Goal: Transaction & Acquisition: Purchase product/service

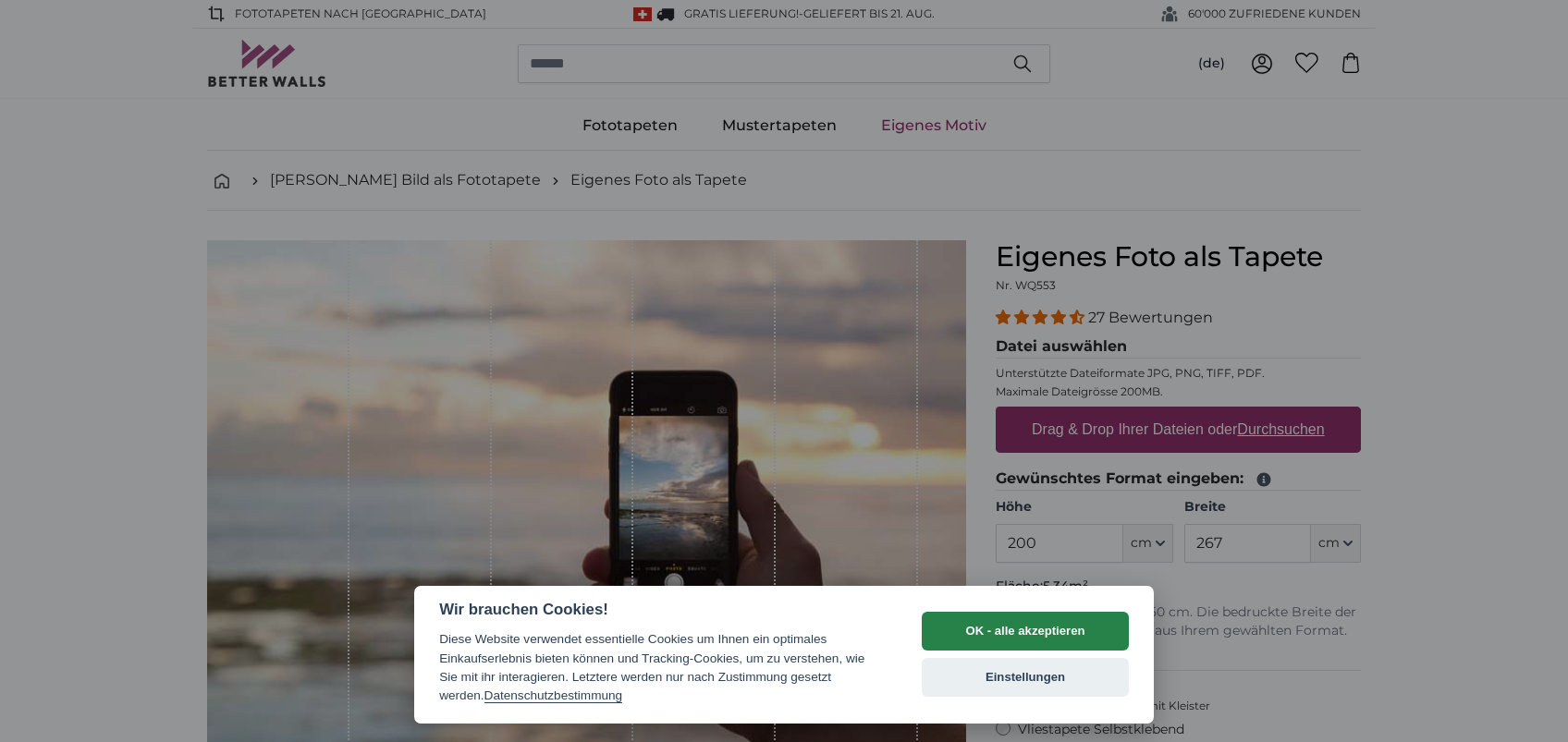
click at [1021, 627] on button "OK - alle akzeptieren" at bounding box center [1025, 631] width 207 height 39
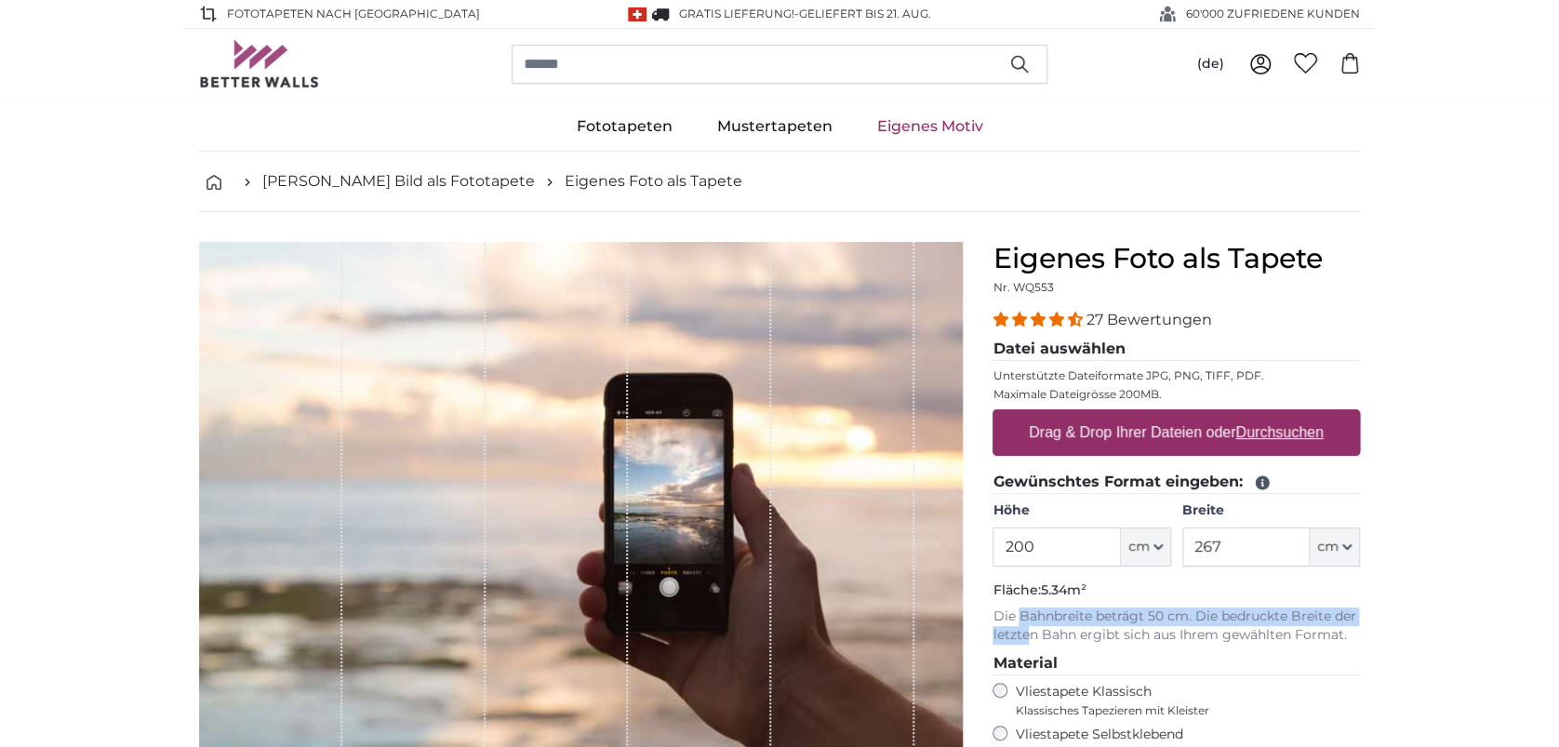
drag, startPoint x: 1028, startPoint y: 630, endPoint x: 1022, endPoint y: 620, distance: 11.7
click at [1022, 620] on p "Die Bahnbreite beträgt 50 cm. Die bedruckte Breite der letzten Bahn ergibt sich…" at bounding box center [1177, 626] width 368 height 37
drag, startPoint x: 1022, startPoint y: 620, endPoint x: 1006, endPoint y: 561, distance: 61.0
click at [1006, 561] on input "200" at bounding box center [1056, 547] width 127 height 39
click at [1046, 551] on input "200" at bounding box center [1056, 547] width 127 height 39
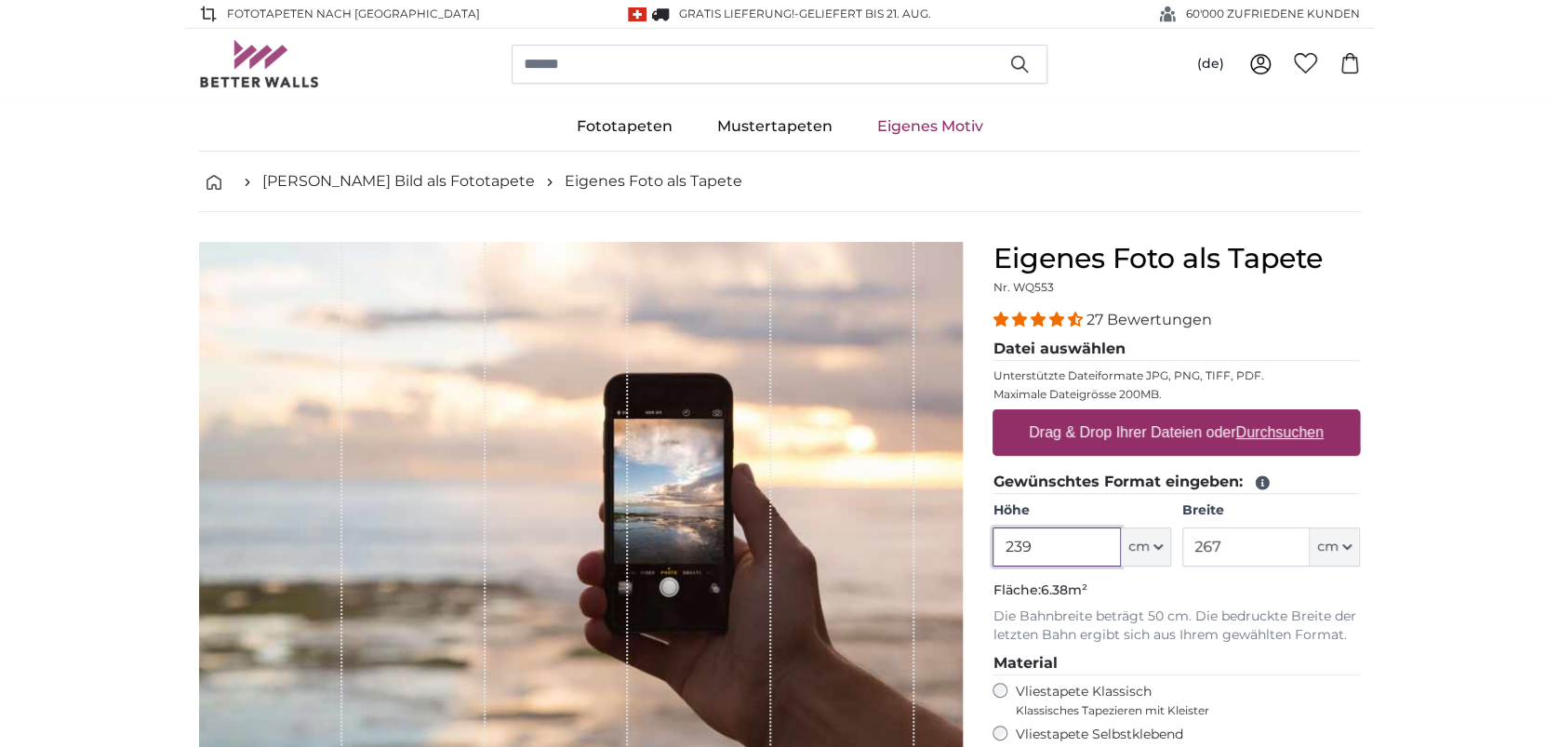
type input "239"
click at [1060, 553] on input "239" at bounding box center [1056, 547] width 127 height 39
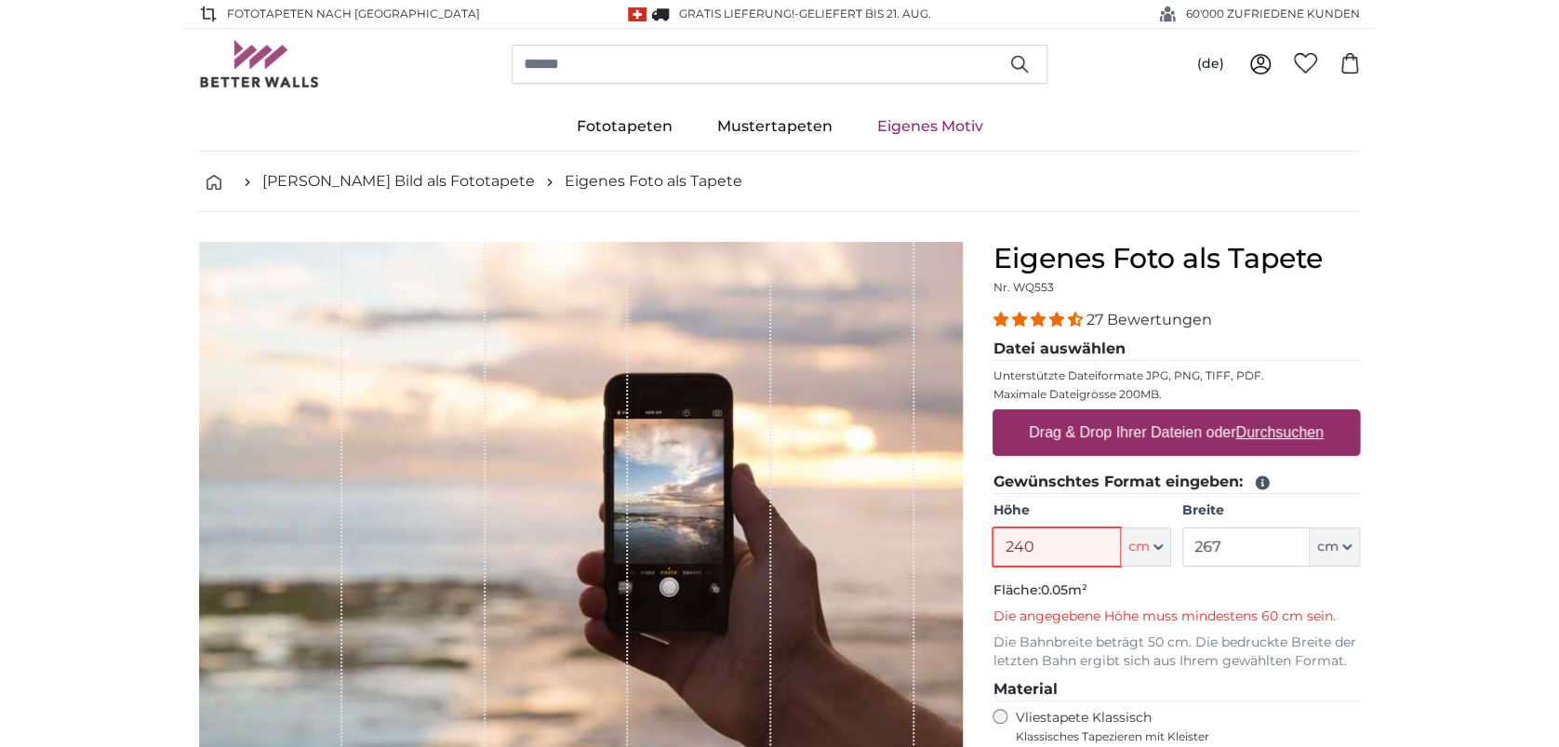
type input "240"
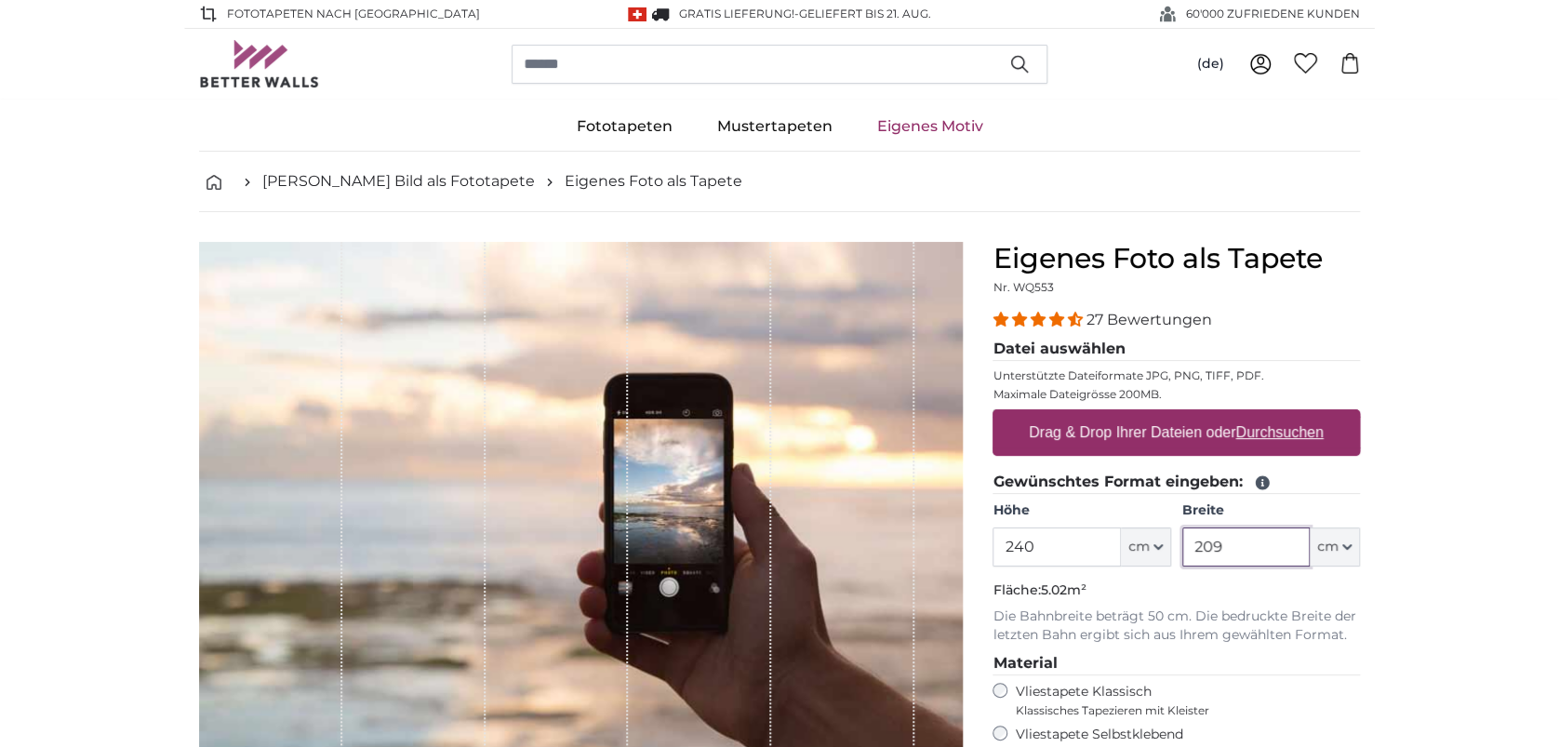
type input "209"
click at [1292, 411] on div "Drag & Drop Ihrer Dateien oder Durchsuchen" at bounding box center [1177, 432] width 368 height 47
click at [993, 409] on input "Drag & Drop Ihrer Dateien oder Durchsuchen" at bounding box center [1177, 412] width 368 height 6
type input "**********"
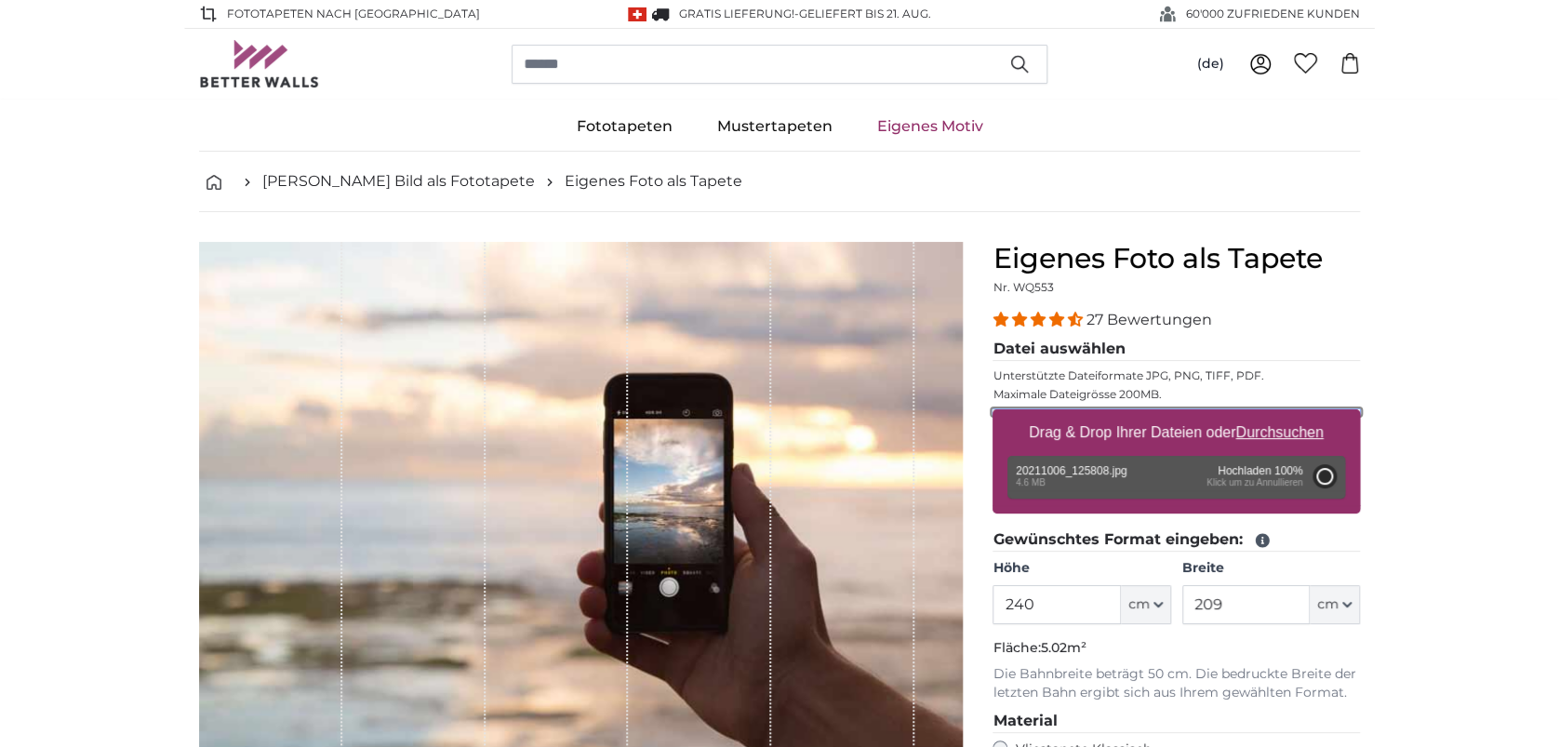
type input "200"
type input "356"
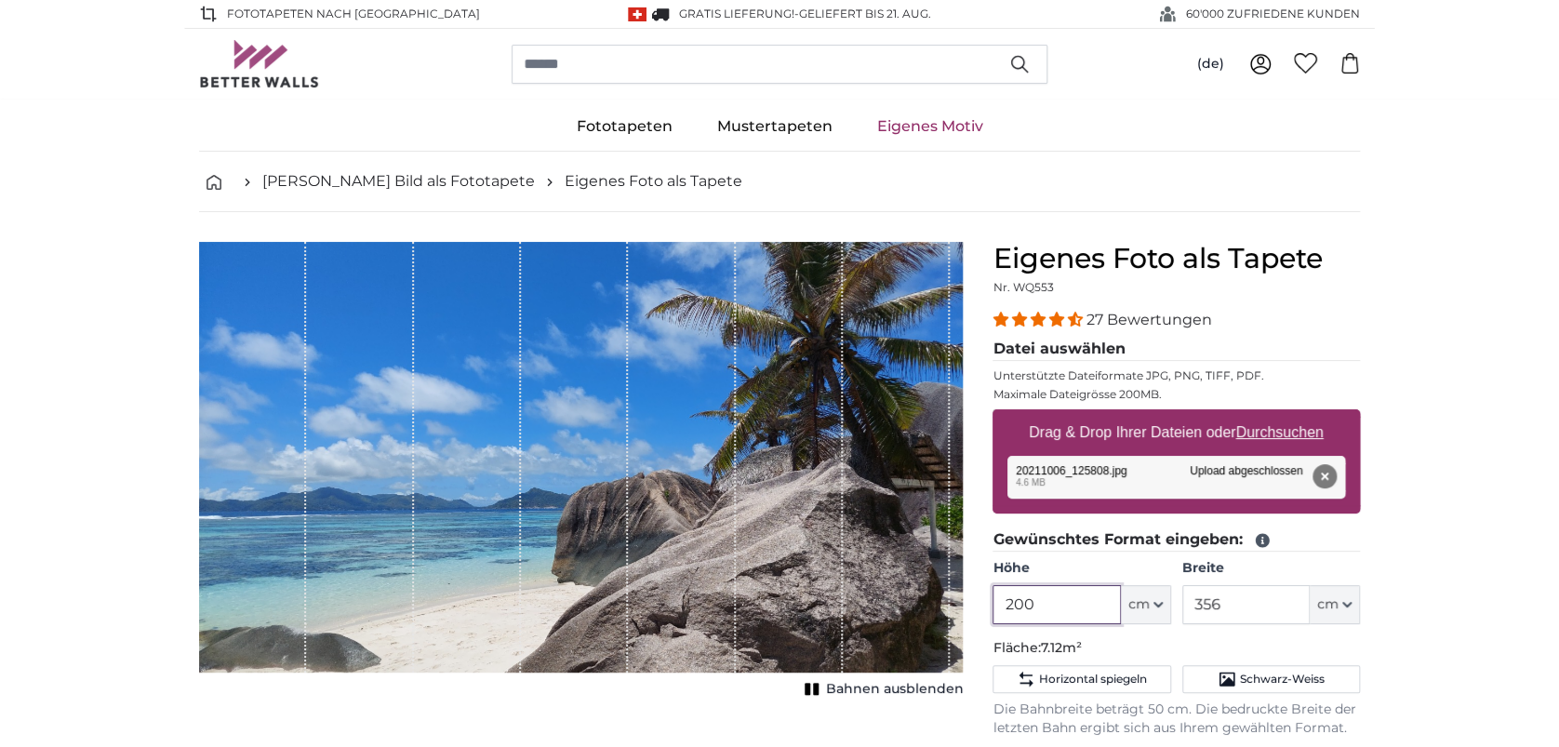
click at [1034, 602] on input "200" at bounding box center [1056, 604] width 127 height 39
type input "239"
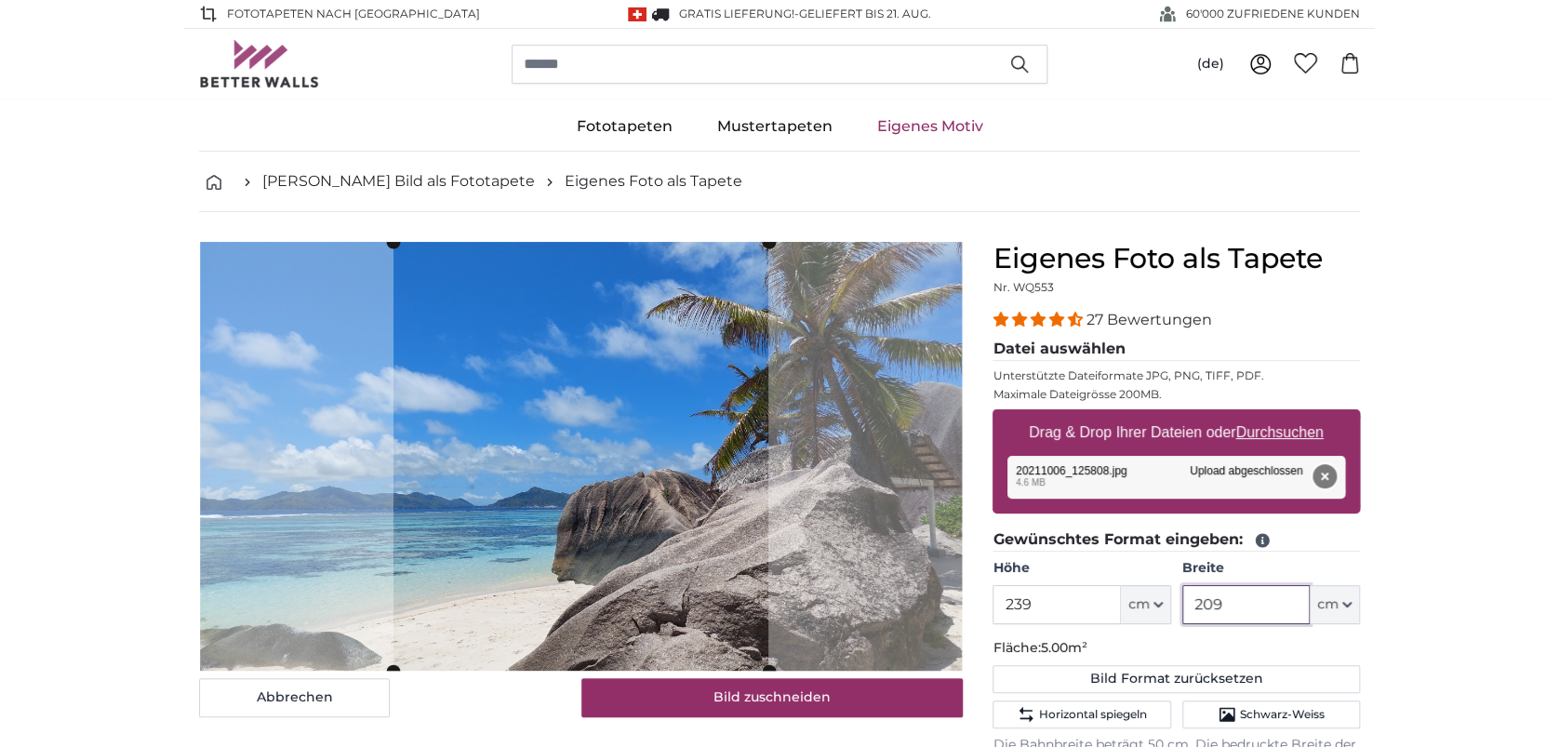
type input "209"
click at [1325, 475] on button "Entfernen" at bounding box center [1325, 476] width 24 height 24
type input "200"
type input "356"
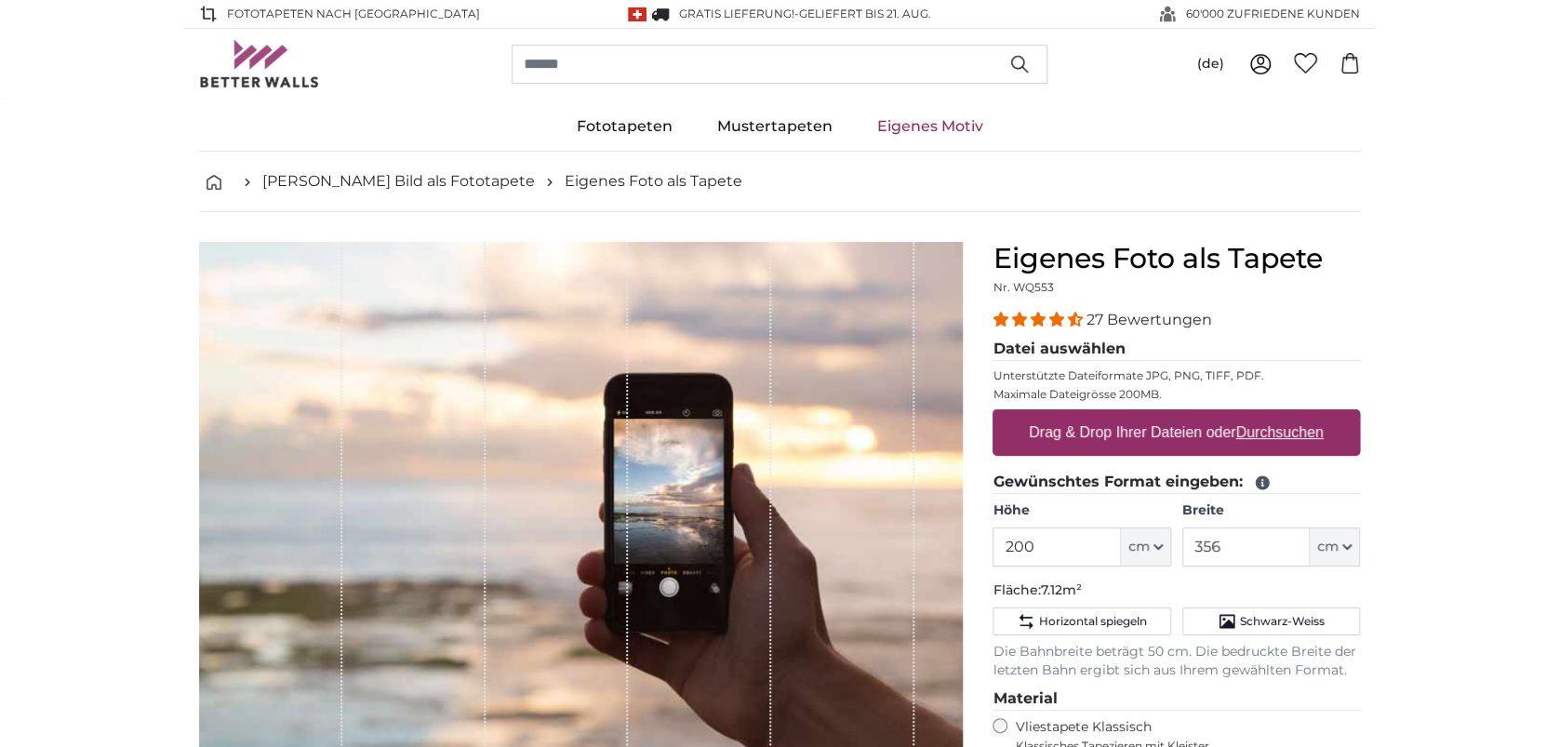
click at [1284, 428] on u "Durchsuchen" at bounding box center [1279, 432] width 87 height 16
click at [1284, 415] on input "Drag & Drop Ihrer Dateien oder Durchsuchen" at bounding box center [1177, 412] width 368 height 6
type input "**********"
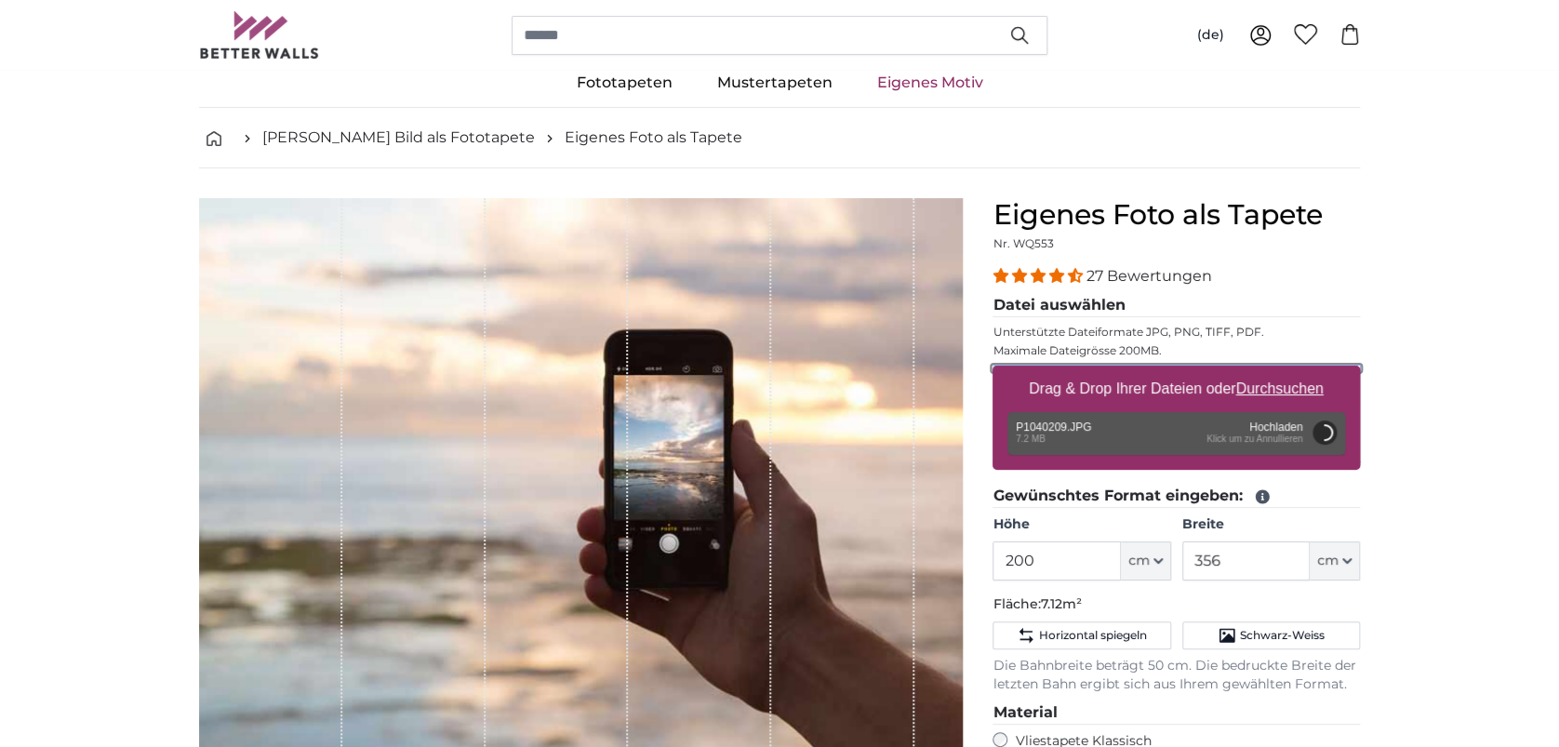
scroll to position [118, 0]
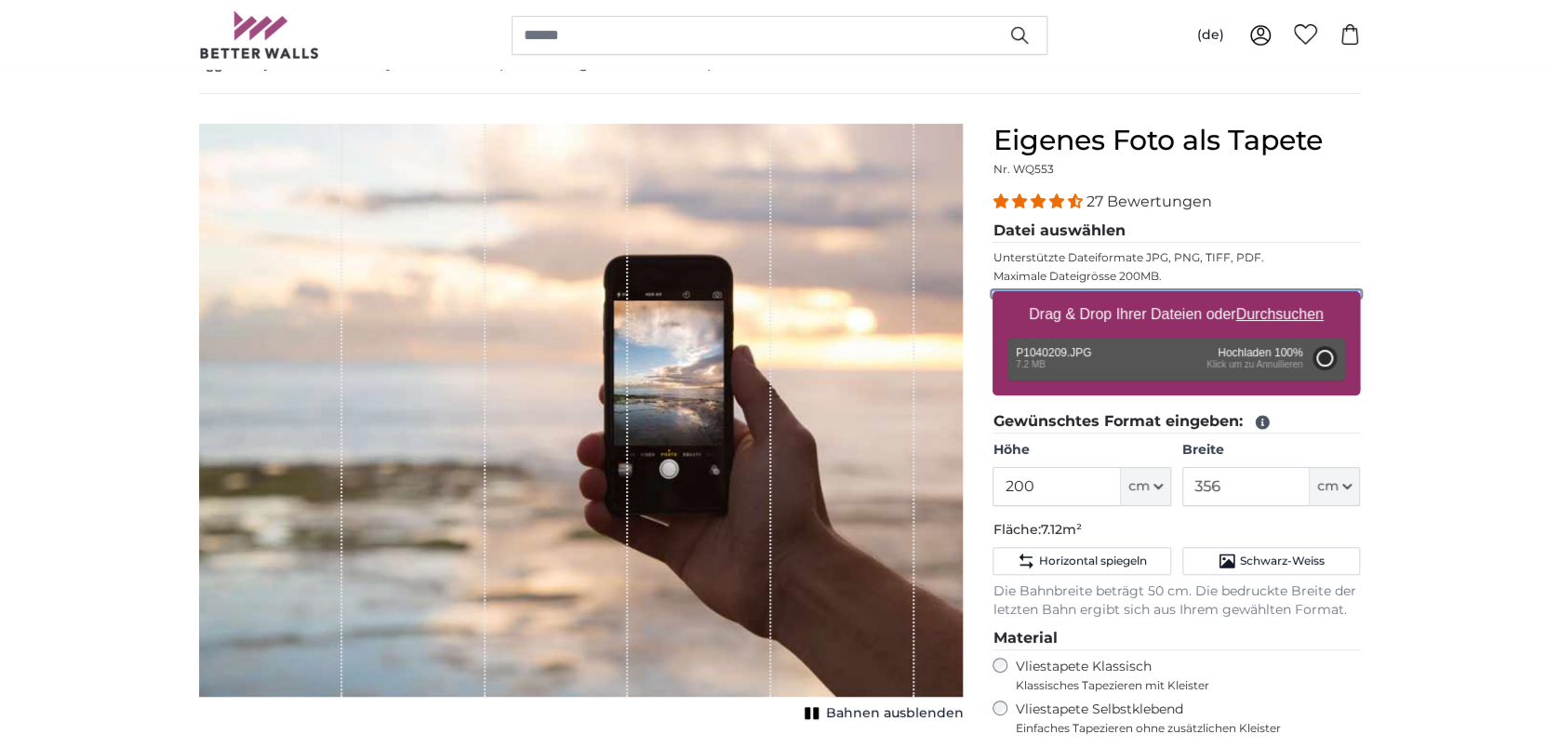
type input "266"
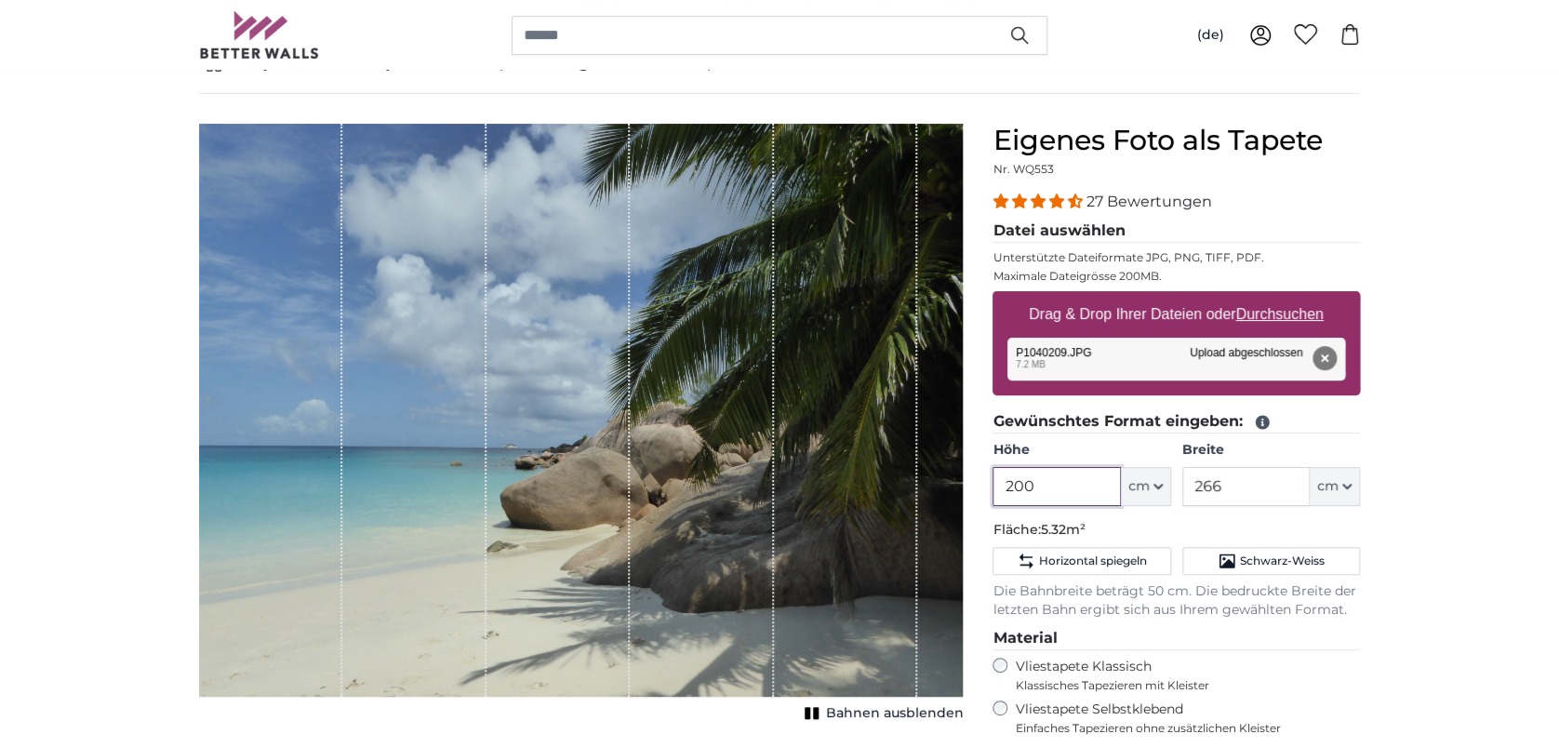
click at [1065, 485] on input "200" at bounding box center [1056, 486] width 127 height 39
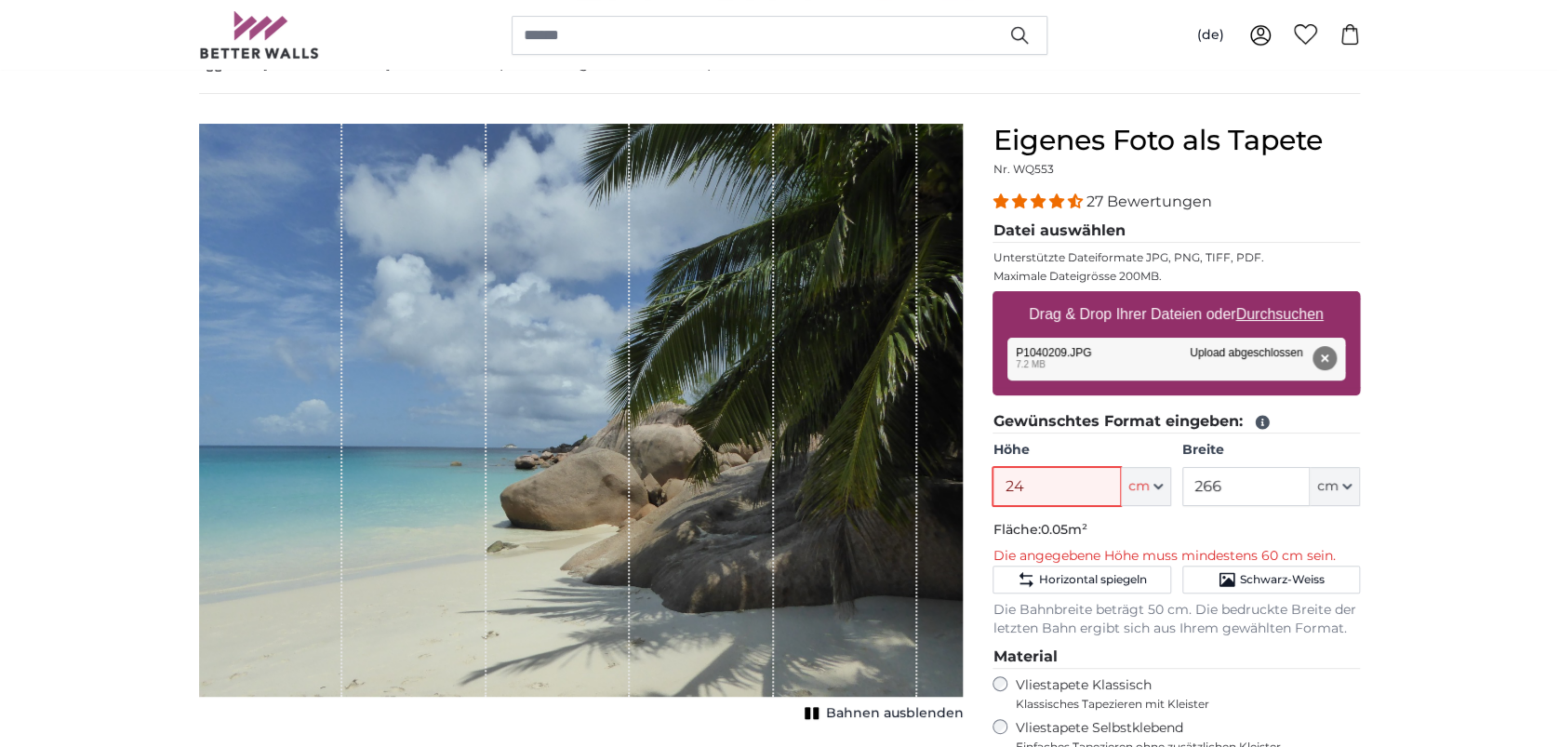
type input "240"
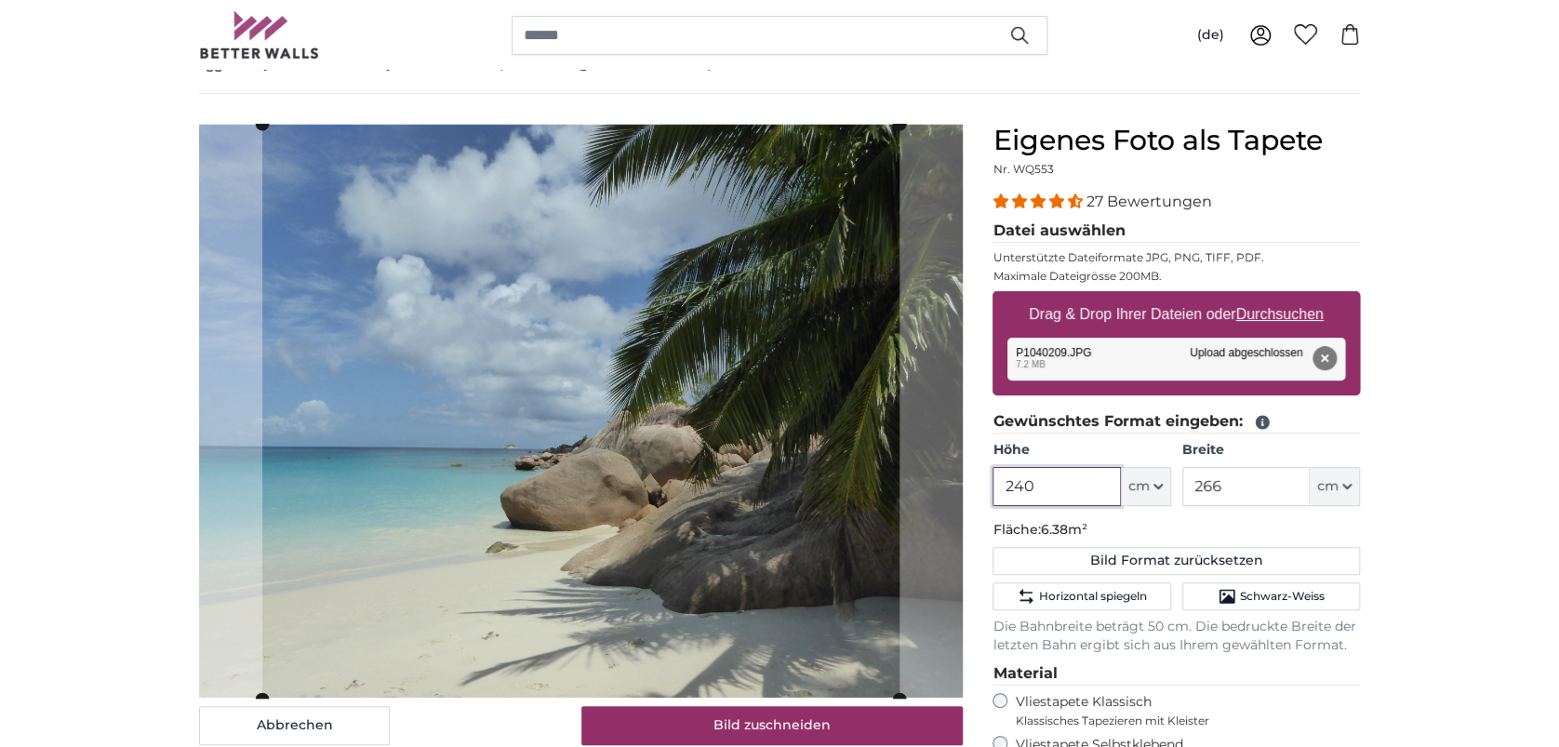
type input "240"
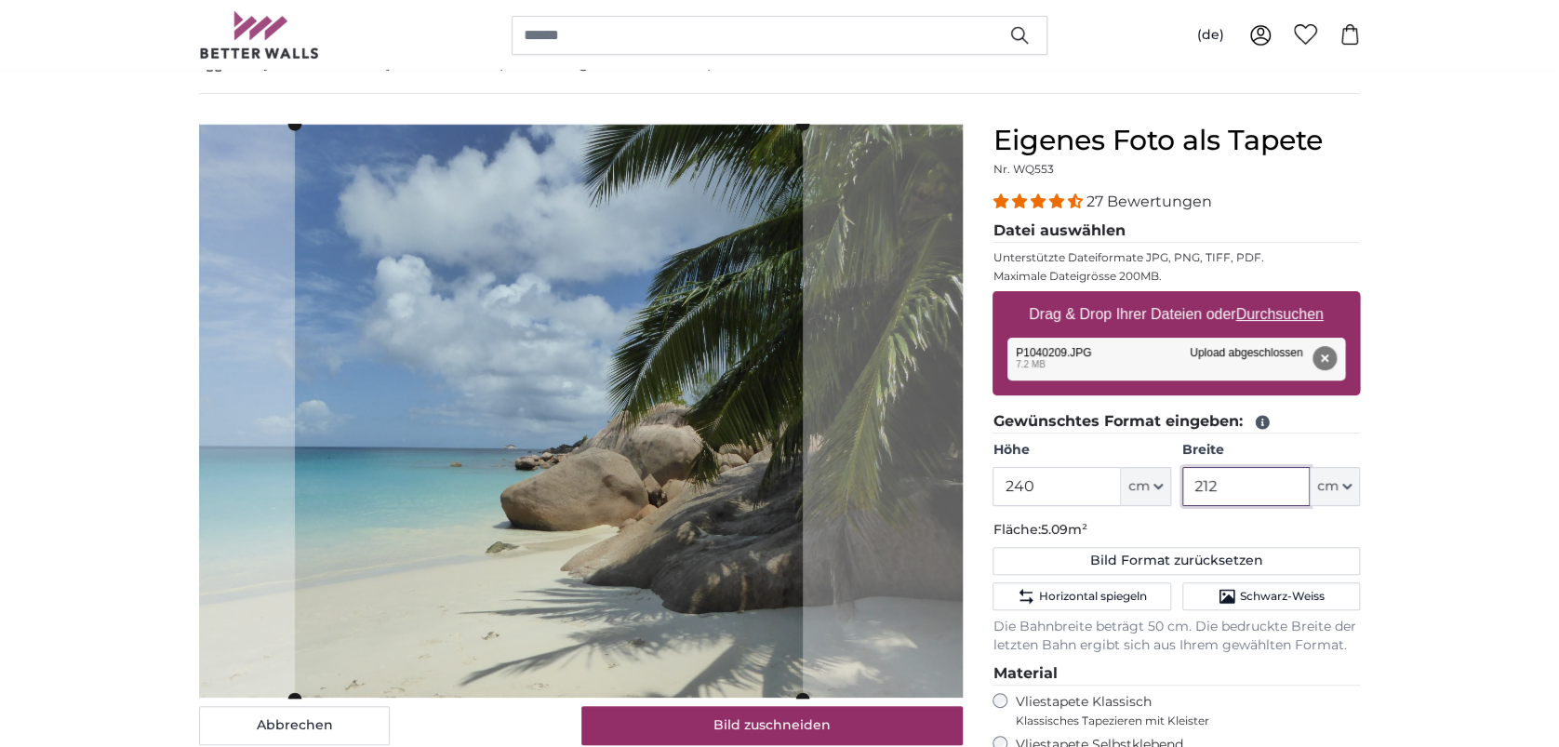
click at [611, 504] on cropper-handle at bounding box center [549, 411] width 508 height 575
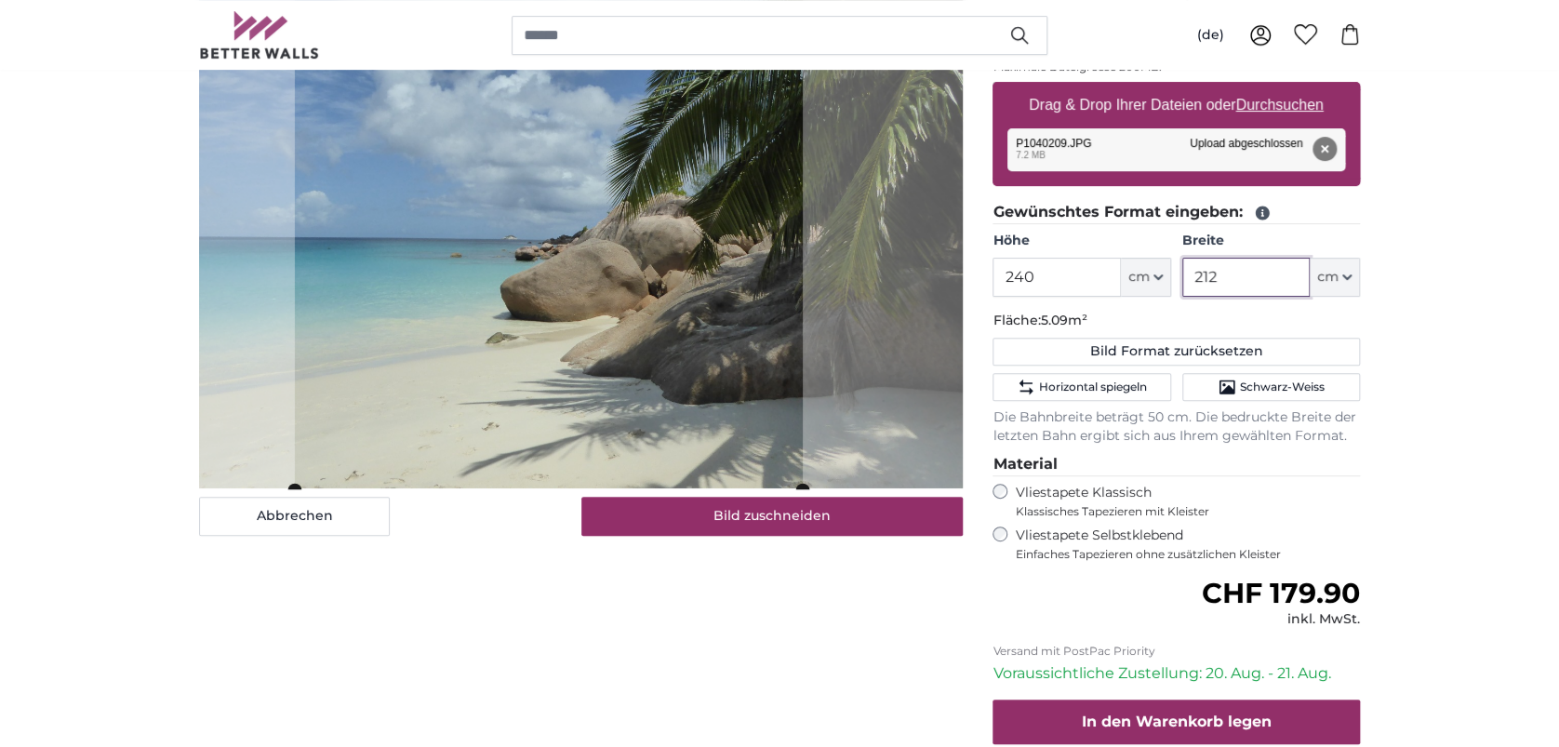
scroll to position [326, 0]
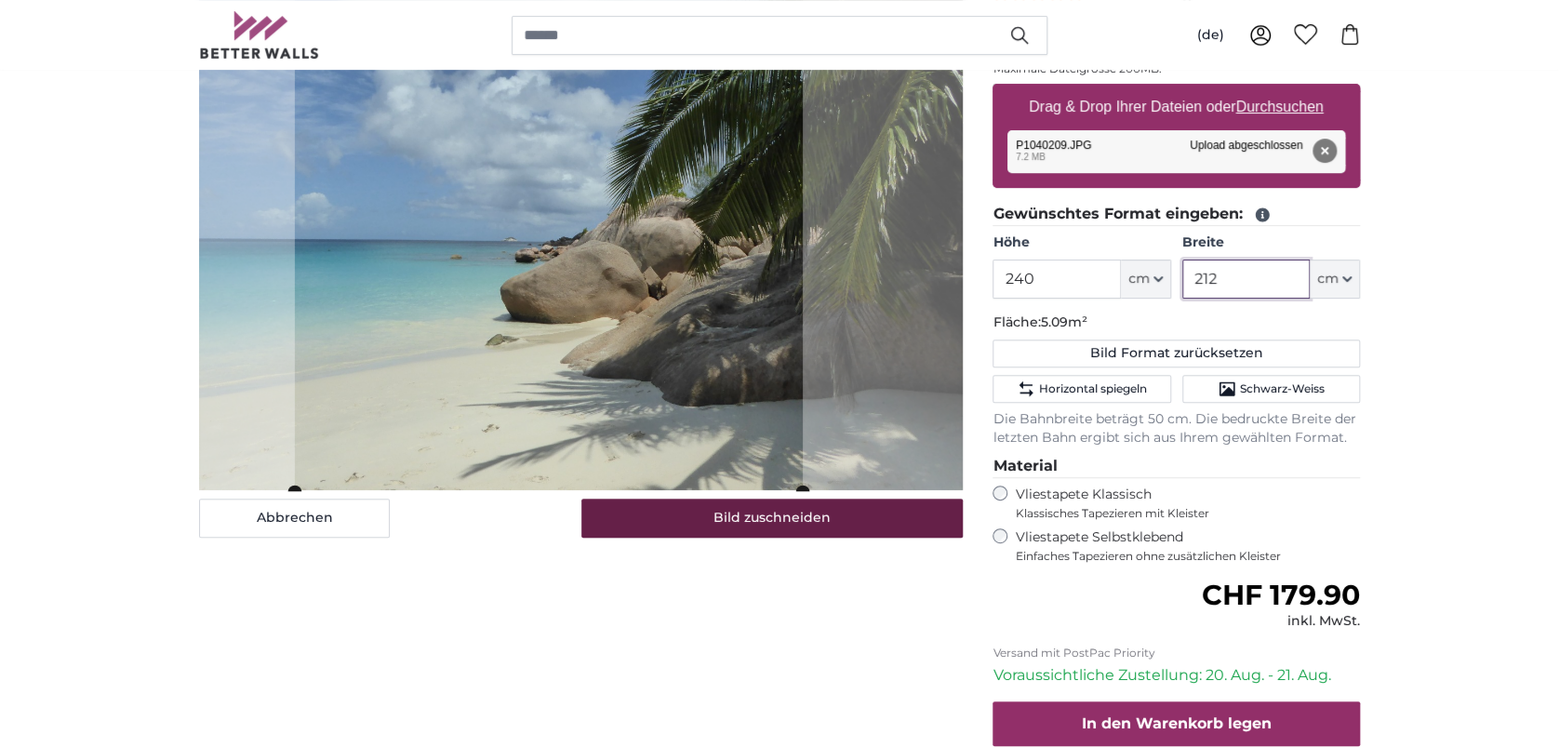
type input "212"
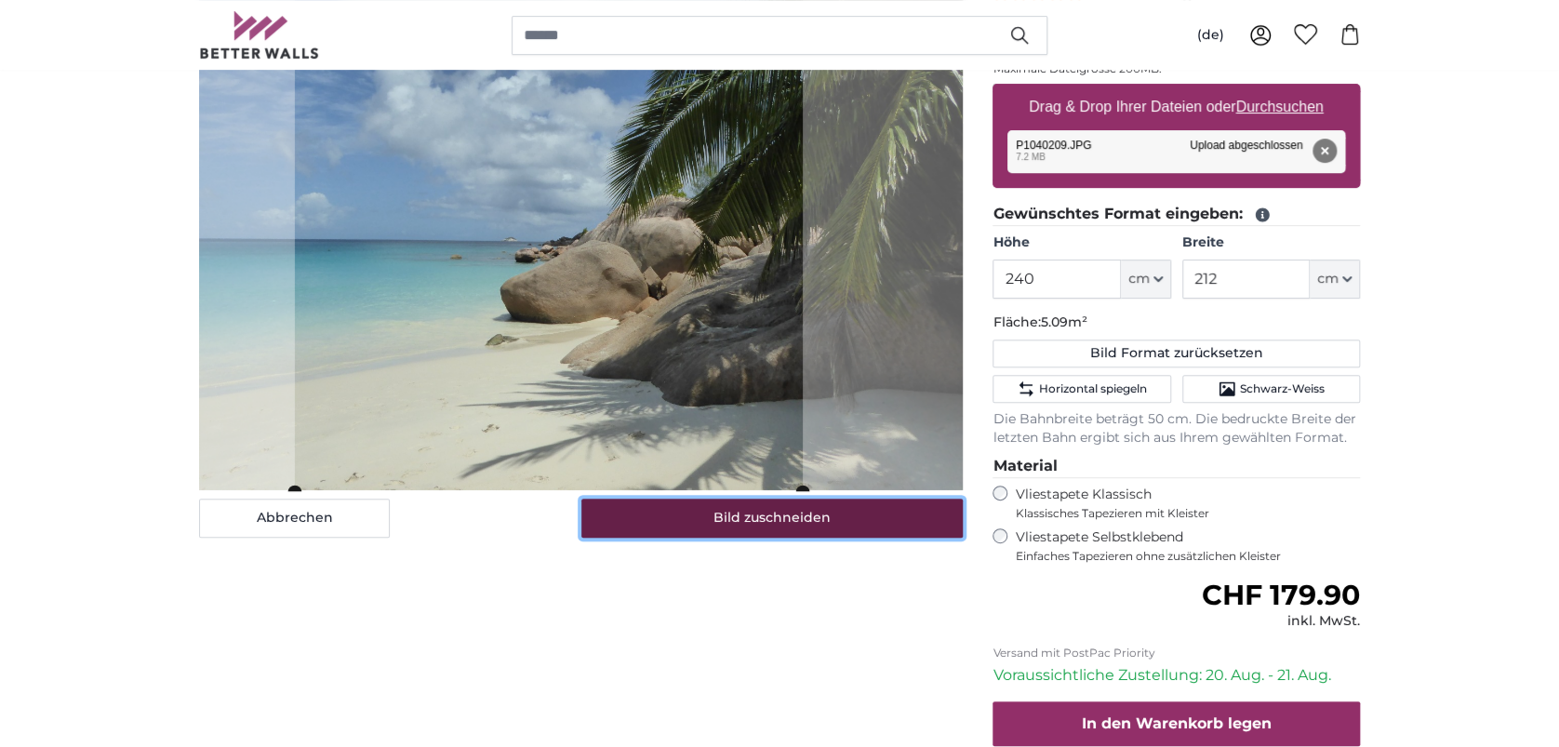
click at [880, 511] on button "Bild zuschneiden" at bounding box center [772, 518] width 382 height 39
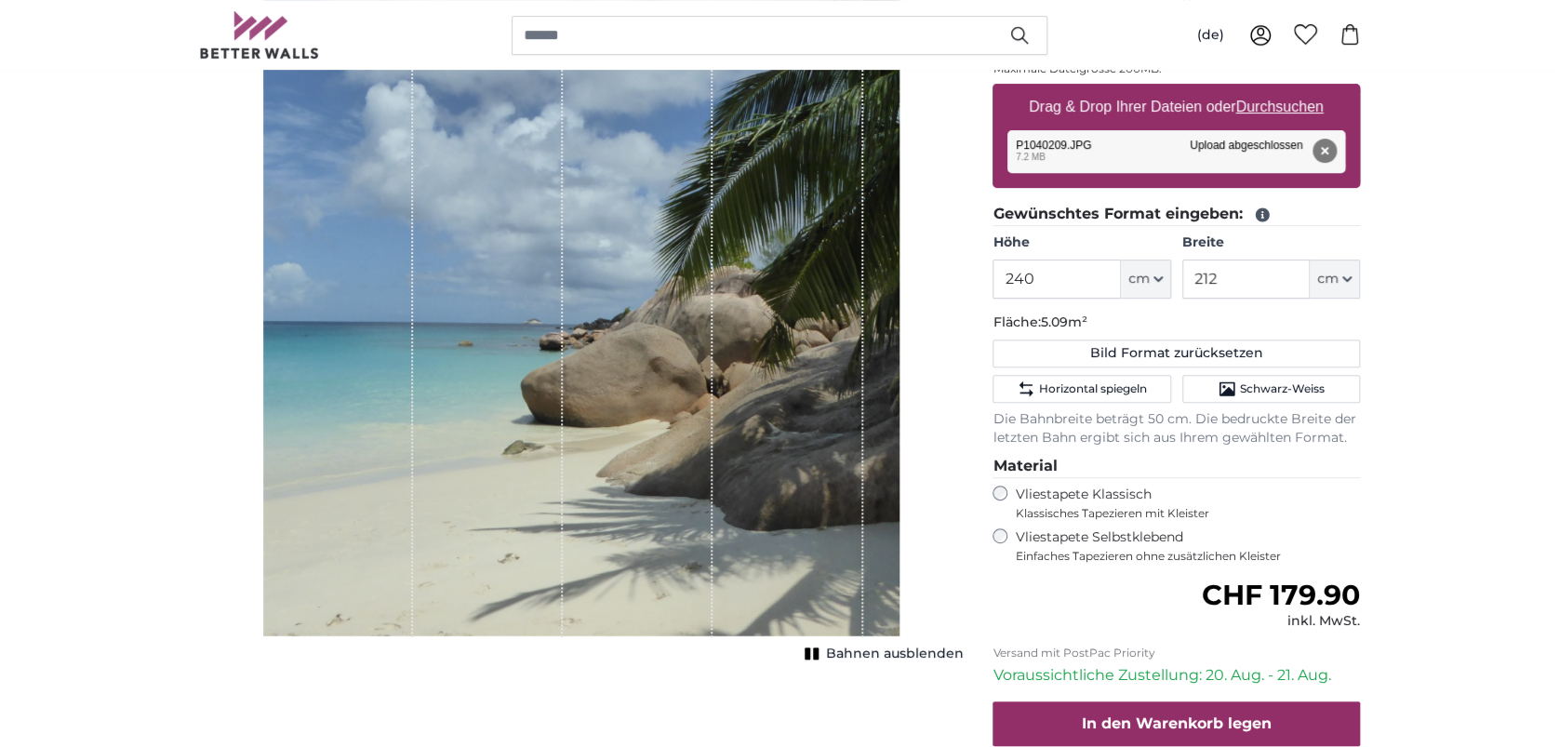
click at [1290, 109] on u "Durchsuchen" at bounding box center [1279, 107] width 87 height 16
click at [1290, 89] on input "Drag & Drop Ihrer Dateien oder Durchsuchen" at bounding box center [1177, 87] width 368 height 6
type input "**********"
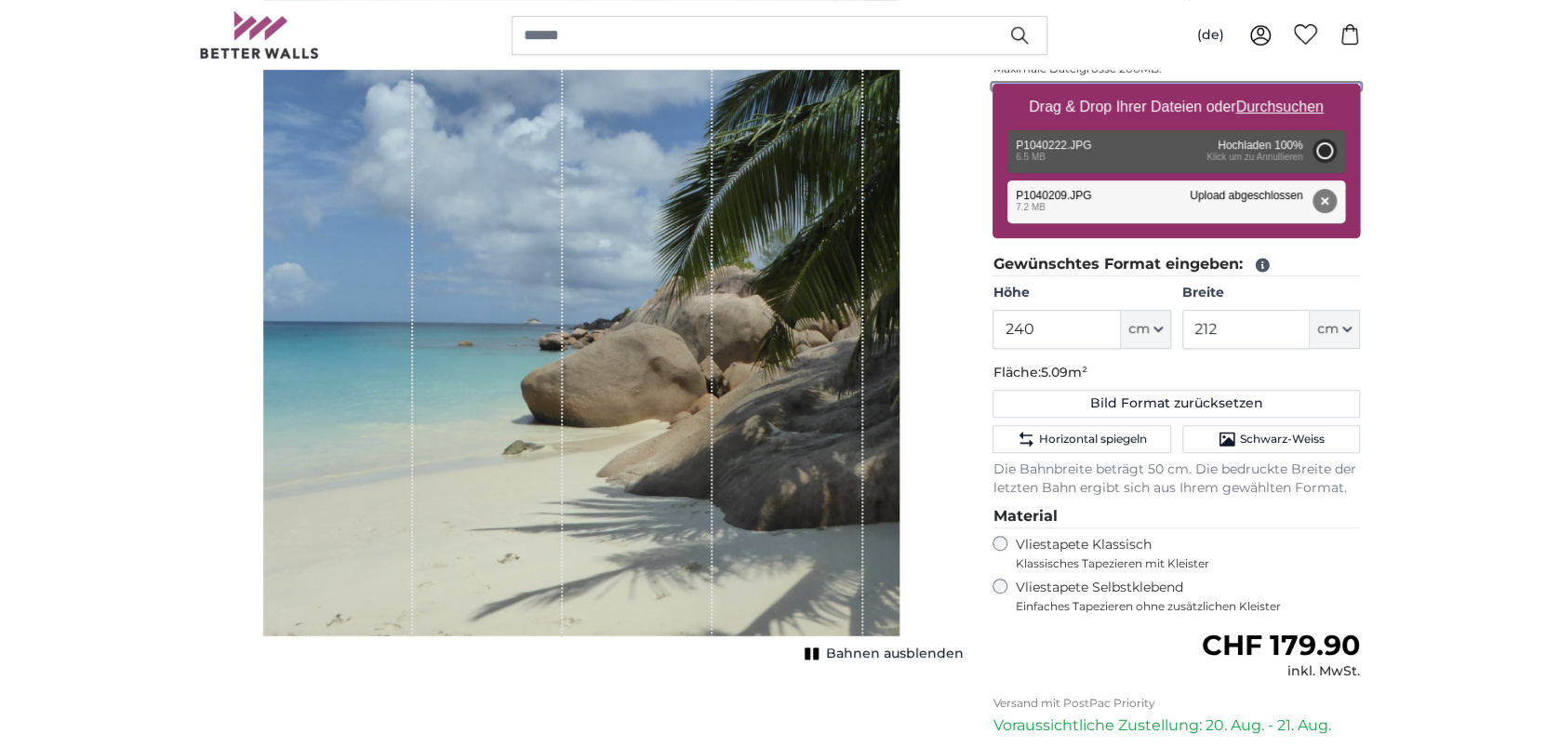
type input "200"
type input "266"
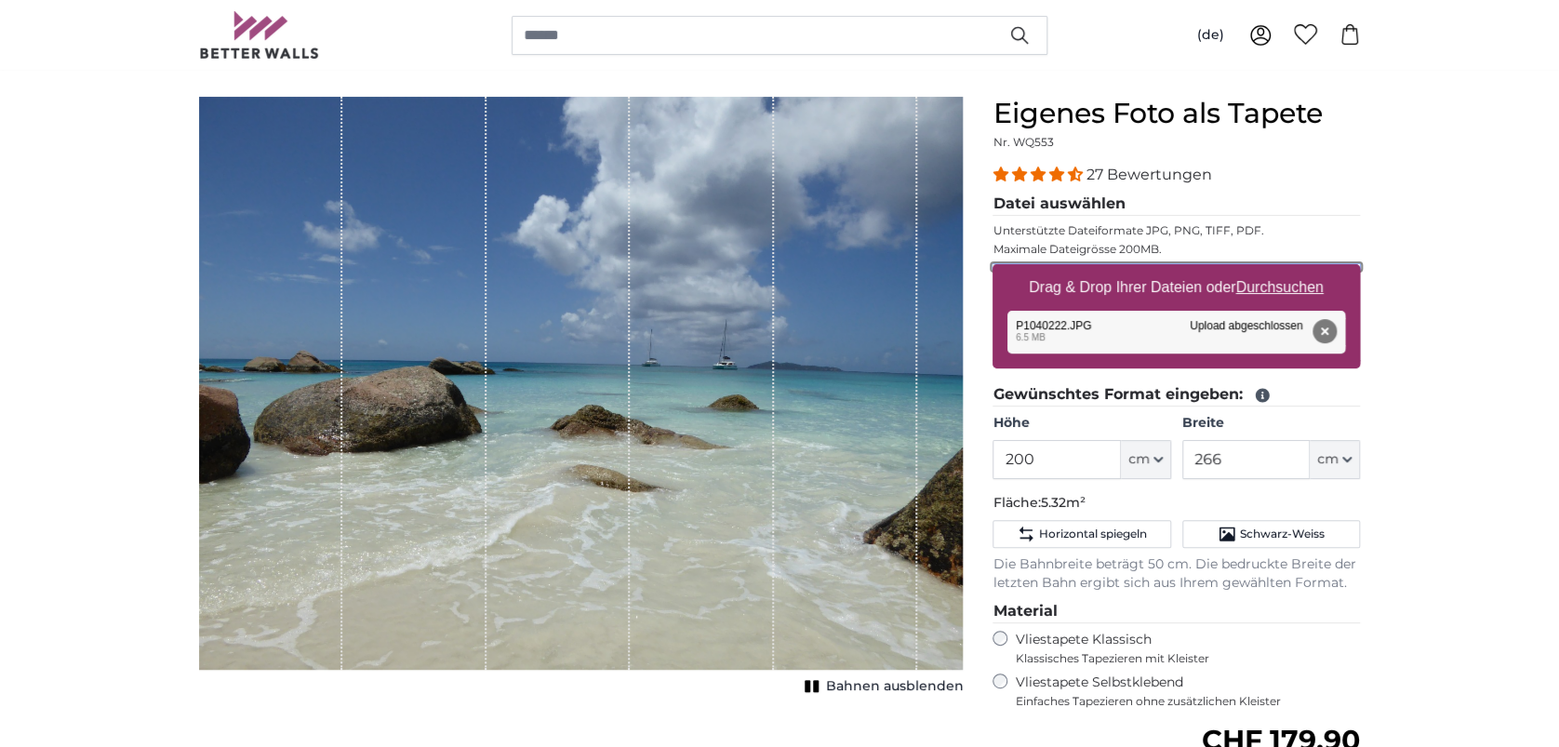
scroll to position [109, 0]
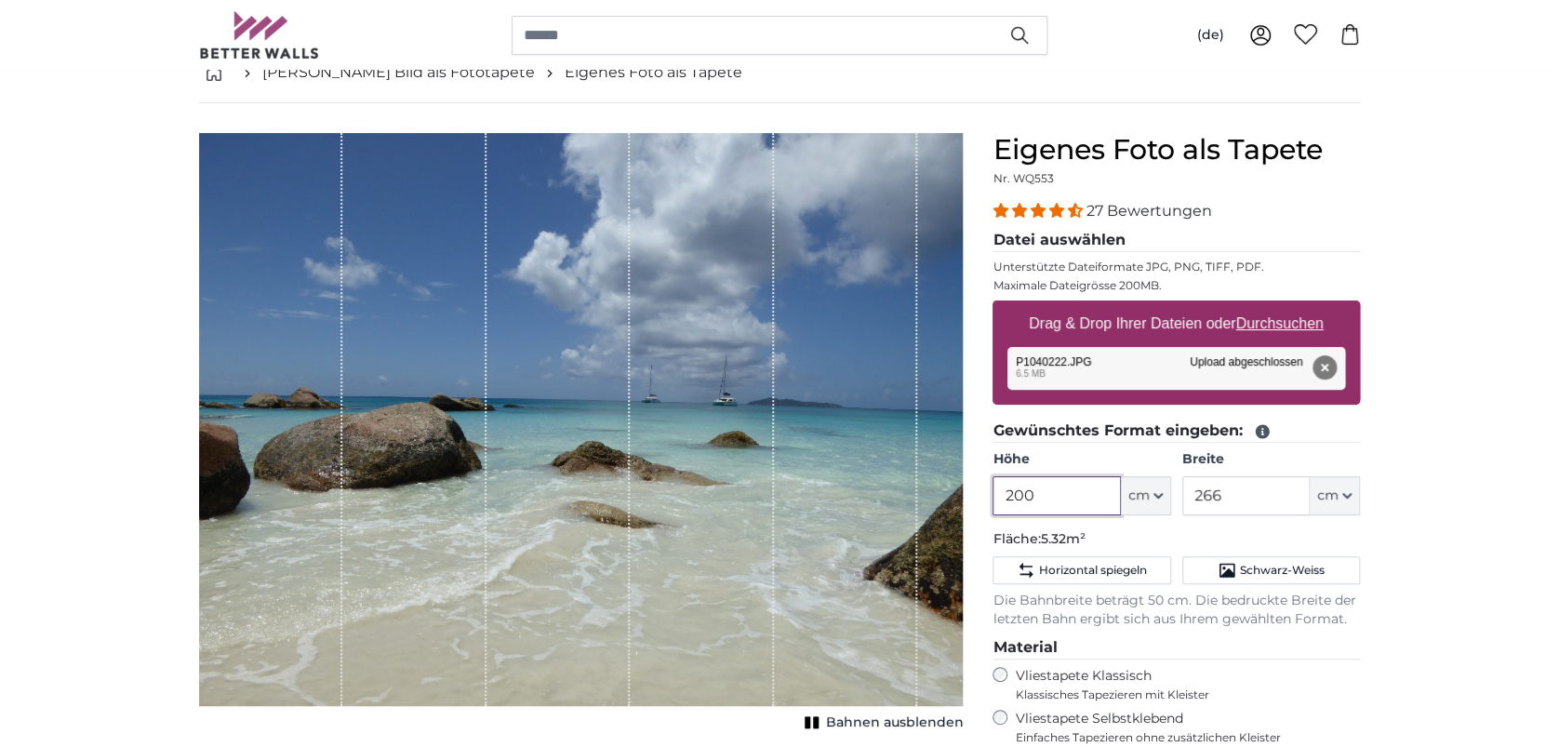
click at [1073, 489] on input "200" at bounding box center [1056, 495] width 127 height 39
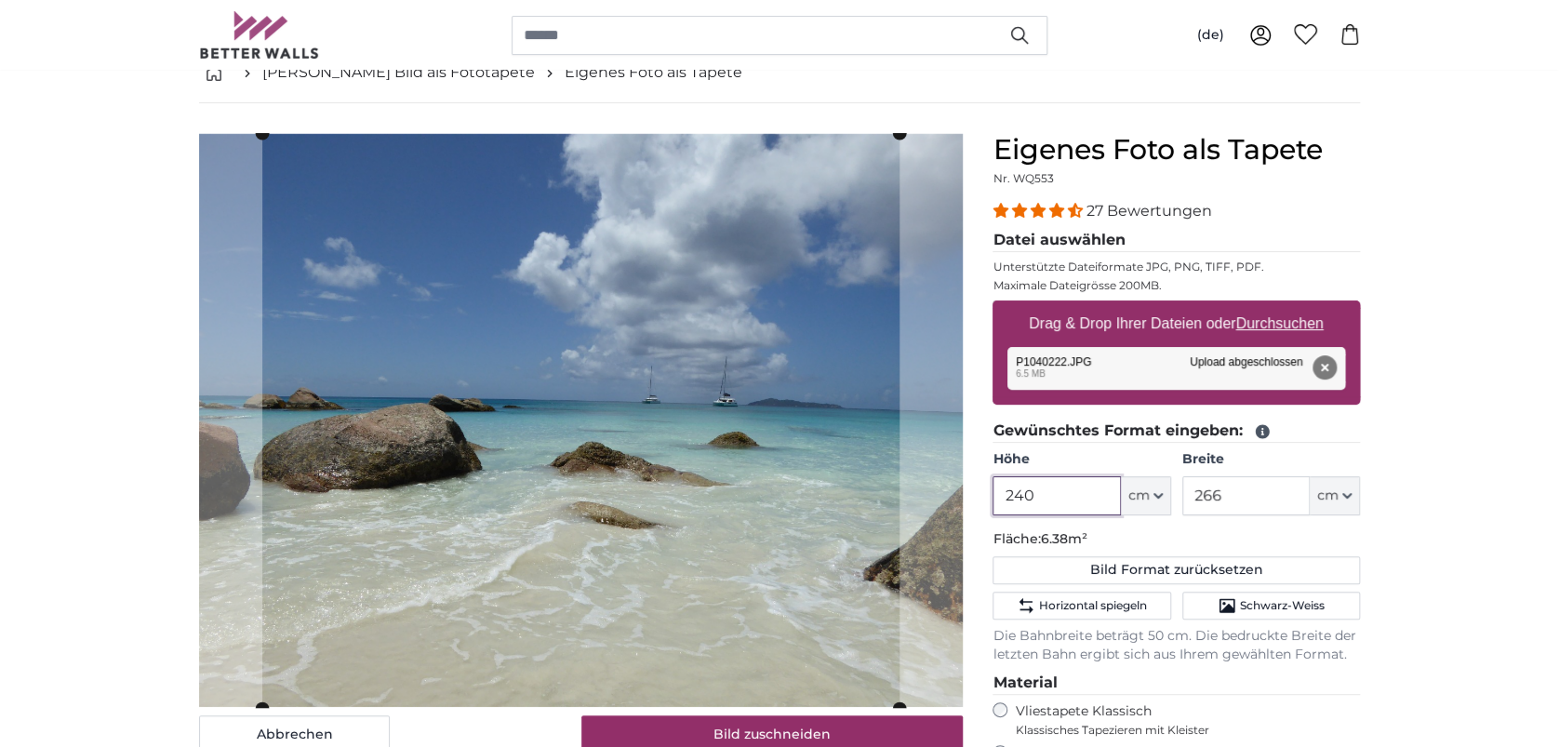
type input "240"
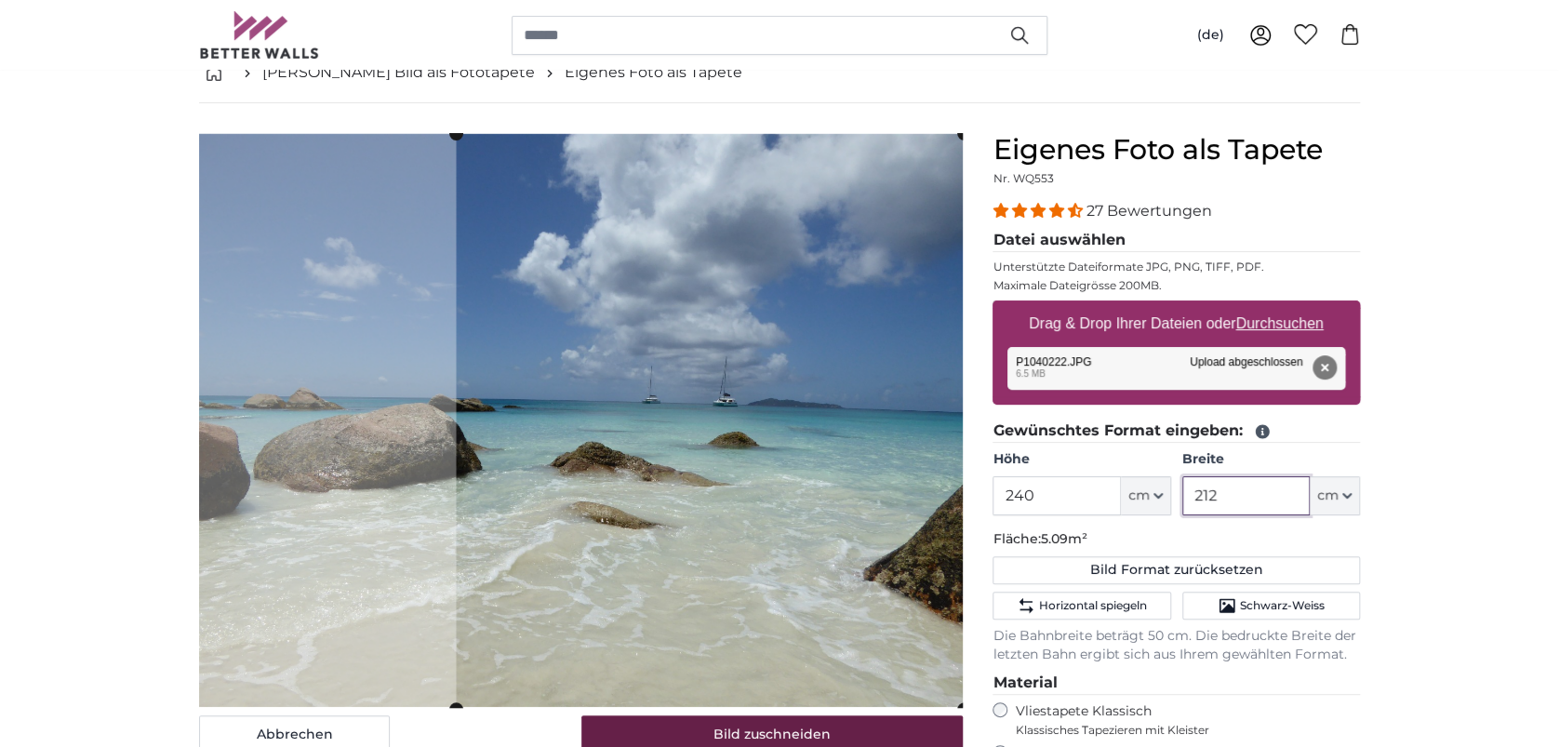
type input "212"
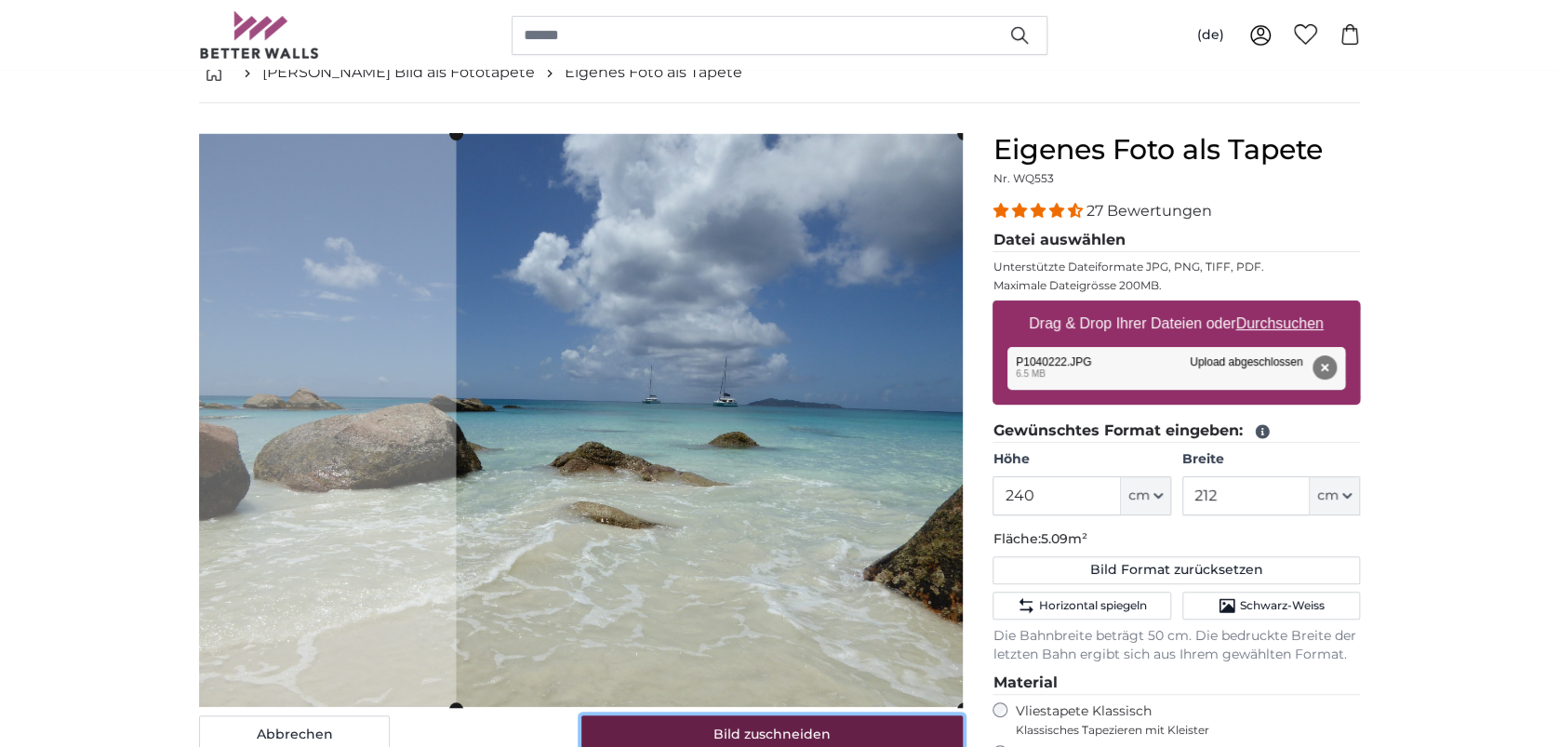
click at [873, 726] on button "Bild zuschneiden" at bounding box center [772, 734] width 382 height 39
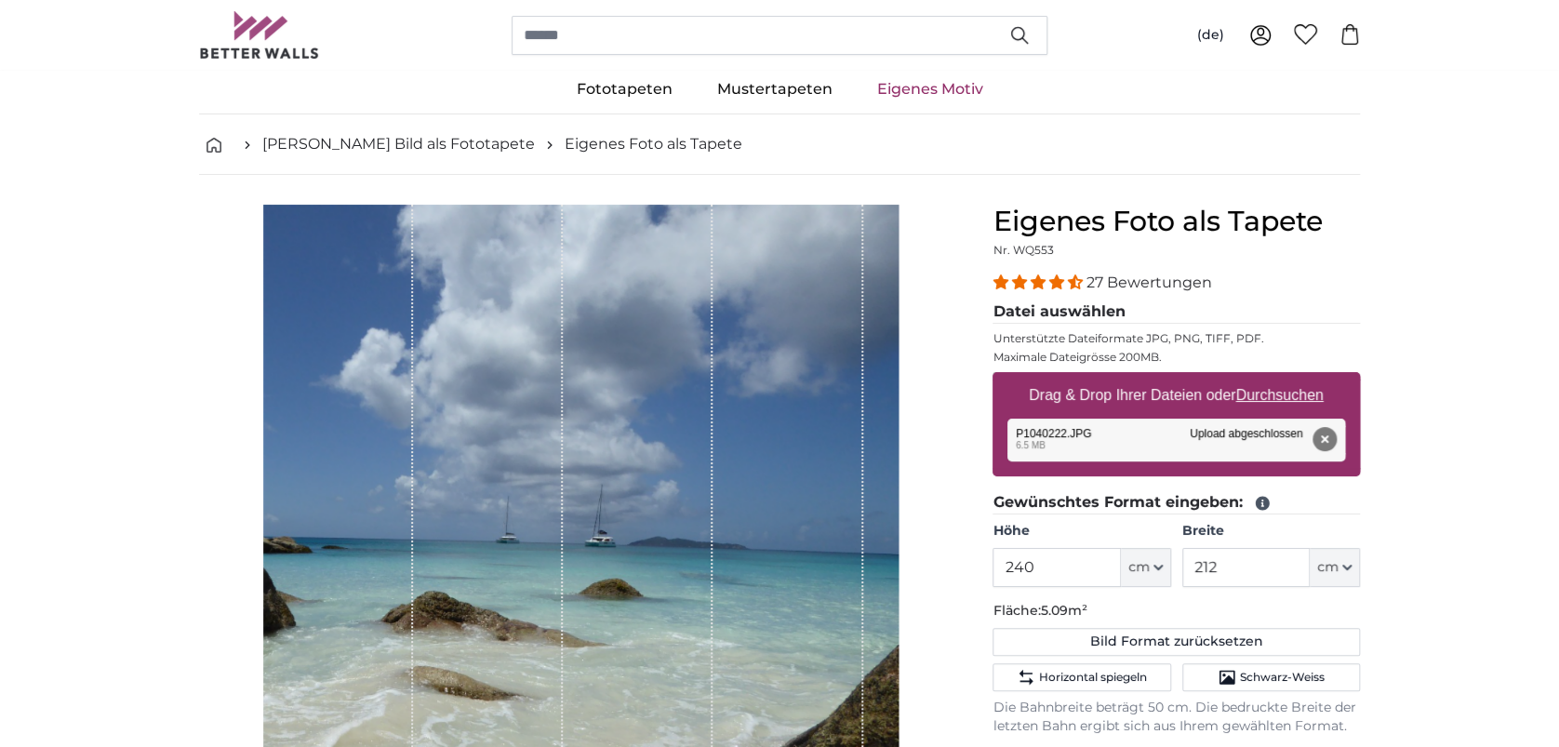
scroll to position [37, 0]
click at [1294, 393] on u "Durchsuchen" at bounding box center [1279, 395] width 87 height 16
click at [1294, 378] on input "Drag & Drop Ihrer Dateien oder Durchsuchen" at bounding box center [1177, 375] width 368 height 6
type input "**********"
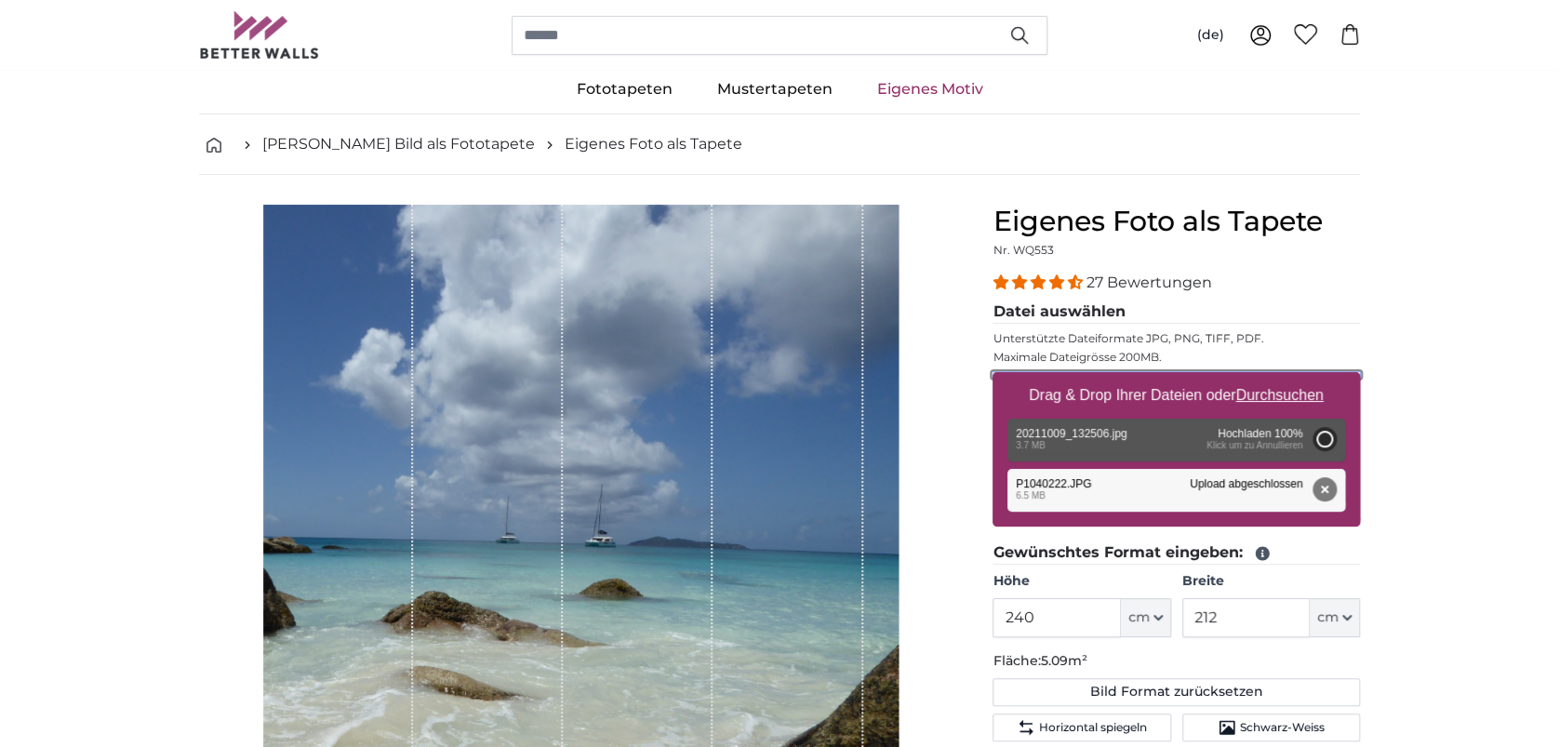
type input "200"
type input "356"
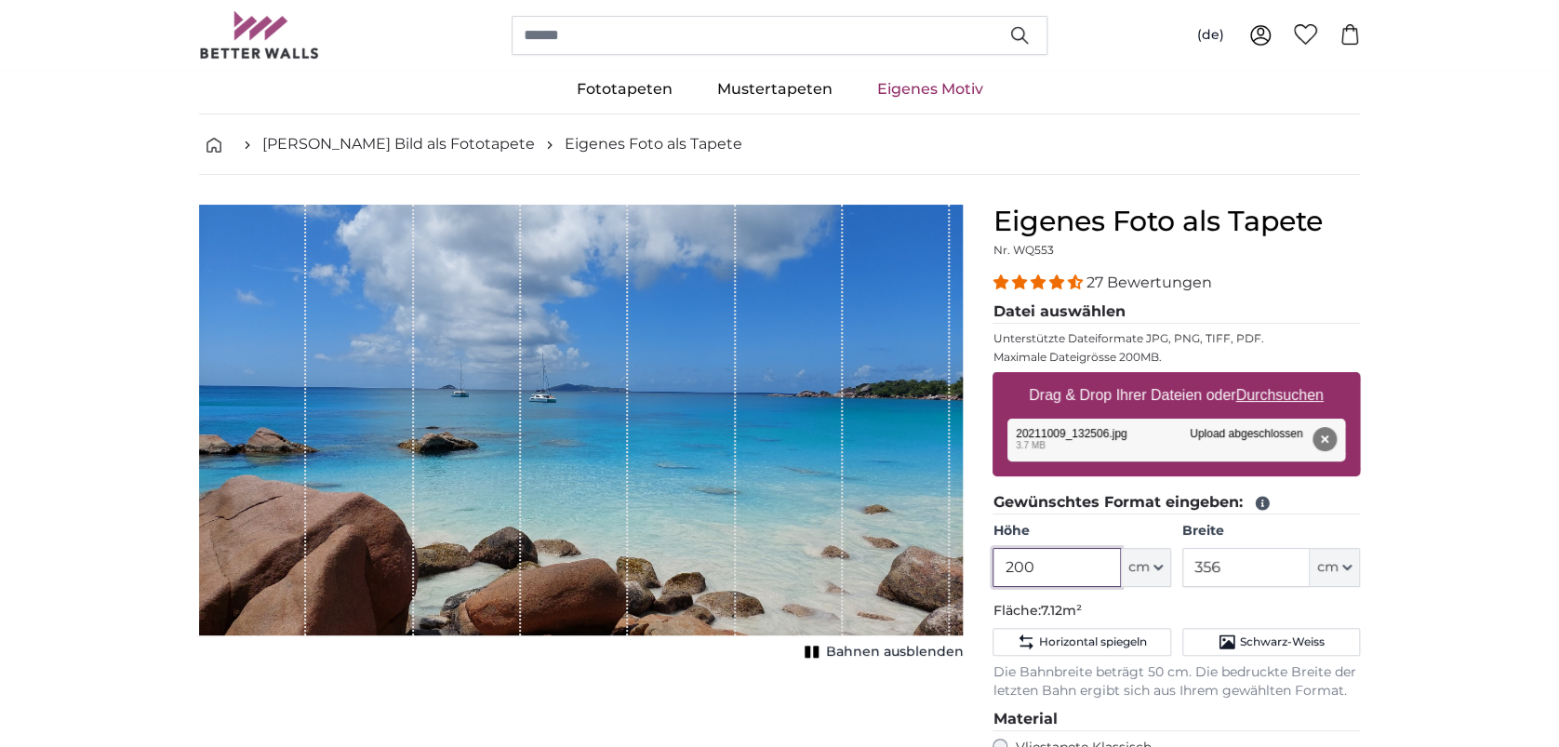
click at [1050, 563] on input "200" at bounding box center [1056, 567] width 127 height 39
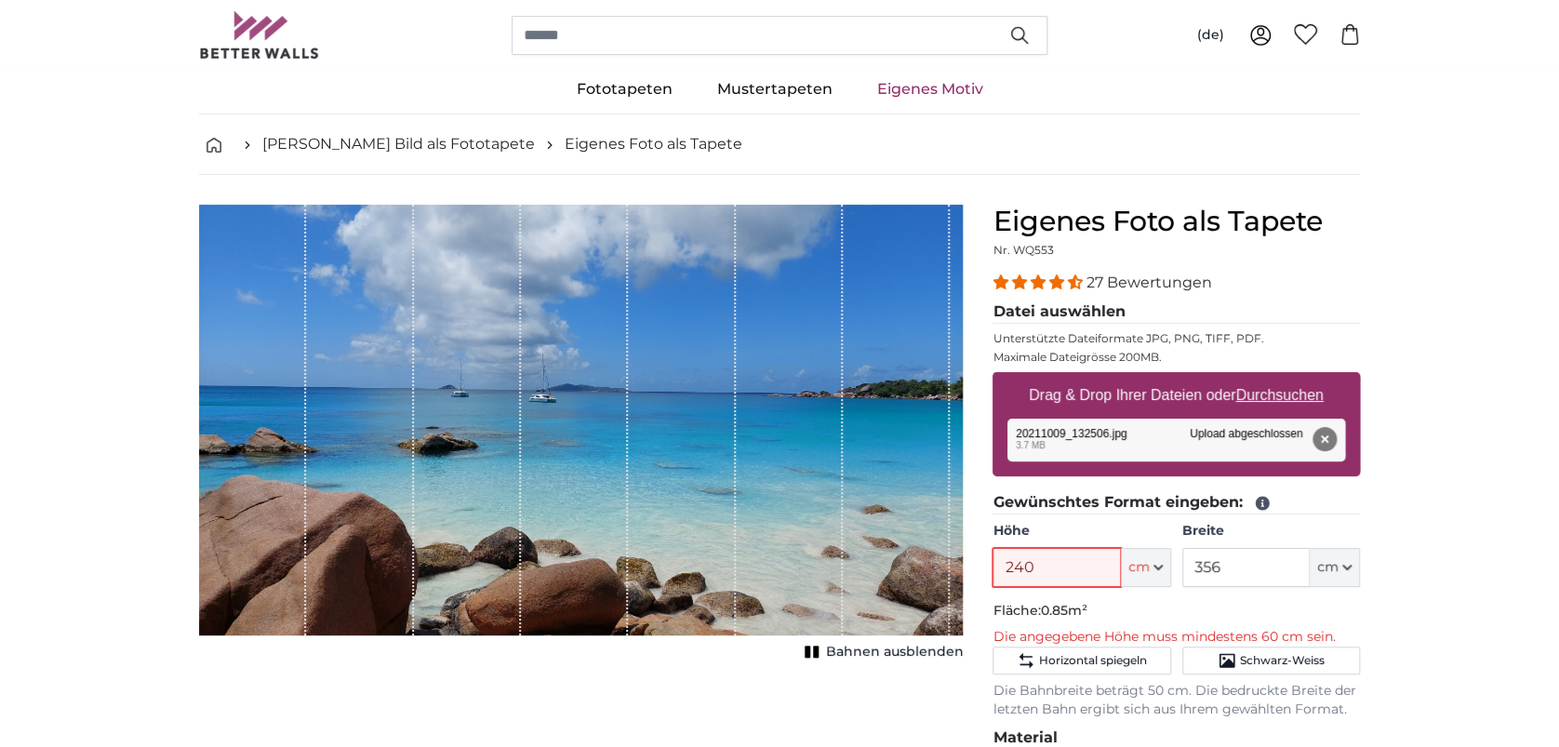
type input "240"
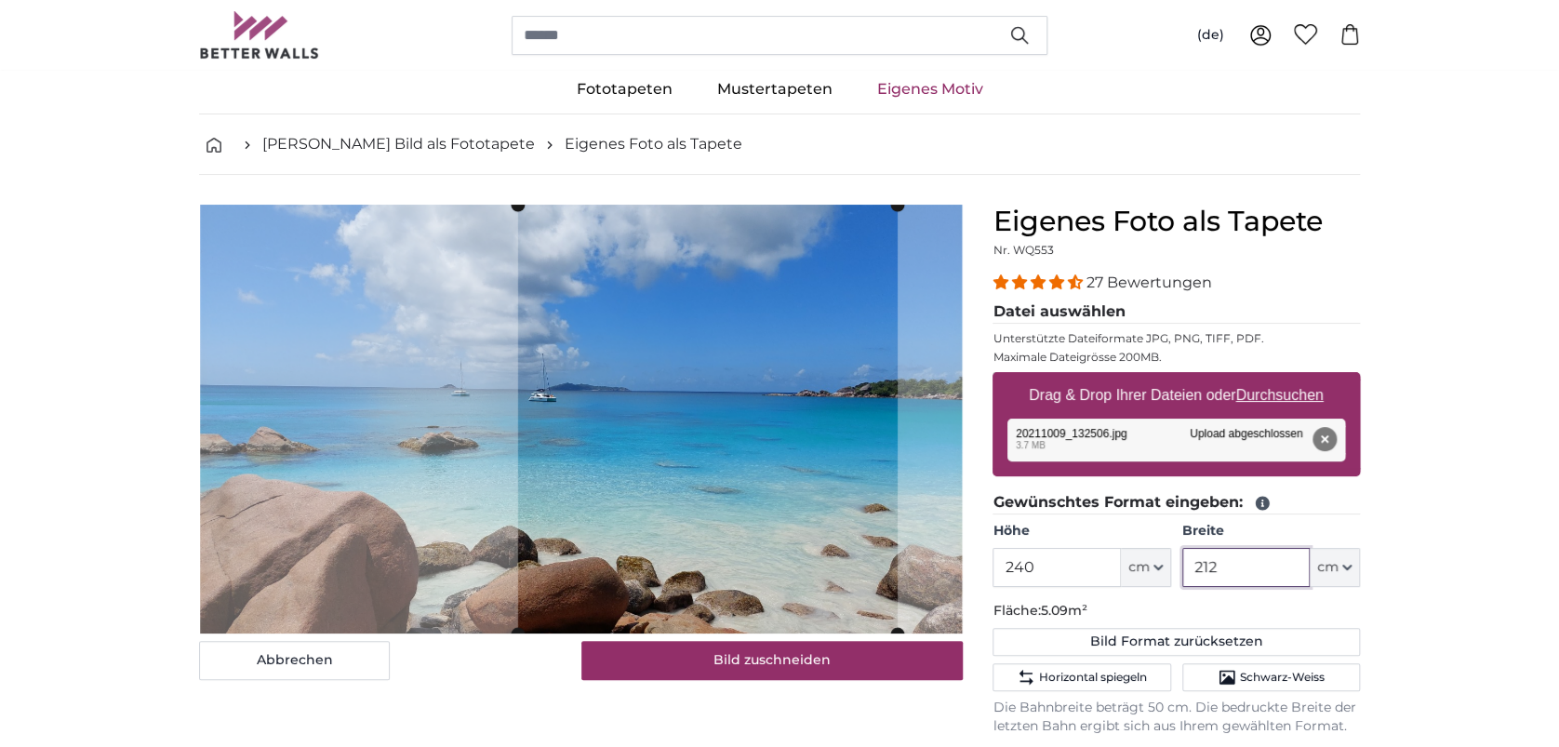
click at [839, 576] on cropper-handle at bounding box center [708, 419] width 380 height 429
click at [862, 590] on cropper-handle at bounding box center [709, 420] width 380 height 429
type input "212"
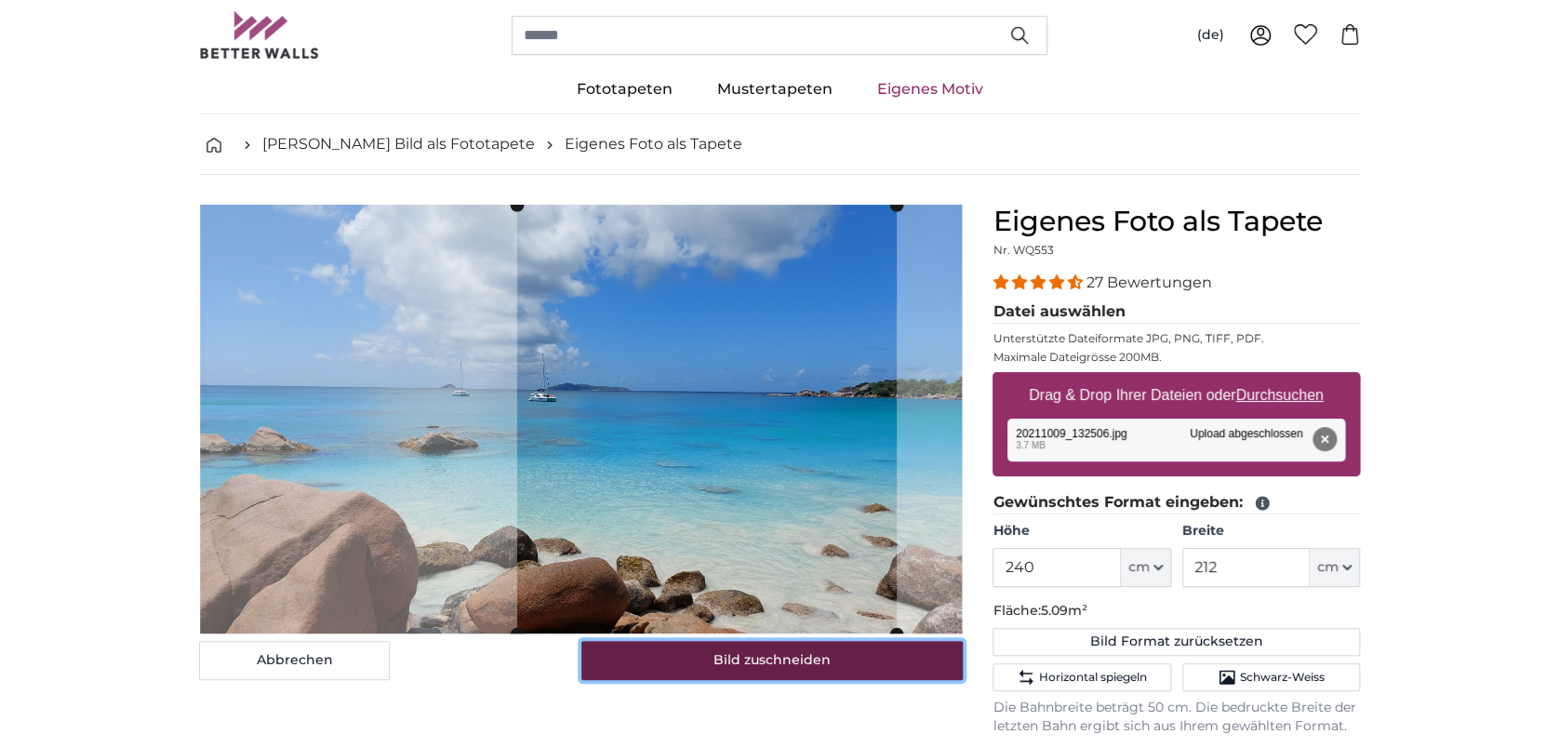
click at [902, 662] on button "Bild zuschneiden" at bounding box center [772, 660] width 382 height 39
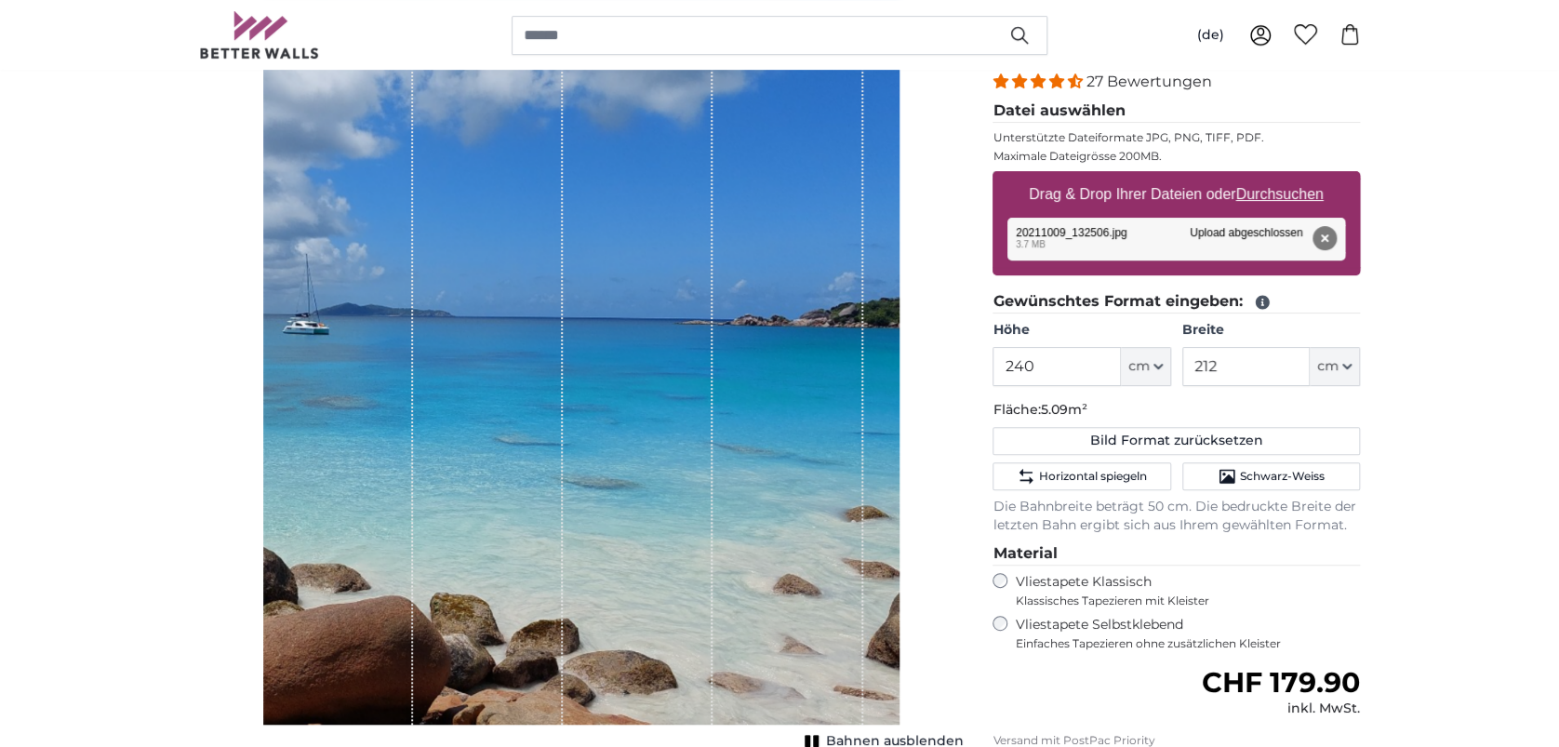
scroll to position [244, 0]
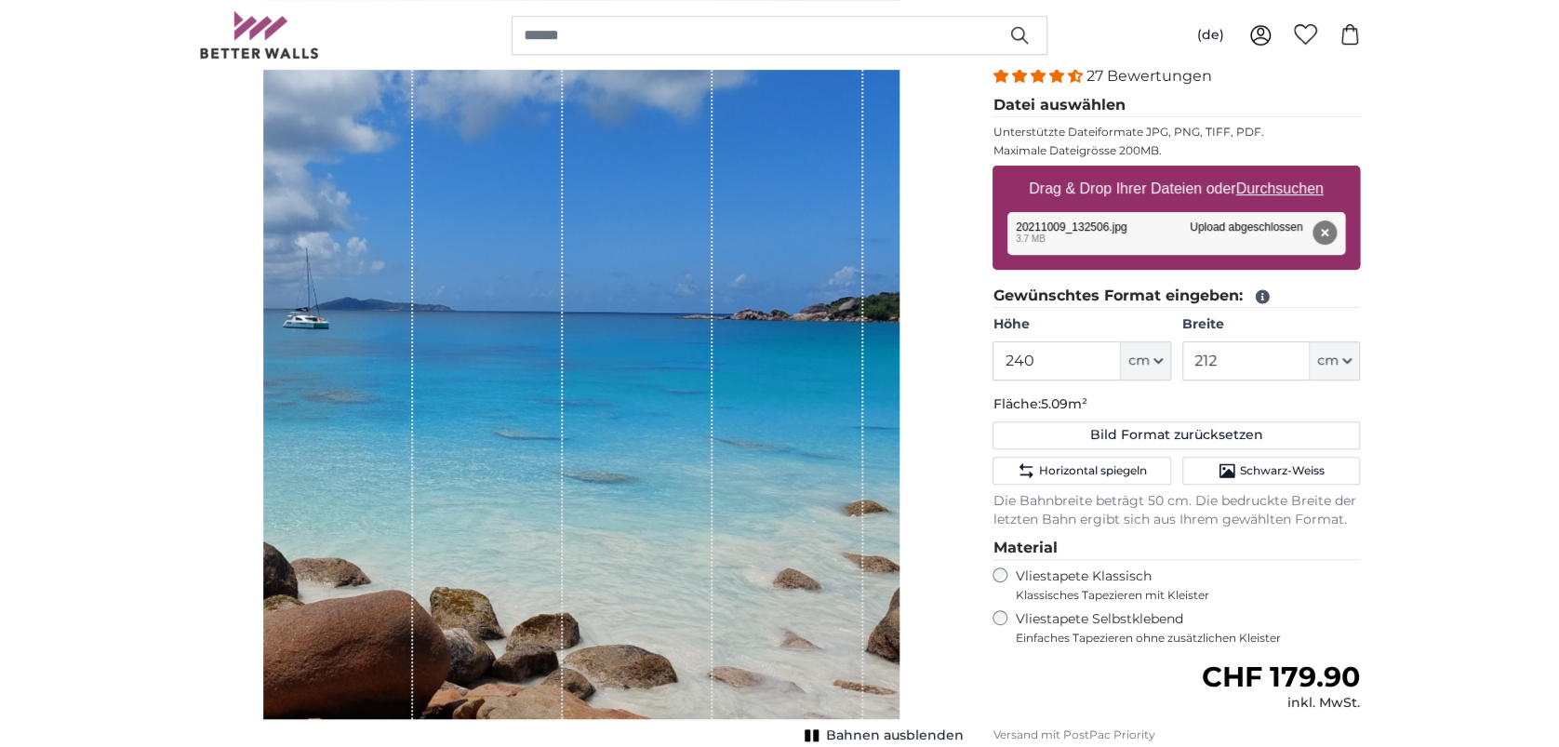
click at [1296, 186] on u "Durchsuchen" at bounding box center [1279, 188] width 87 height 16
click at [1296, 171] on input "Drag & Drop Ihrer Dateien oder Durchsuchen" at bounding box center [1177, 169] width 368 height 6
type input "**********"
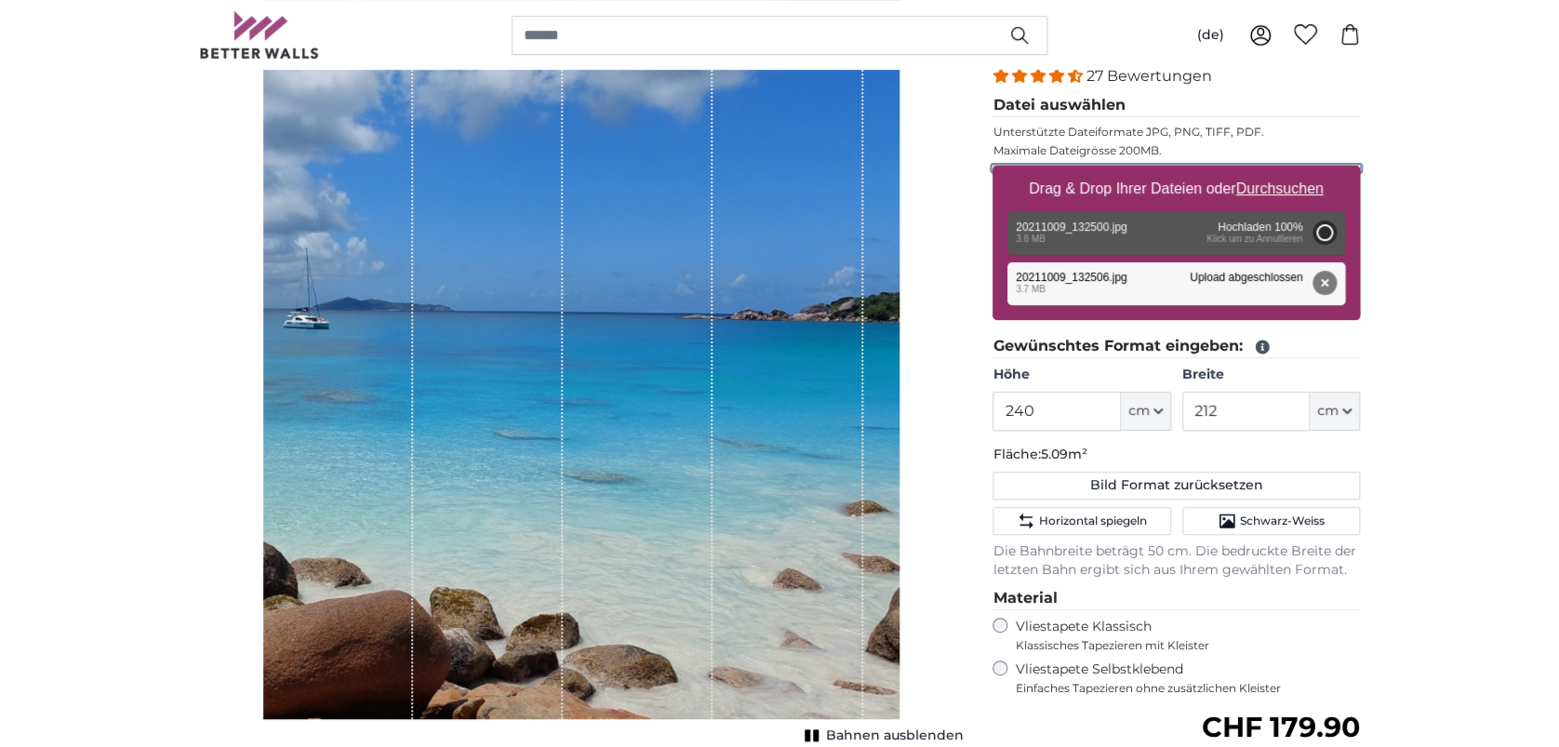
type input "200"
type input "356"
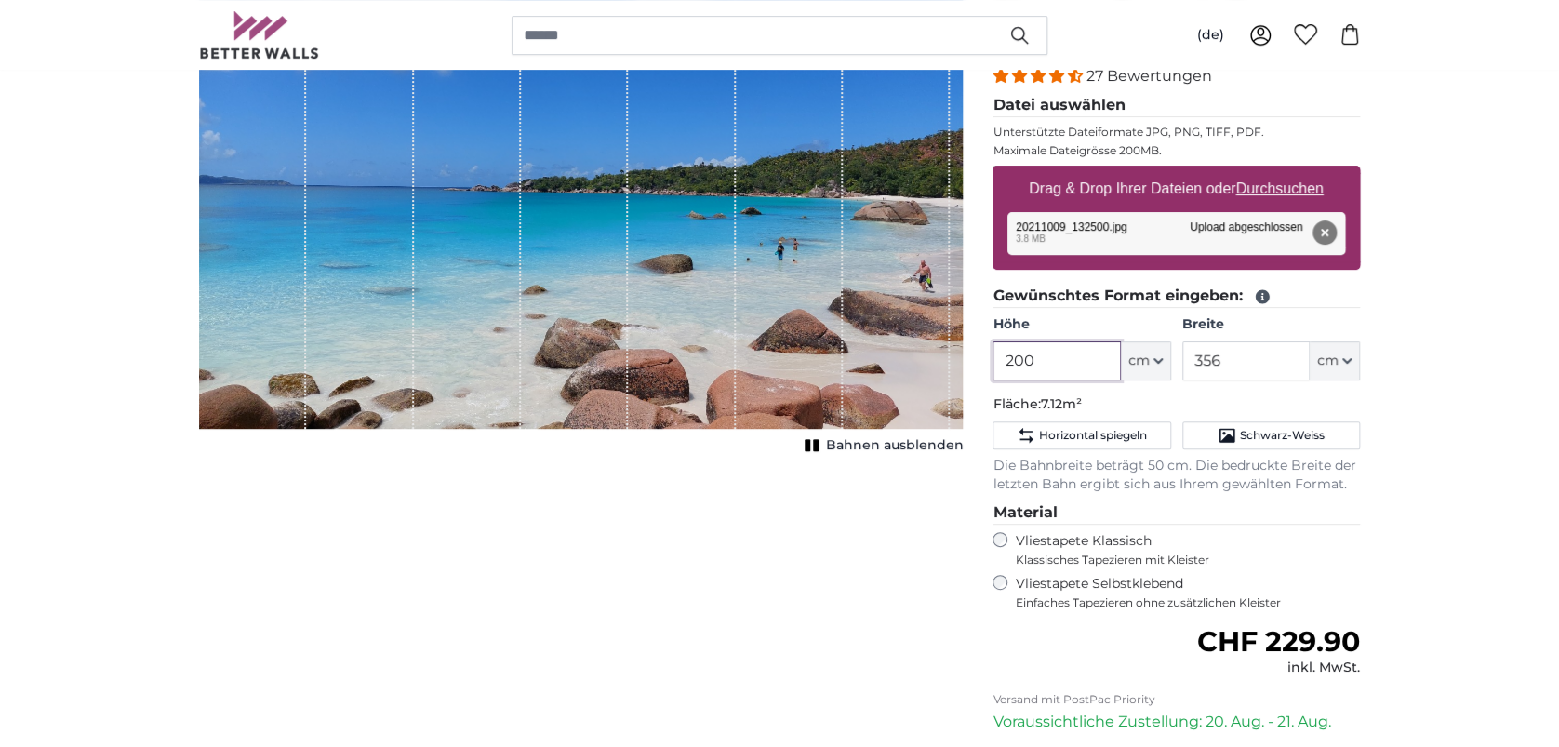
click at [1036, 365] on input "200" at bounding box center [1056, 360] width 127 height 39
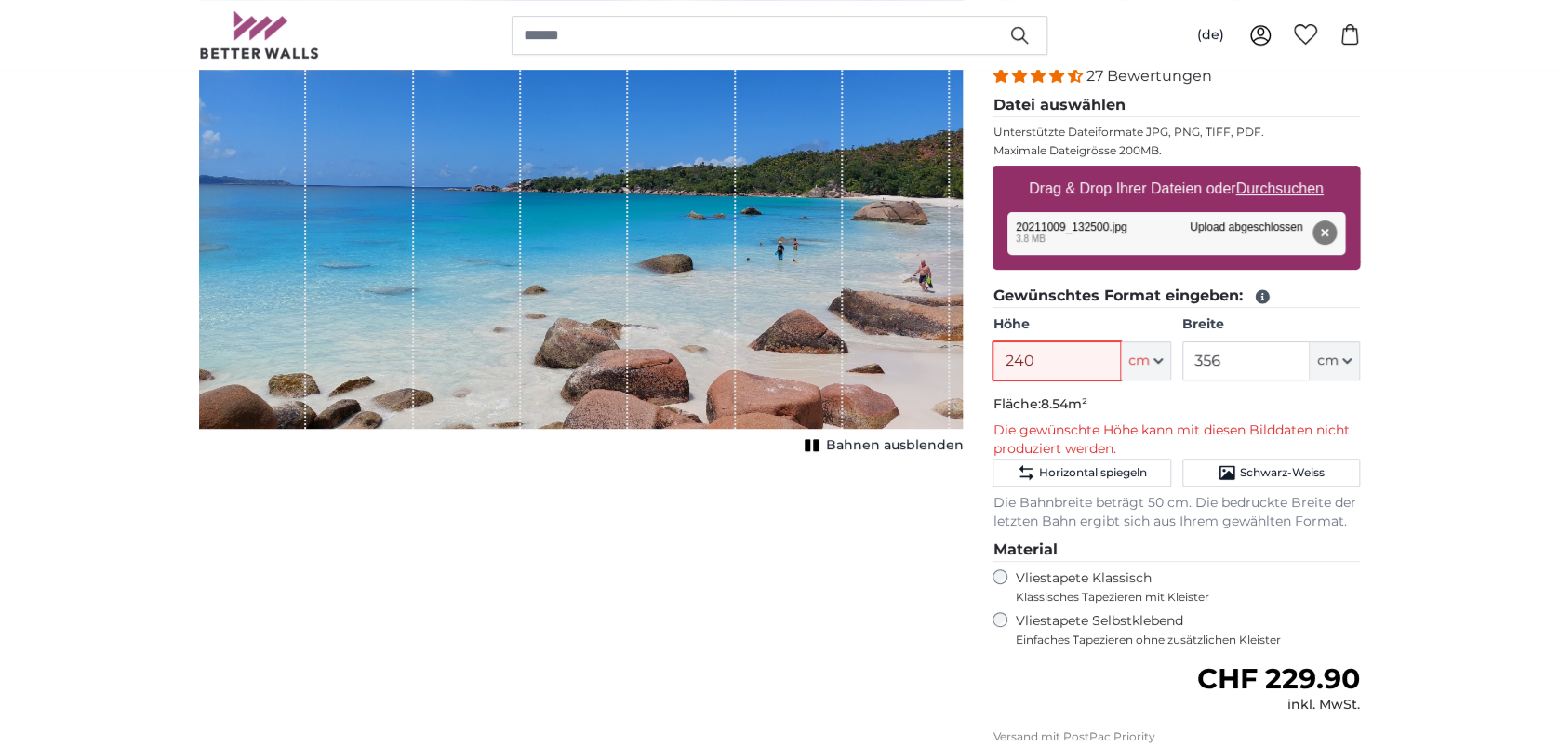
type input "240"
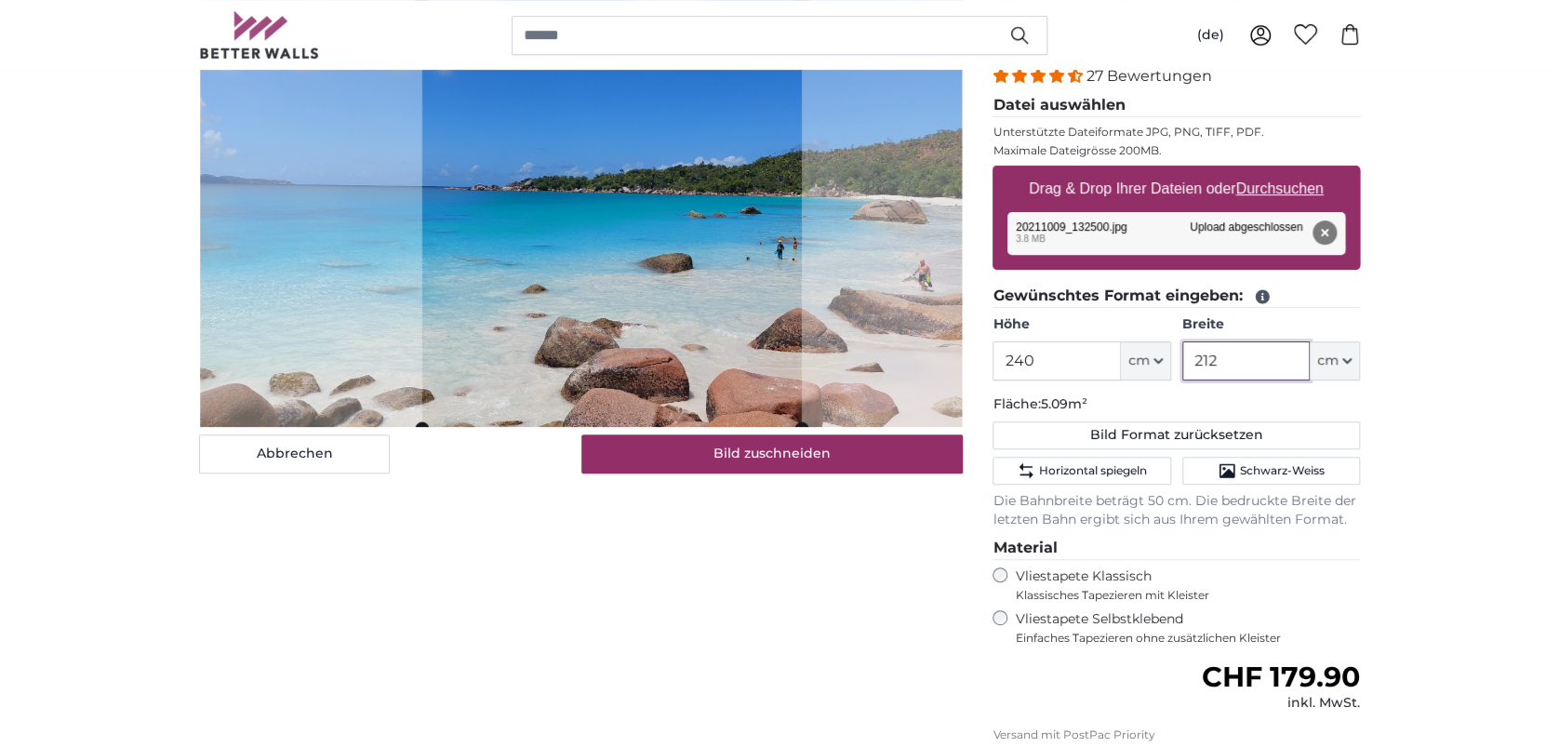
click at [708, 308] on cropper-handle at bounding box center [612, 213] width 380 height 429
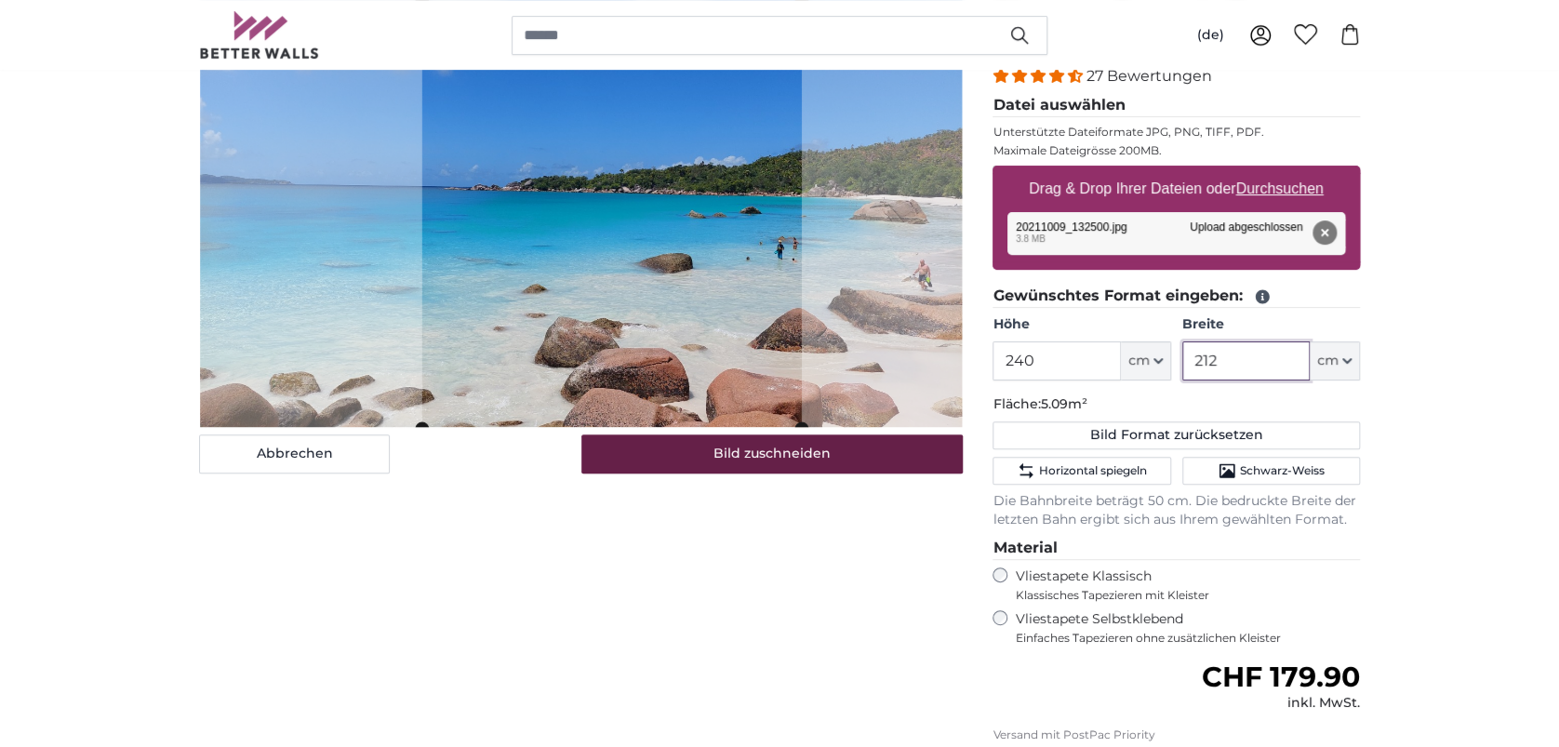
type input "212"
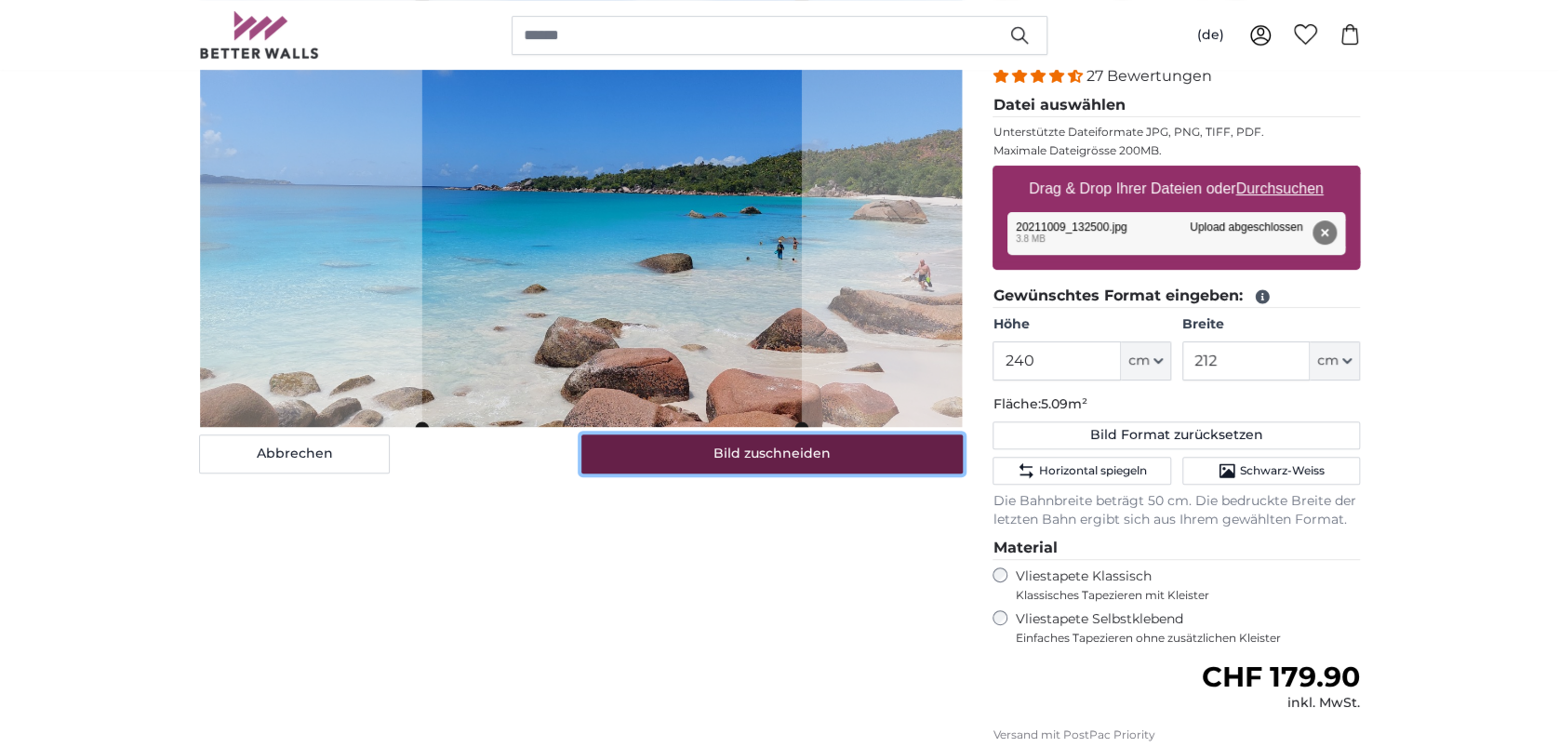
click at [845, 441] on button "Bild zuschneiden" at bounding box center [772, 453] width 382 height 39
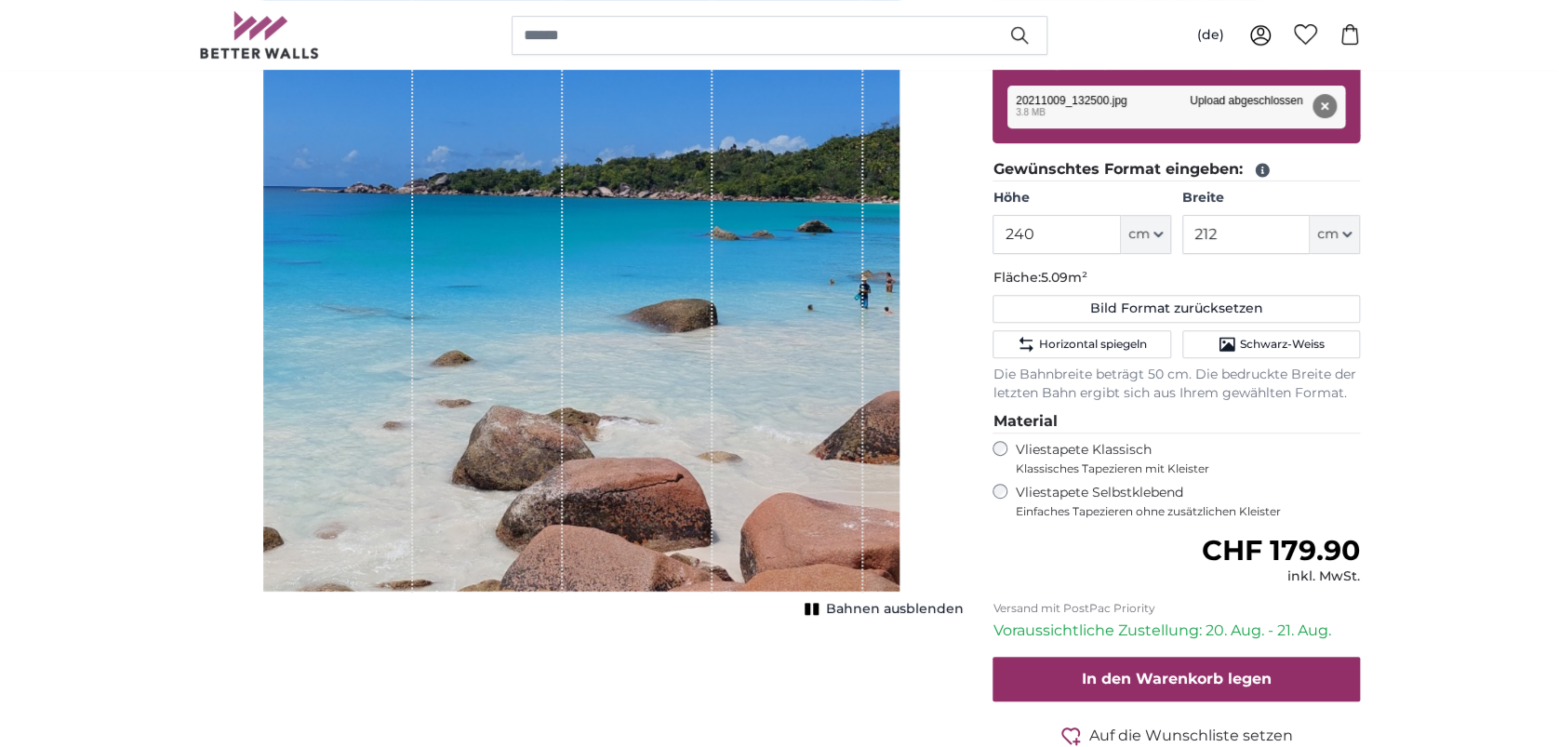
scroll to position [375, 0]
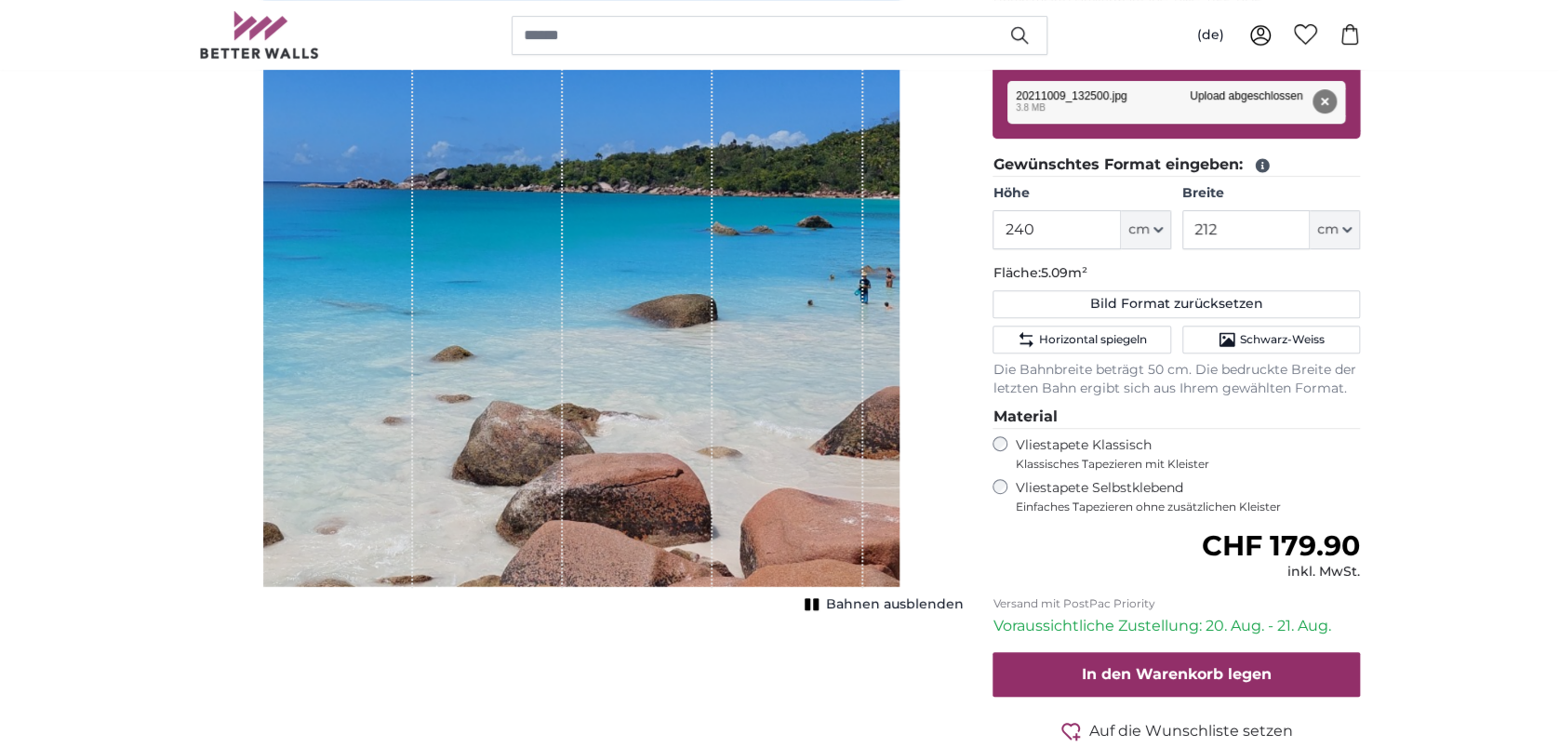
click at [1045, 102] on div "Entfernen Nochmal versuchen Entfernen Hochladen Abbrechen Nochmal versuchen Ent…" at bounding box center [1177, 102] width 338 height 43
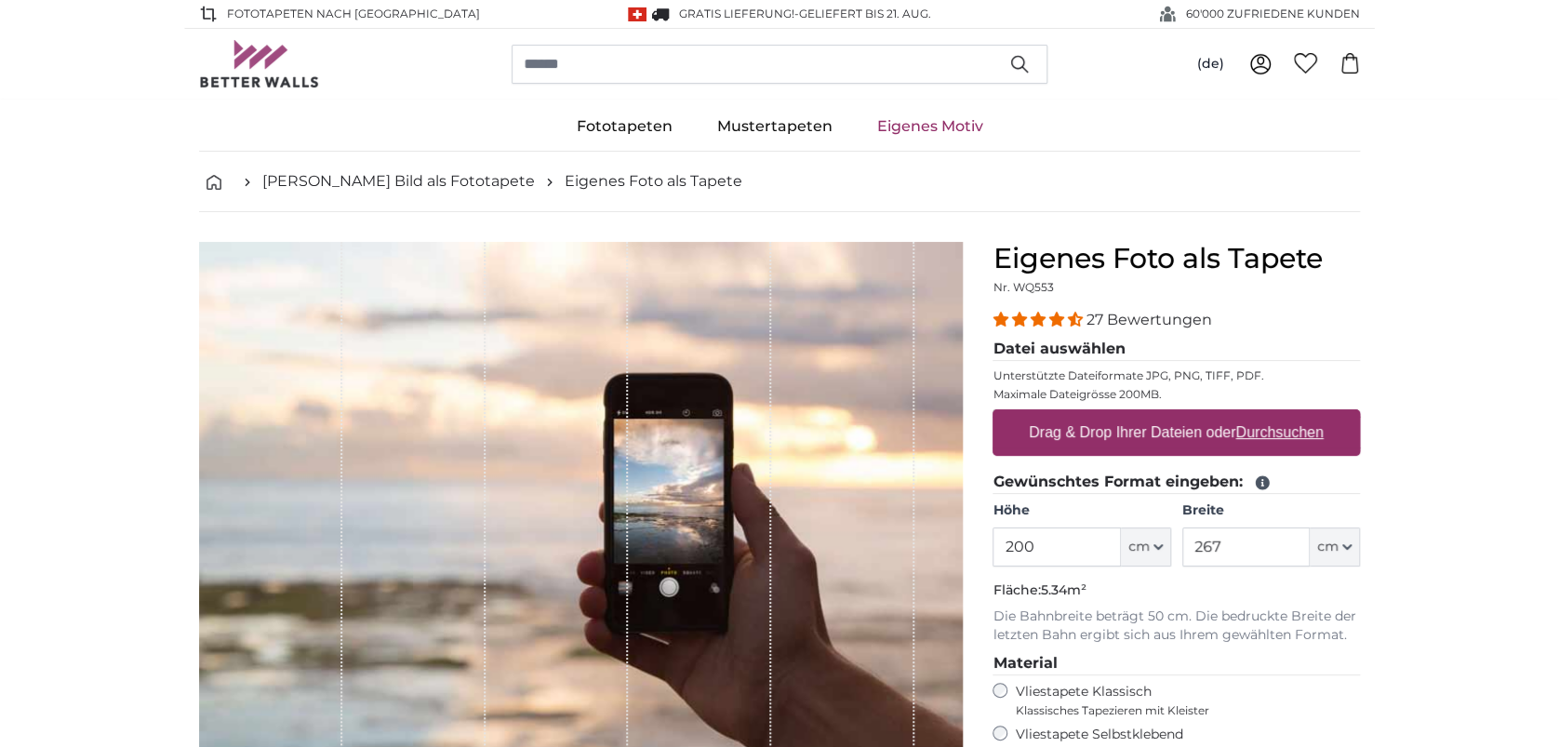
click at [1151, 428] on label "Drag & Drop Ihrer Dateien oder Durchsuchen" at bounding box center [1177, 432] width 310 height 37
click at [1151, 415] on input "Drag & Drop Ihrer Dateien oder Durchsuchen" at bounding box center [1177, 412] width 368 height 6
type input "**********"
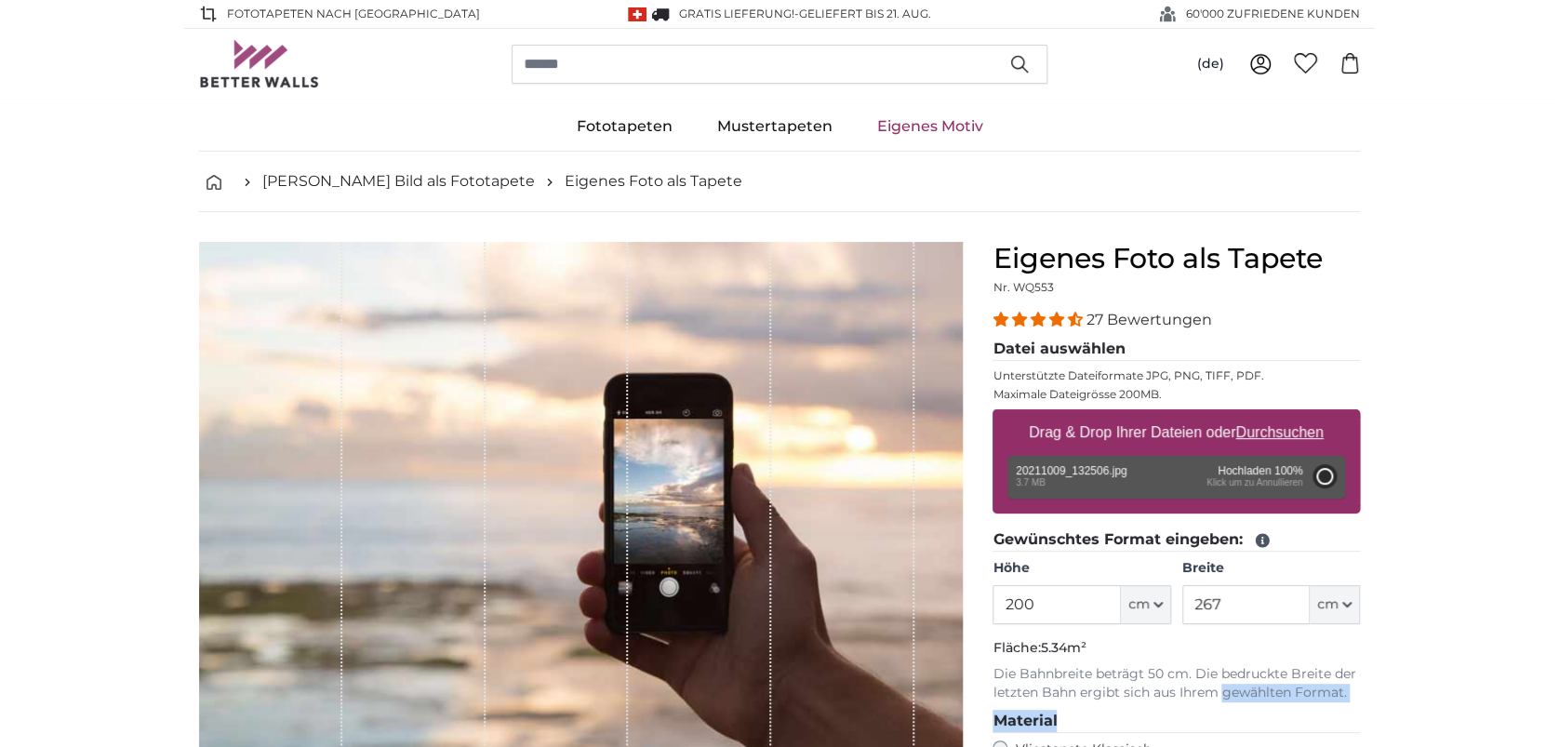
scroll to position [91, 0]
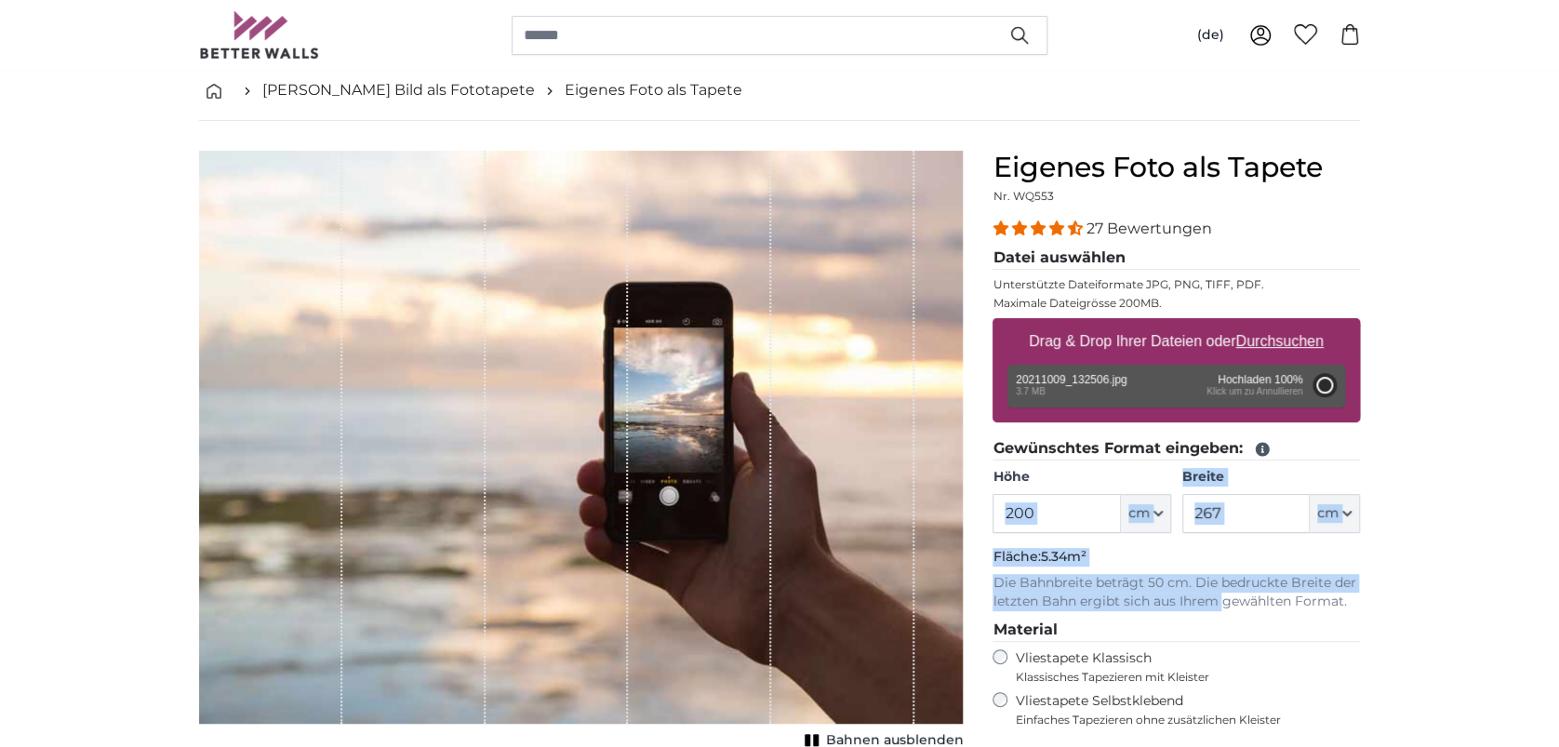
type input "356"
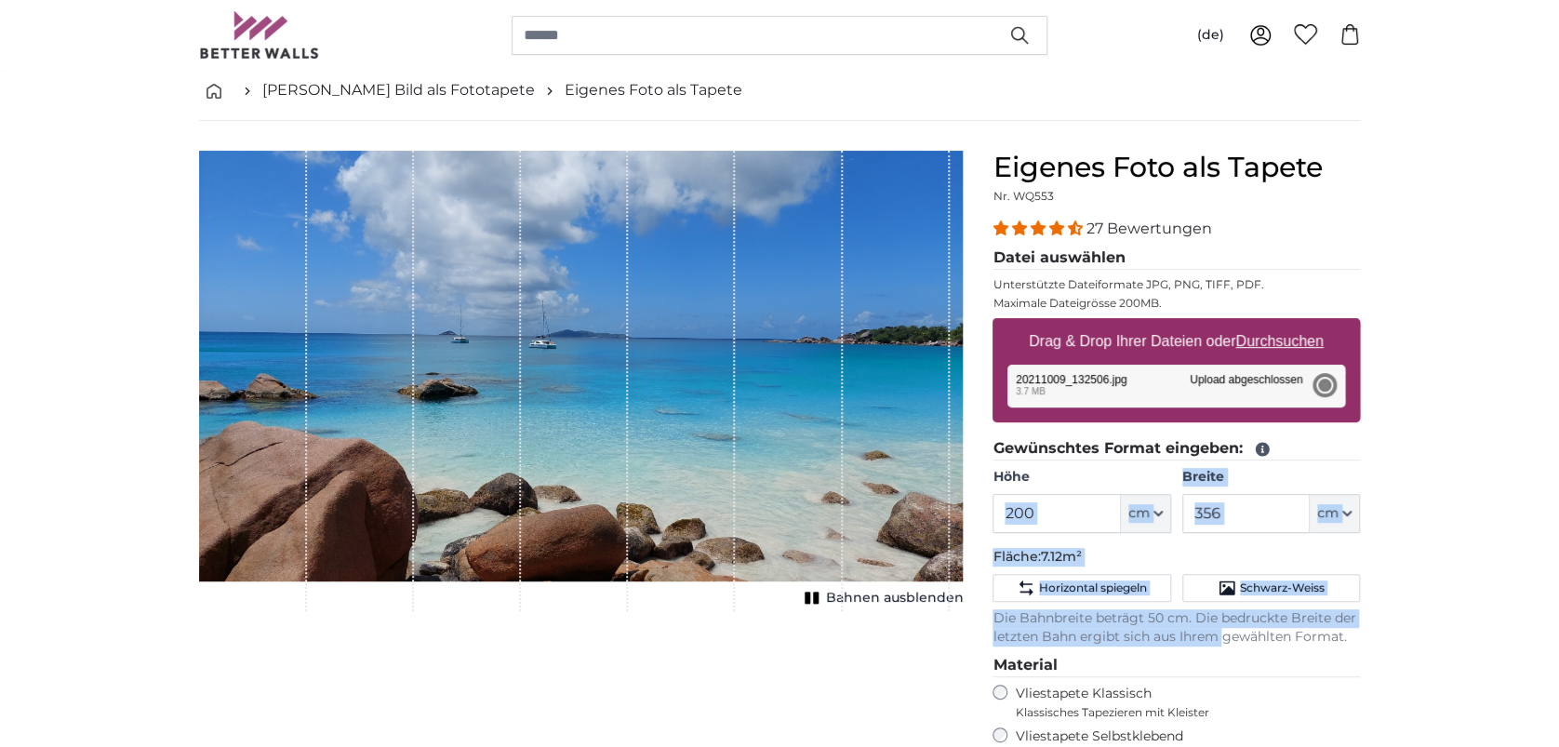
drag, startPoint x: 1224, startPoint y: 700, endPoint x: 1052, endPoint y: 497, distance: 266.0
click at [1052, 497] on fieldset "Gewünschtes Format eingeben: Höhe 200 ft cm Centimeter (cm) Inches (inch) Feet …" at bounding box center [1177, 541] width 368 height 209
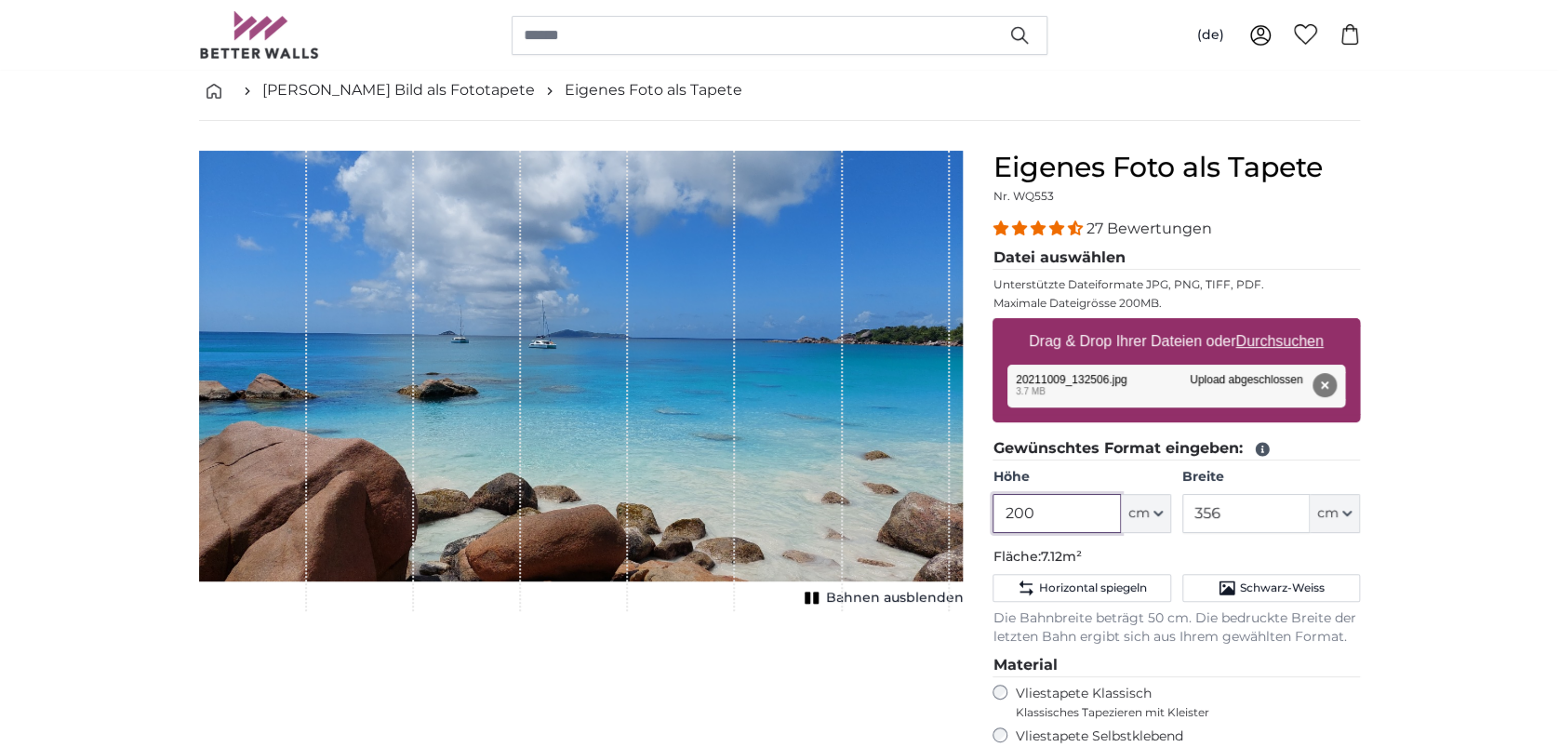
click at [1052, 497] on input "200" at bounding box center [1056, 513] width 127 height 39
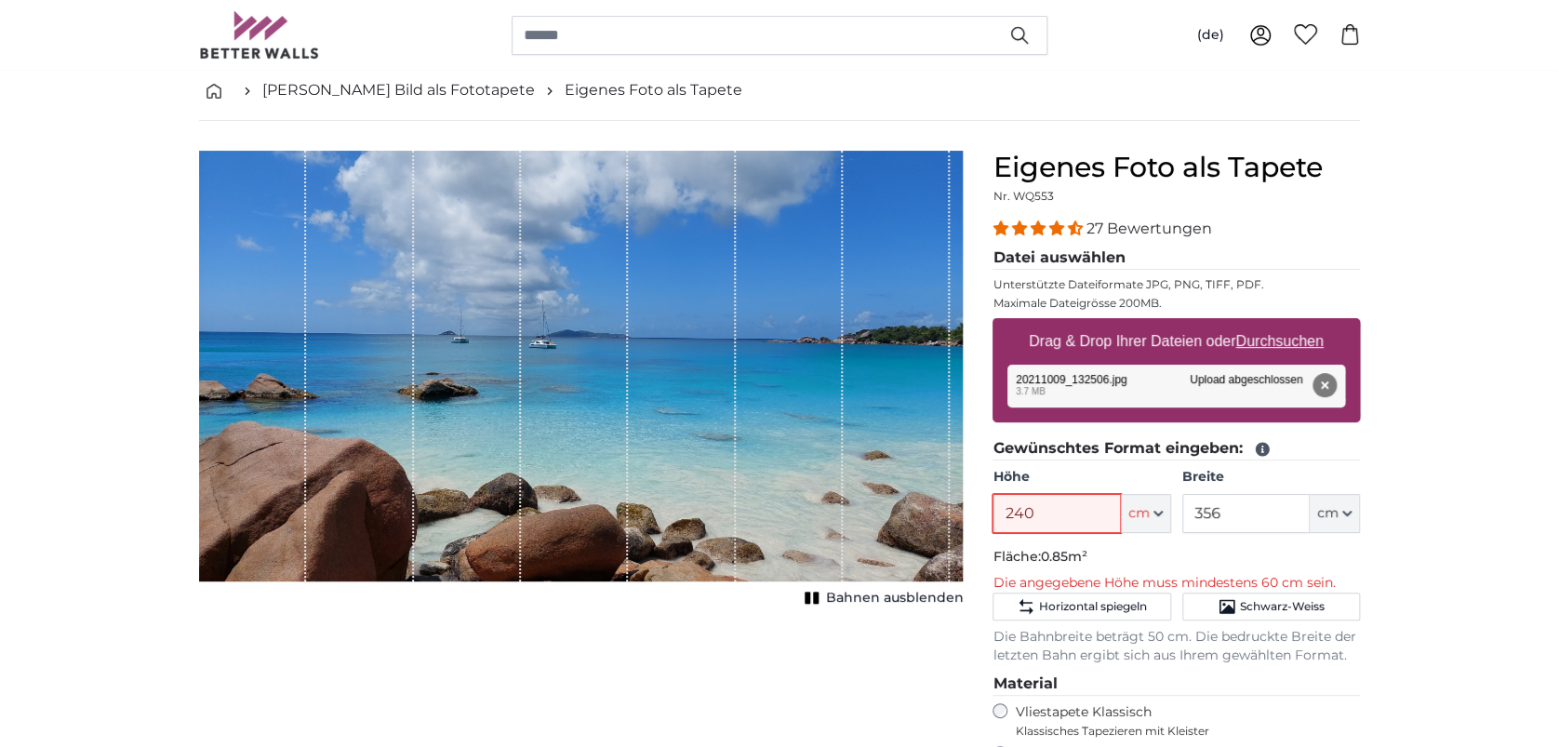
type input "240"
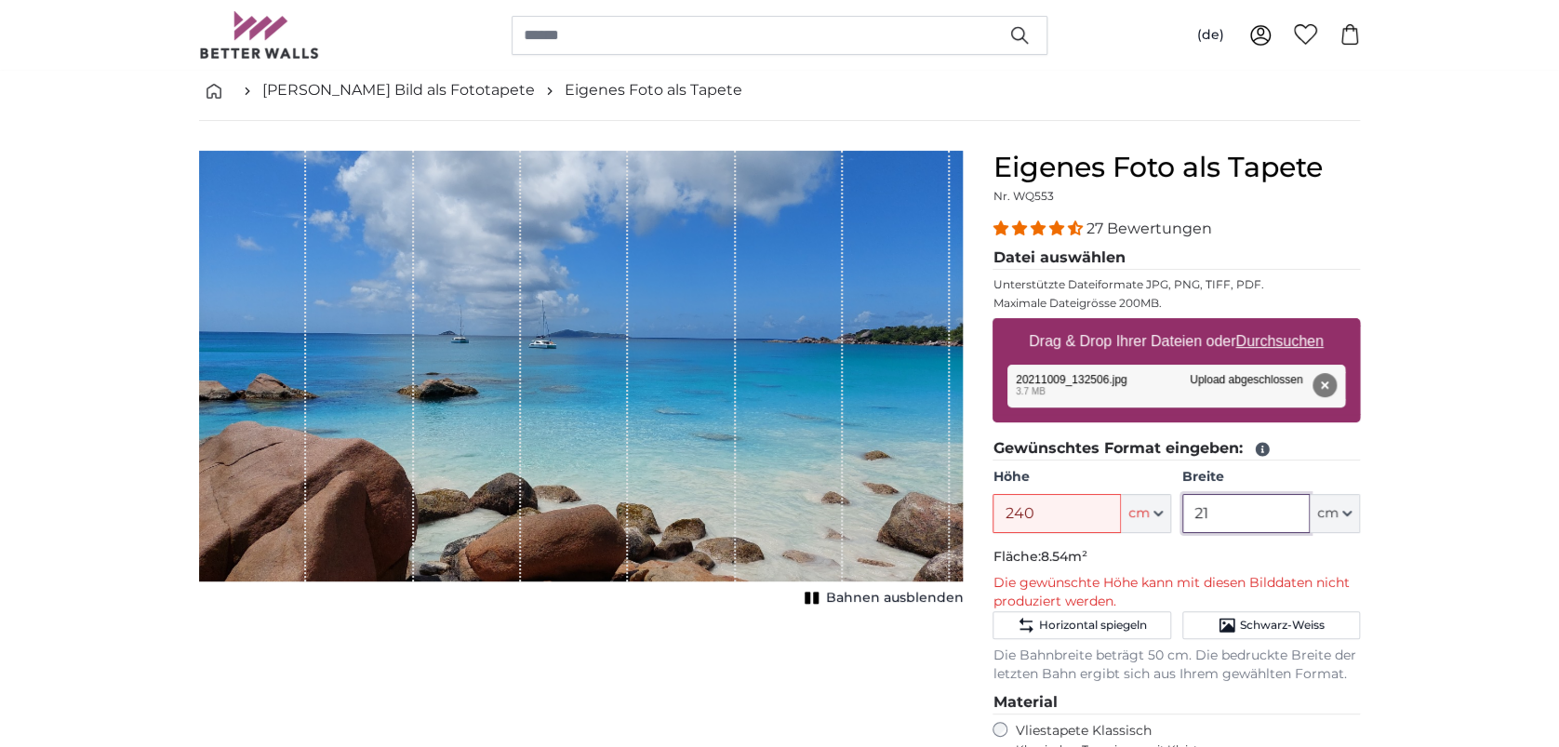
type input "212"
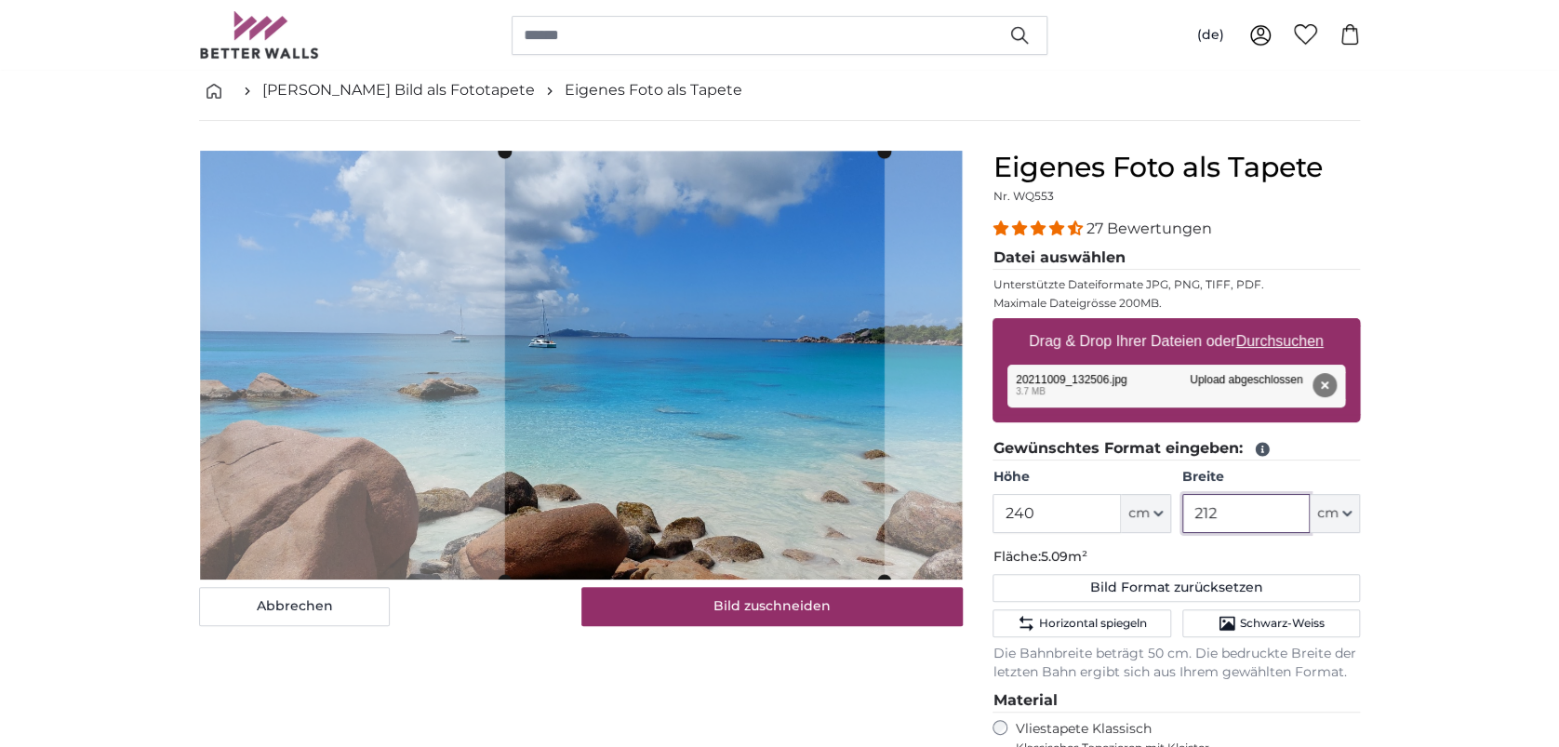
click at [806, 434] on cropper-handle at bounding box center [695, 366] width 380 height 429
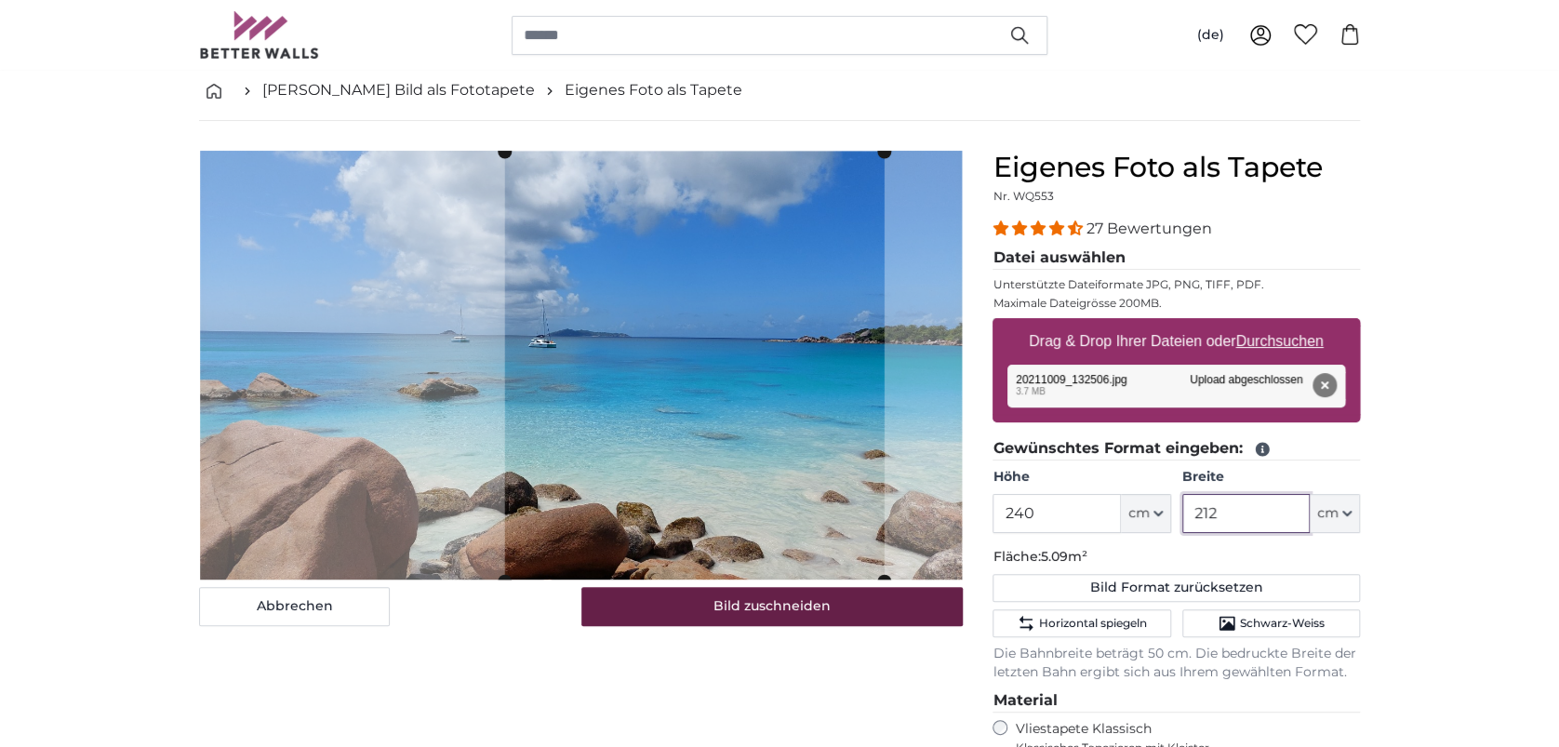
type input "212"
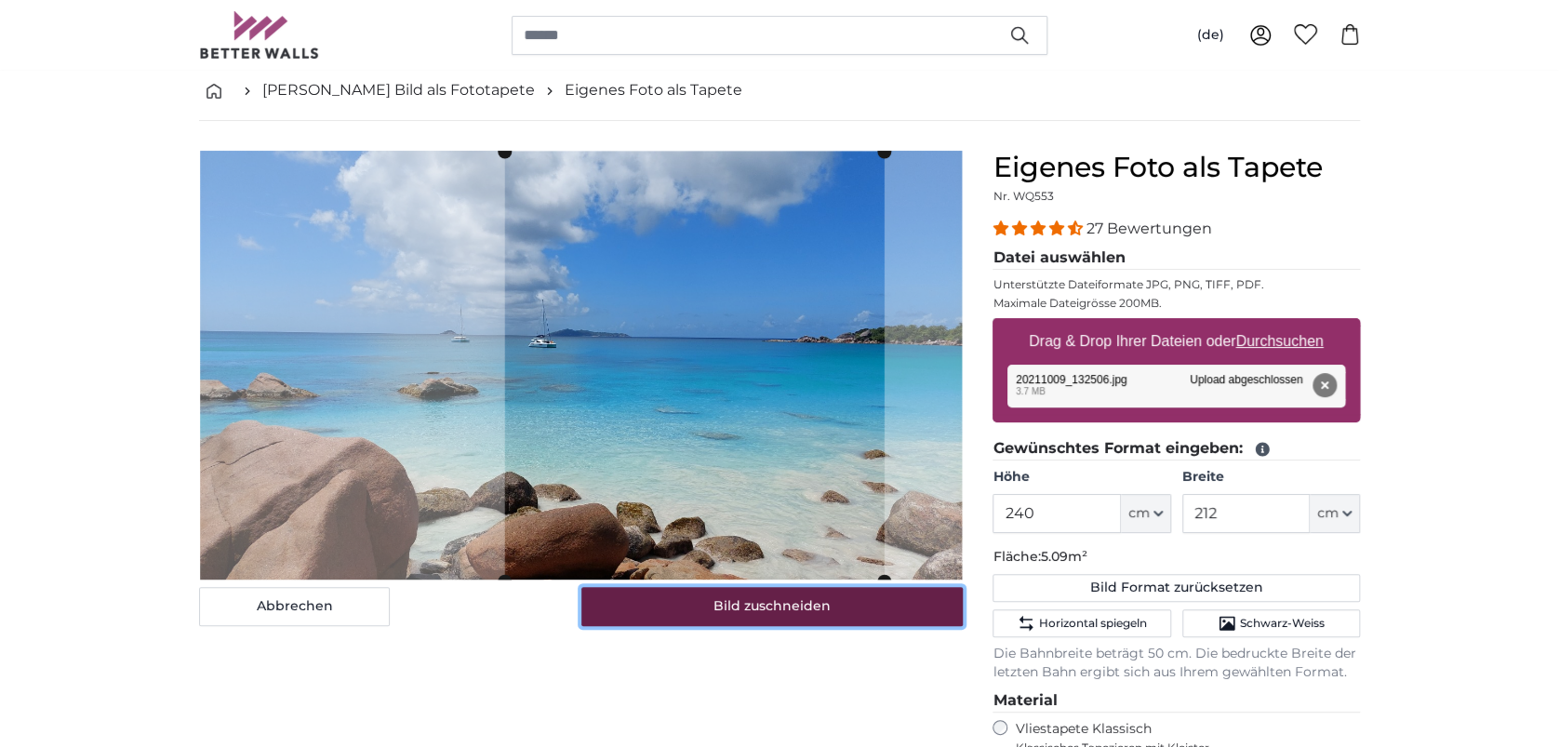
click at [875, 603] on button "Bild zuschneiden" at bounding box center [772, 606] width 382 height 39
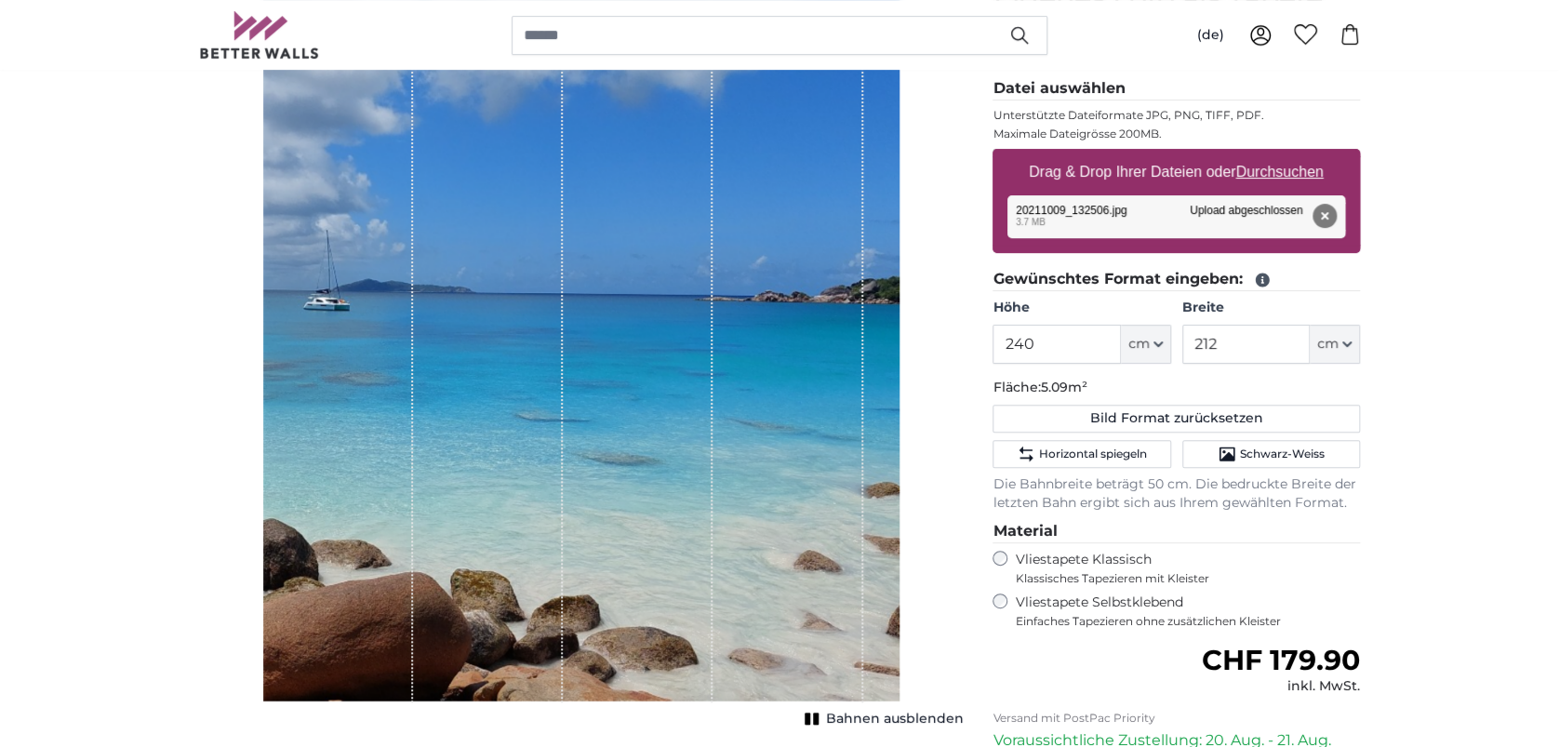
scroll to position [233, 0]
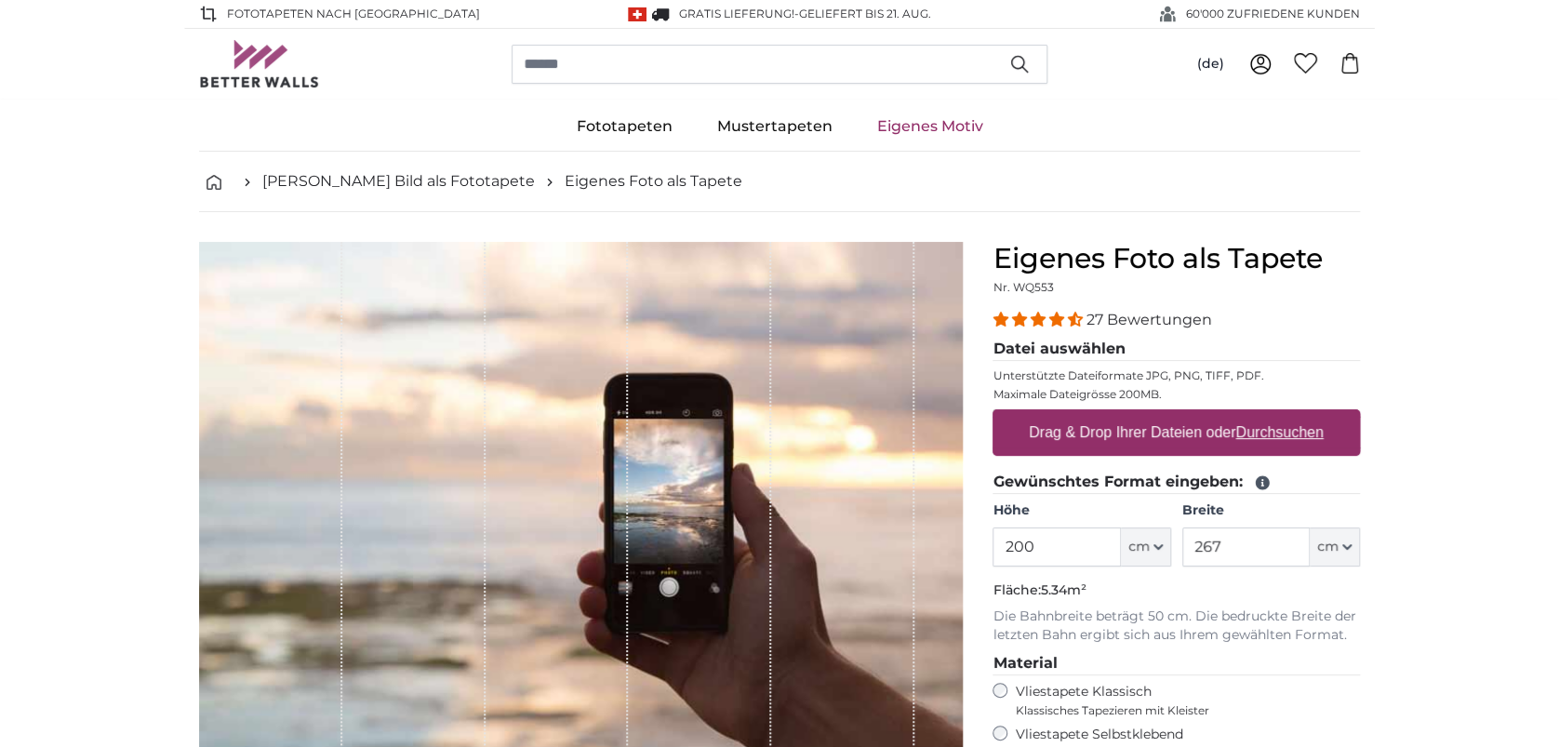
click at [1259, 418] on label "Drag & Drop Ihrer Dateien oder Durchsuchen" at bounding box center [1177, 432] width 310 height 37
click at [1259, 415] on input "Drag & Drop Ihrer Dateien oder Durchsuchen" at bounding box center [1177, 412] width 368 height 6
type input "**********"
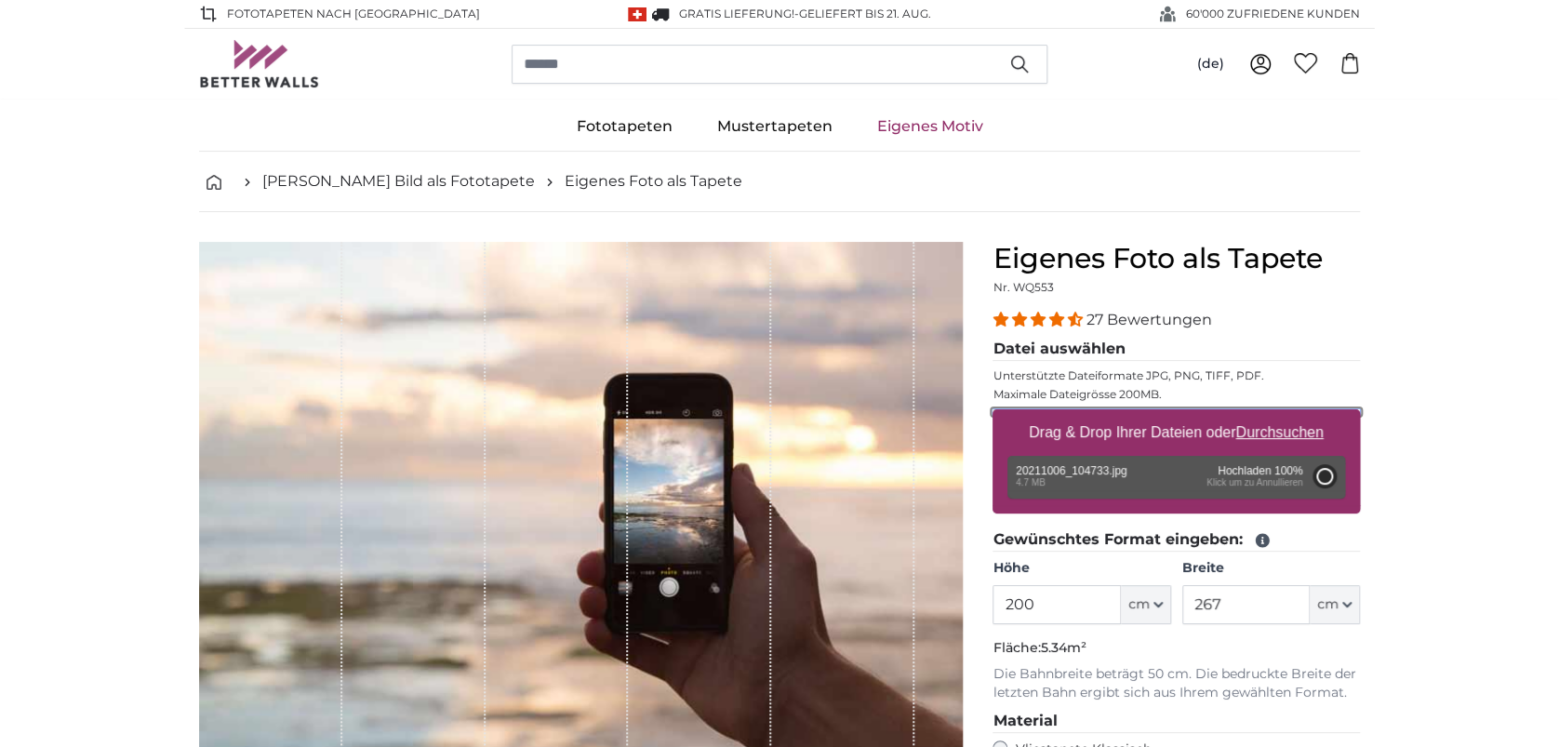
type input "356"
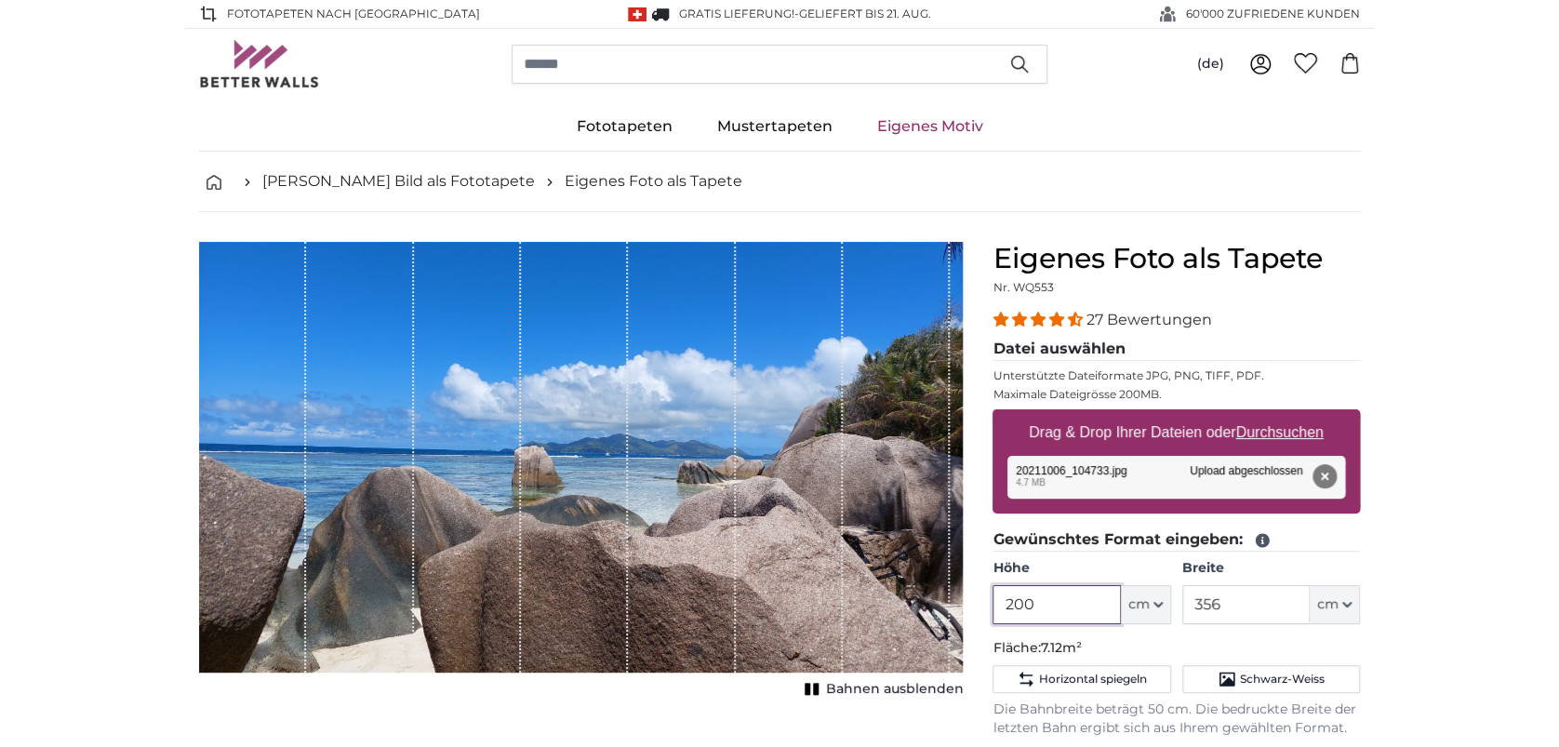
click at [1072, 603] on input "200" at bounding box center [1056, 604] width 127 height 39
type input "240"
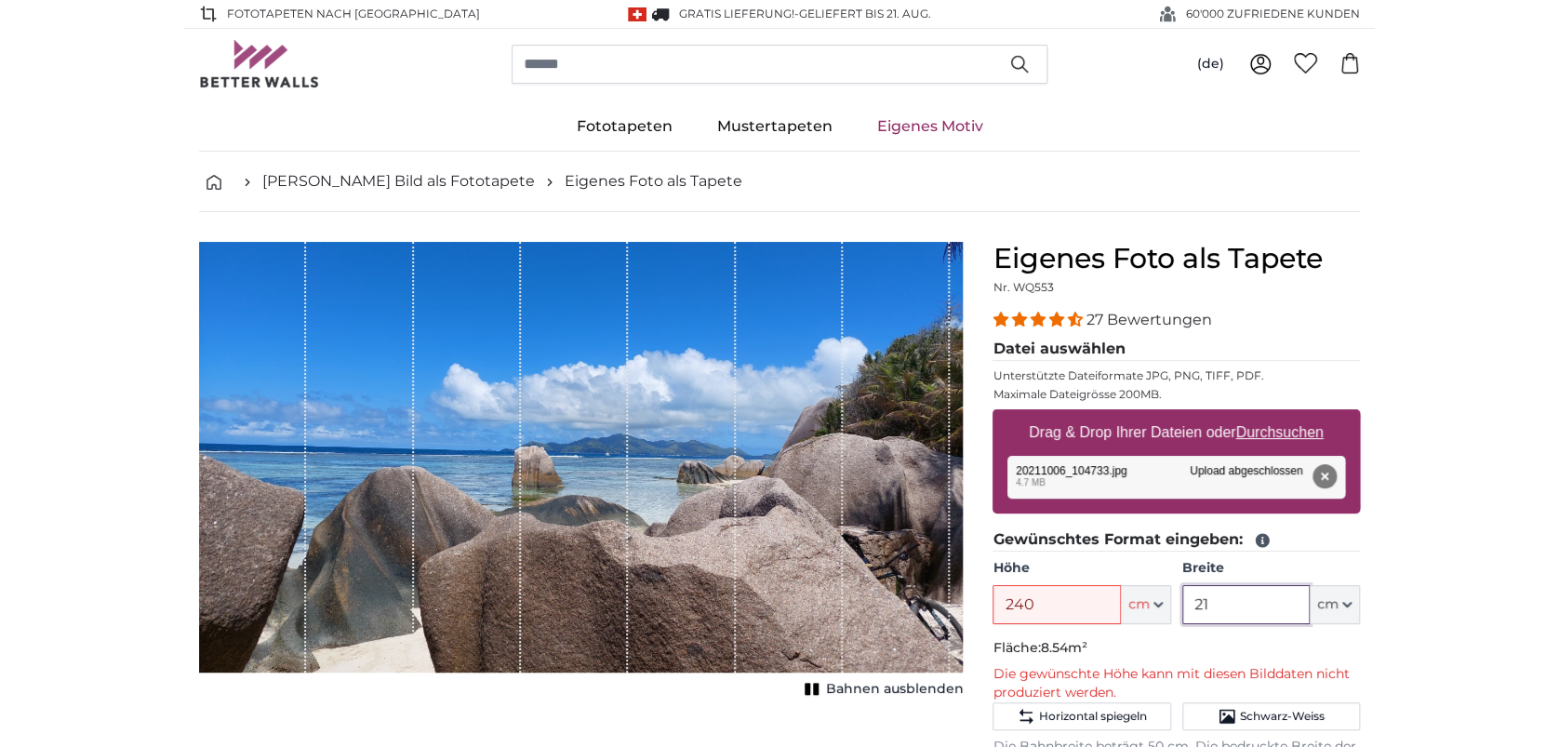
type input "212"
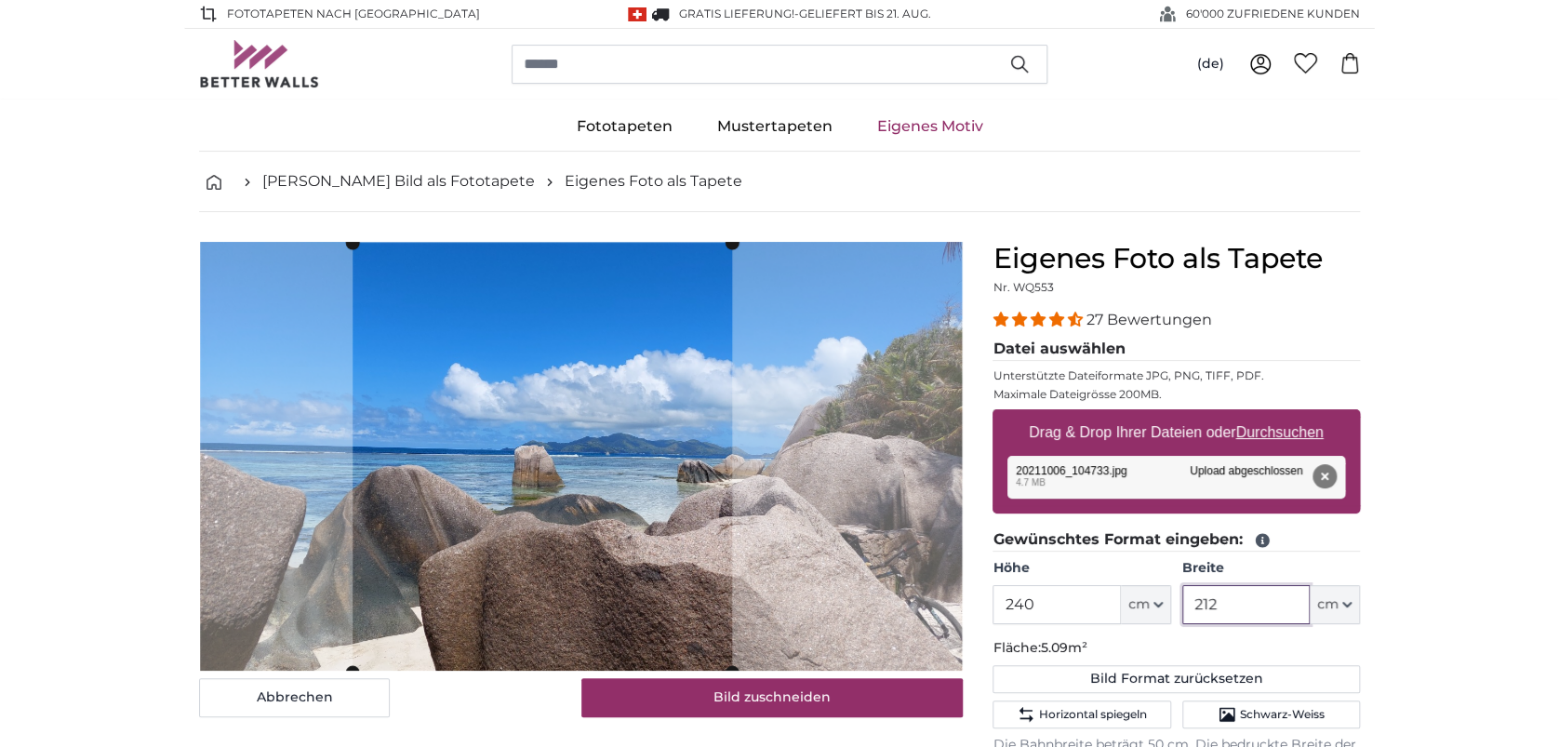
click at [637, 568] on cropper-handle at bounding box center [543, 457] width 380 height 429
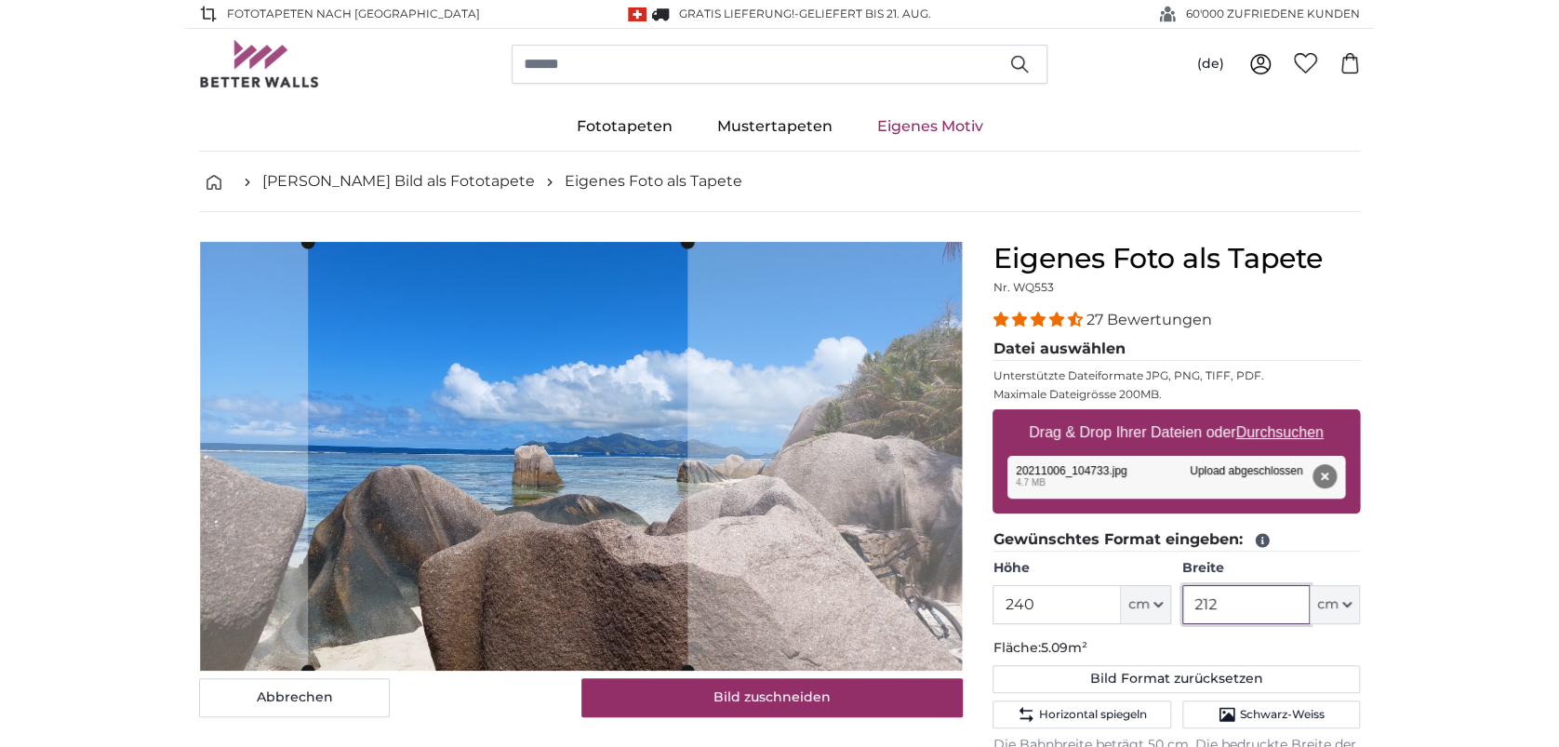
click at [573, 633] on cropper-handle at bounding box center [498, 456] width 380 height 429
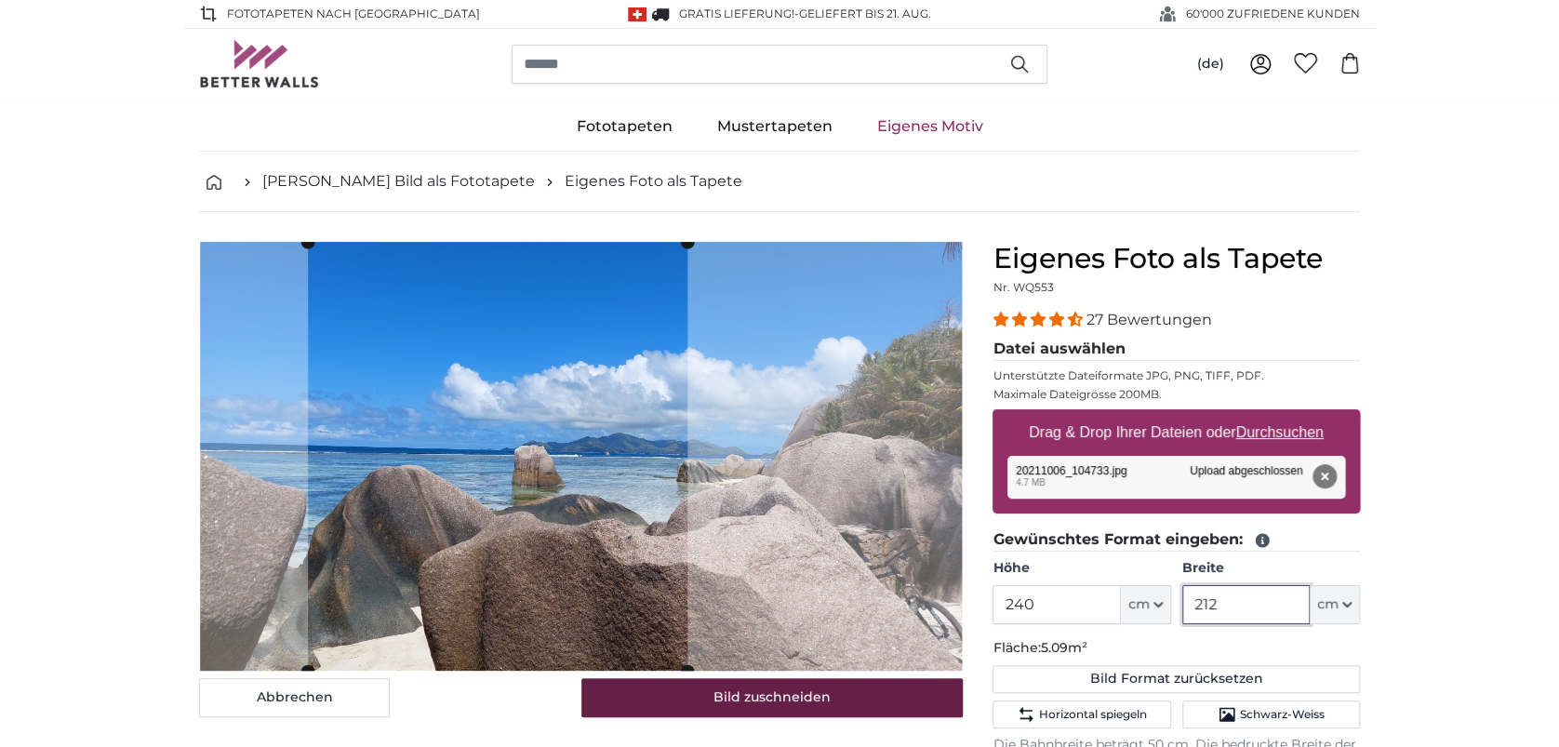
type input "212"
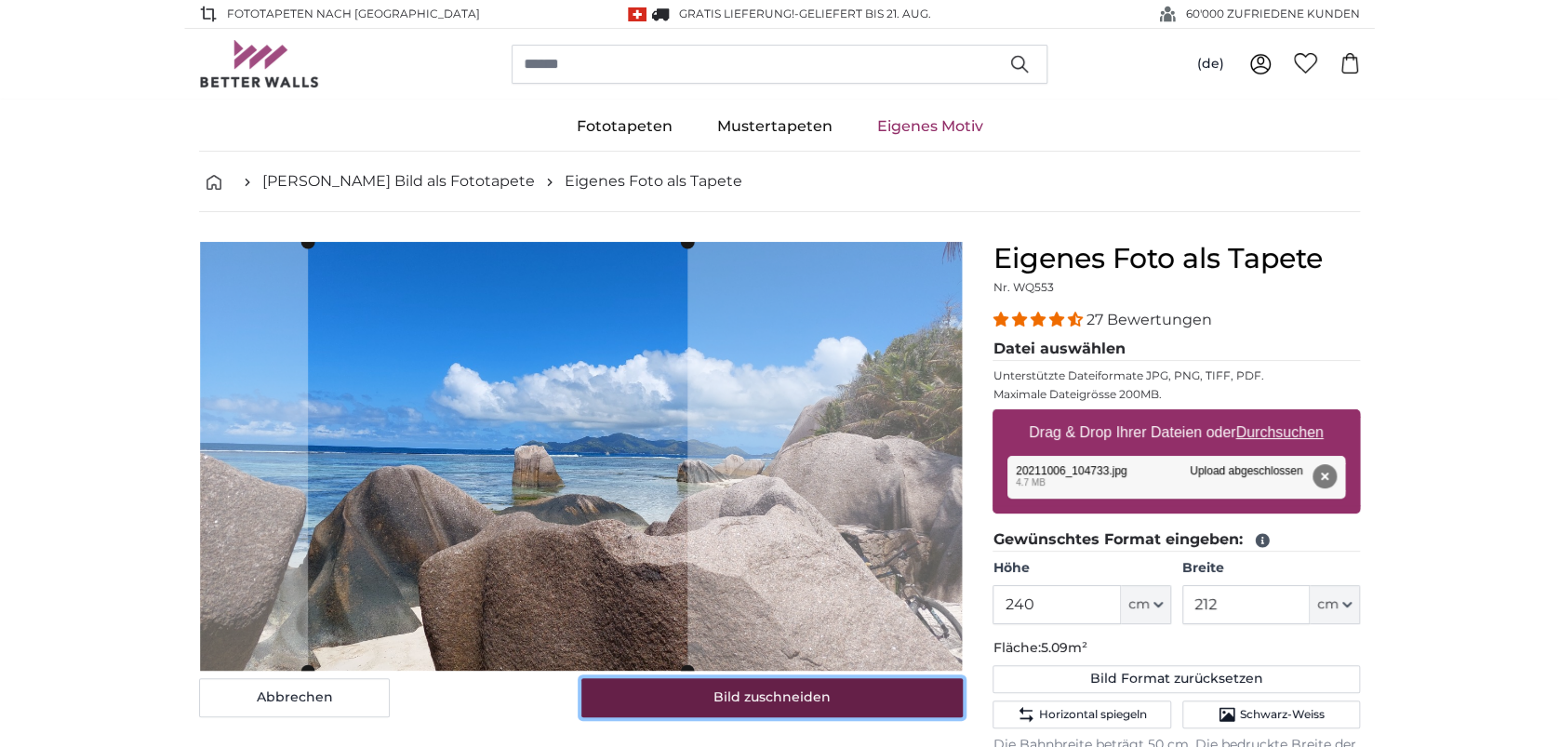
click at [779, 700] on button "Bild zuschneiden" at bounding box center [772, 697] width 382 height 39
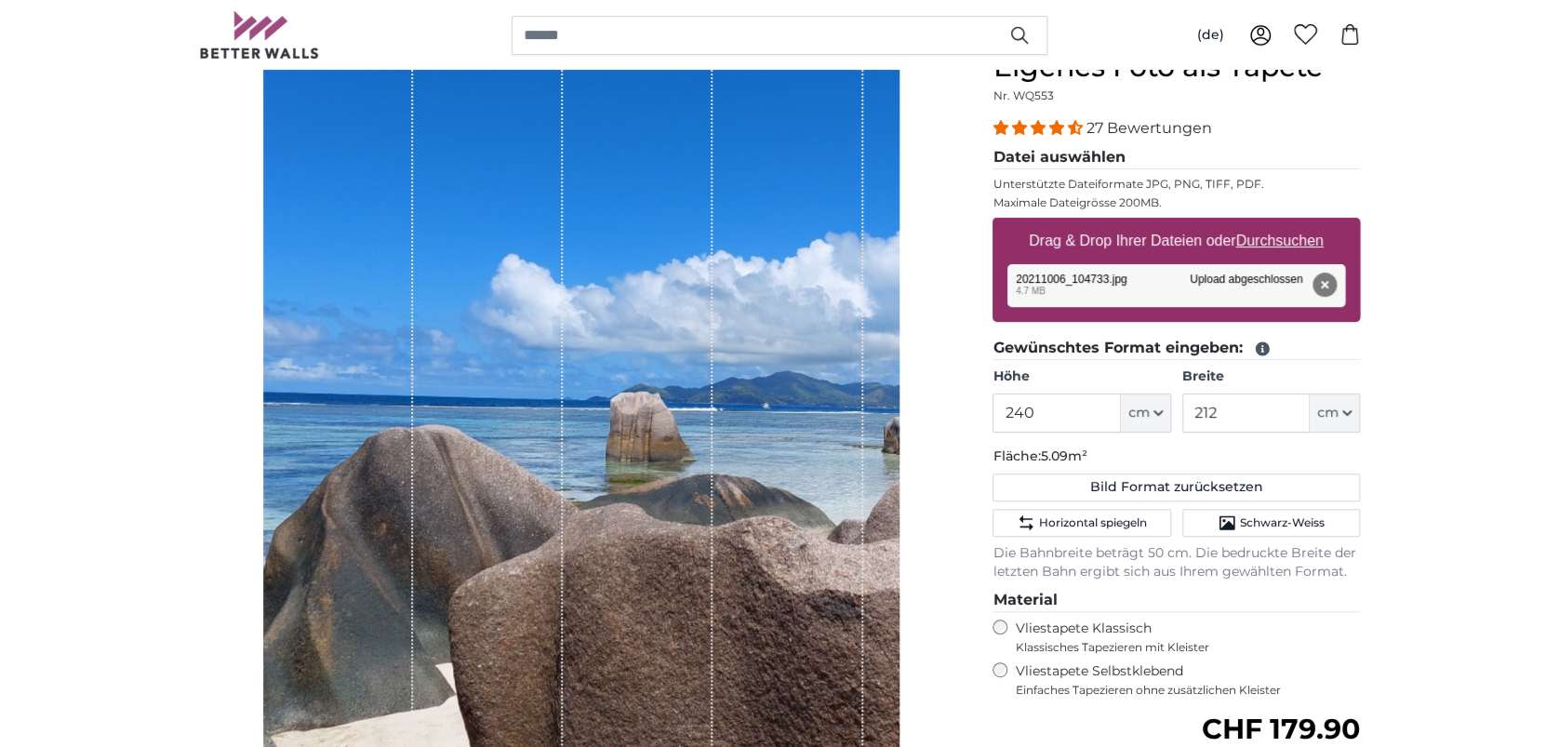
scroll to position [199, 0]
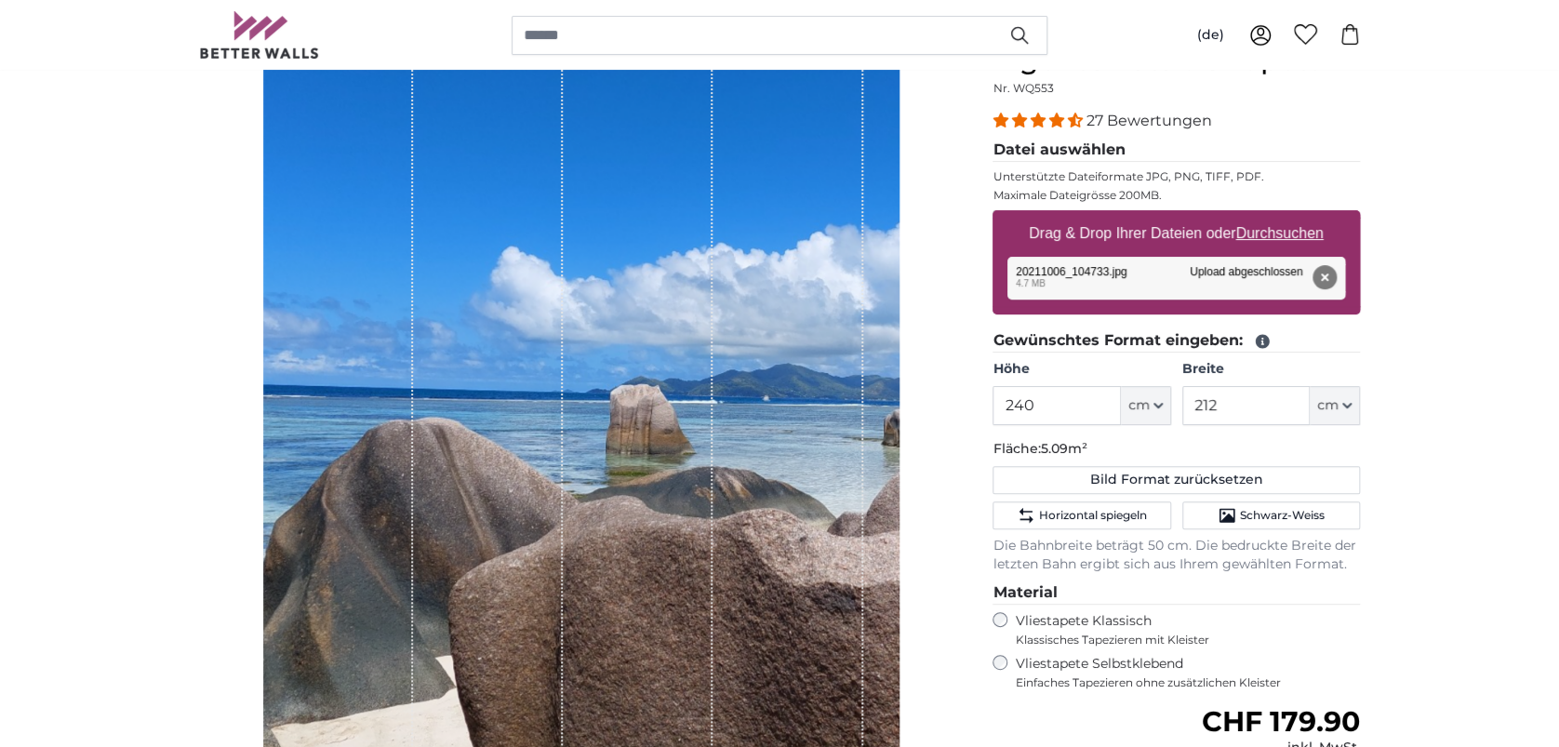
click at [1284, 232] on u "Durchsuchen" at bounding box center [1279, 233] width 87 height 16
click at [1284, 216] on input "Drag & Drop Ihrer Dateien oder Durchsuchen" at bounding box center [1177, 213] width 368 height 6
type input "**********"
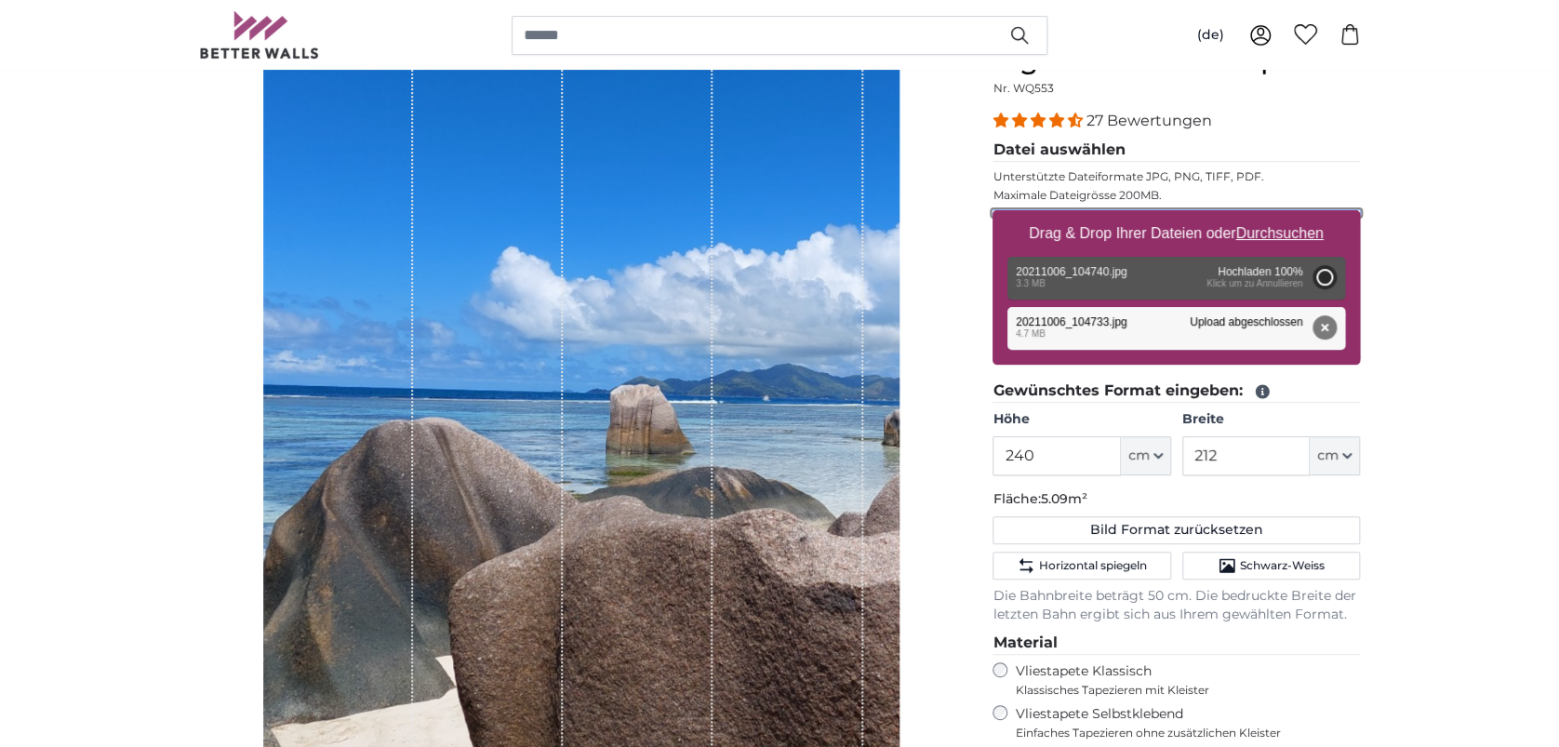
type input "184"
type input "327.5"
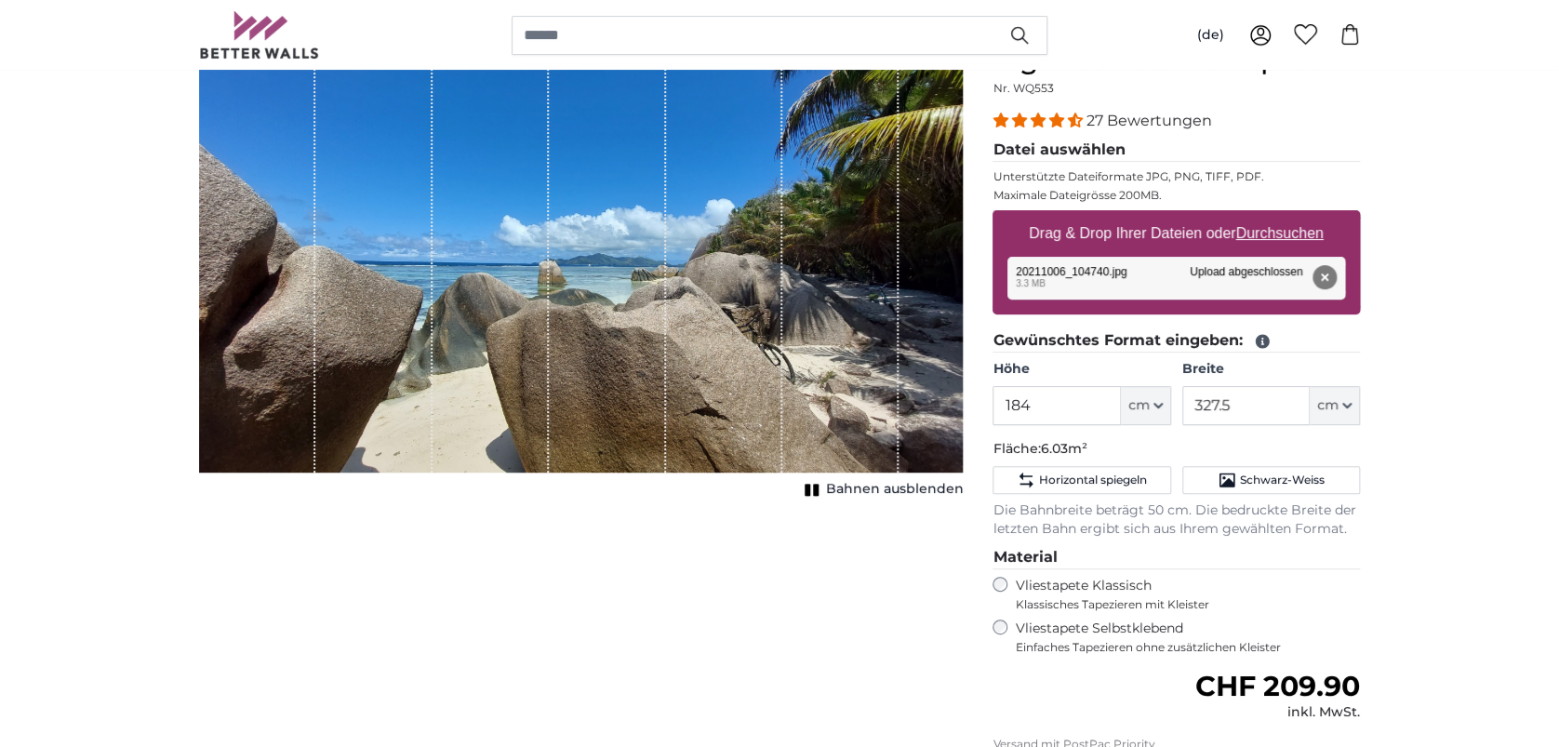
click at [1306, 239] on u "Durchsuchen" at bounding box center [1279, 233] width 87 height 16
click at [1306, 216] on input "Drag & Drop Ihrer Dateien oder Durchsuchen" at bounding box center [1177, 213] width 368 height 6
type input "**********"
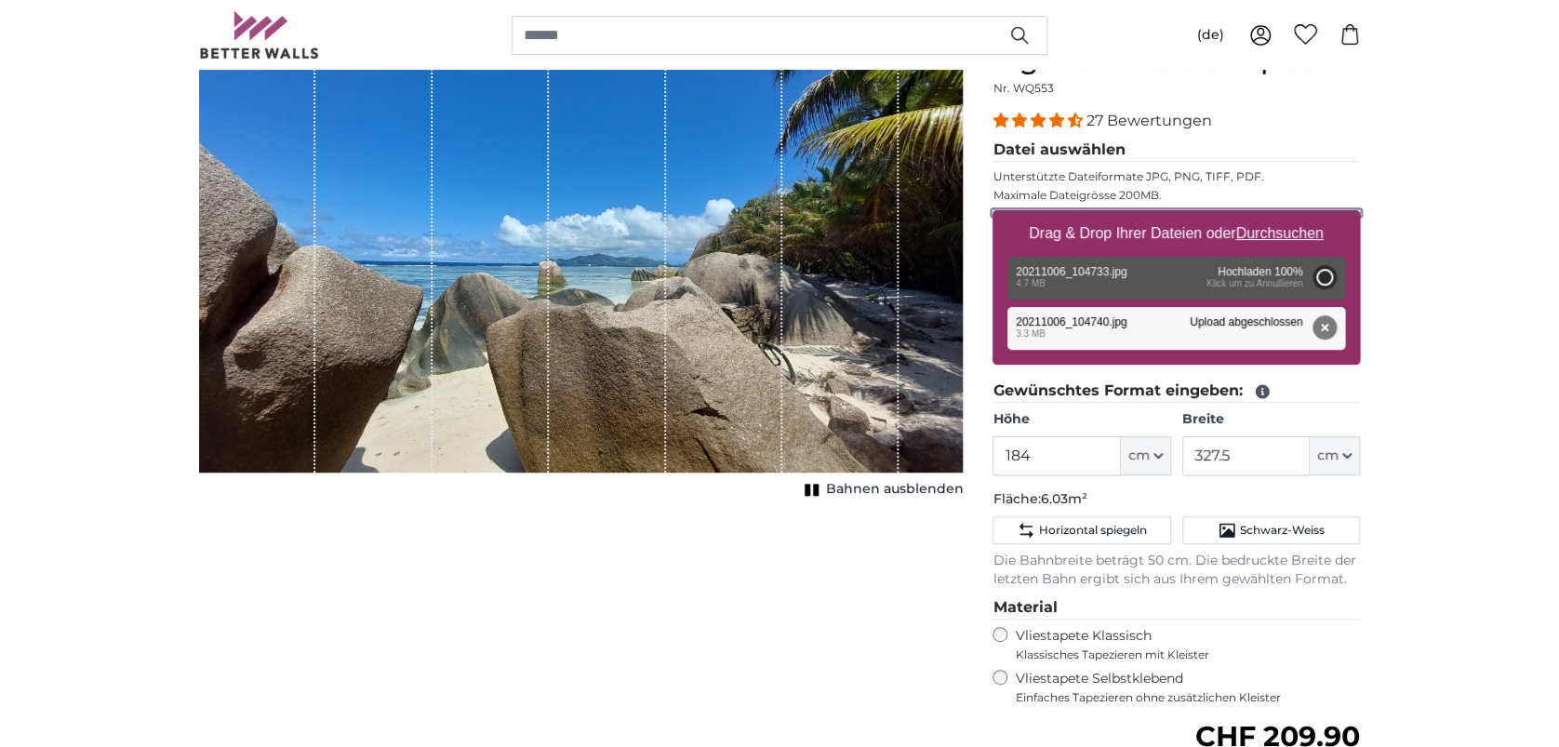
type input "200"
type input "356"
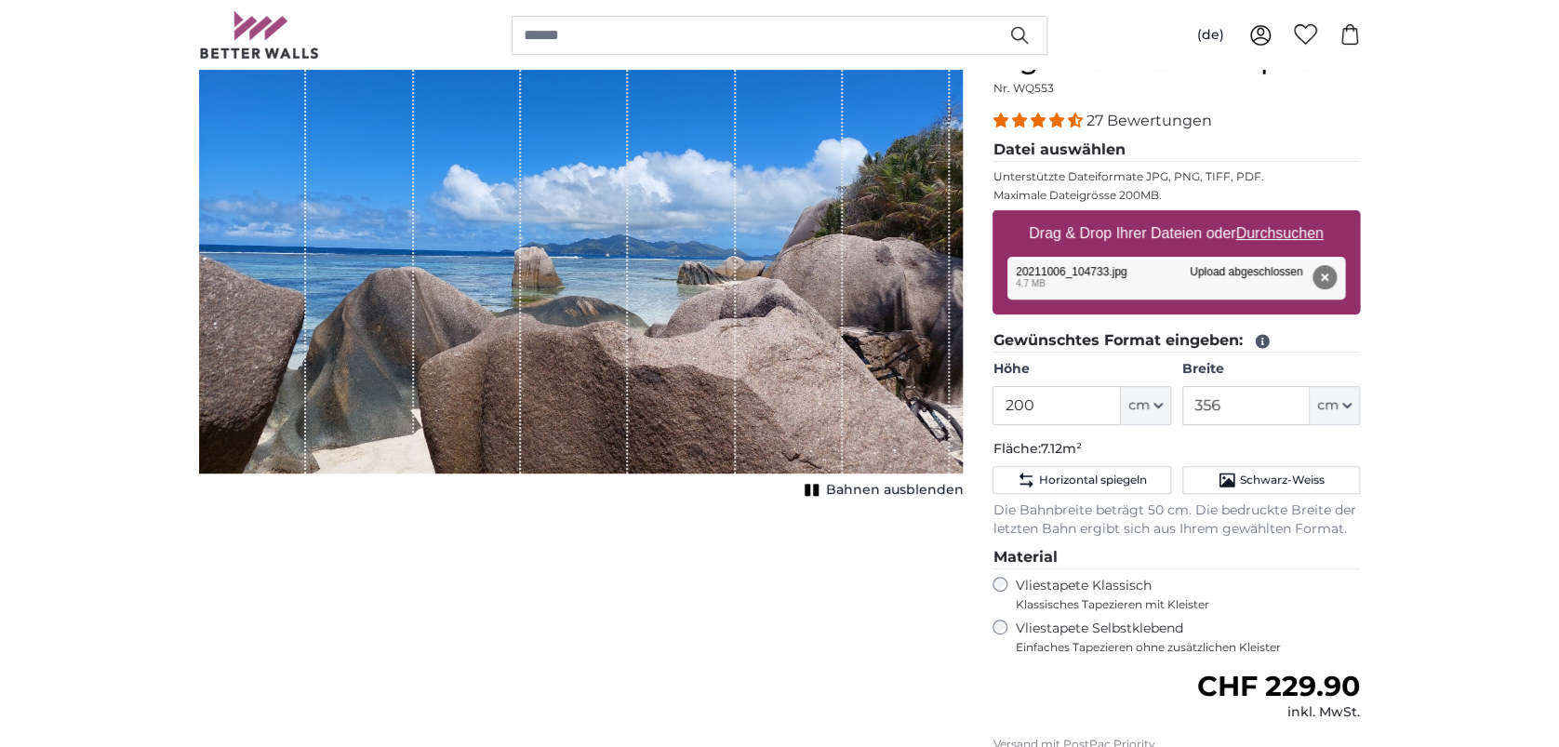
click at [1295, 228] on u "Durchsuchen" at bounding box center [1279, 233] width 87 height 16
click at [1295, 216] on input "Drag & Drop Ihrer Dateien oder Durchsuchen" at bounding box center [1177, 213] width 368 height 6
type input "**********"
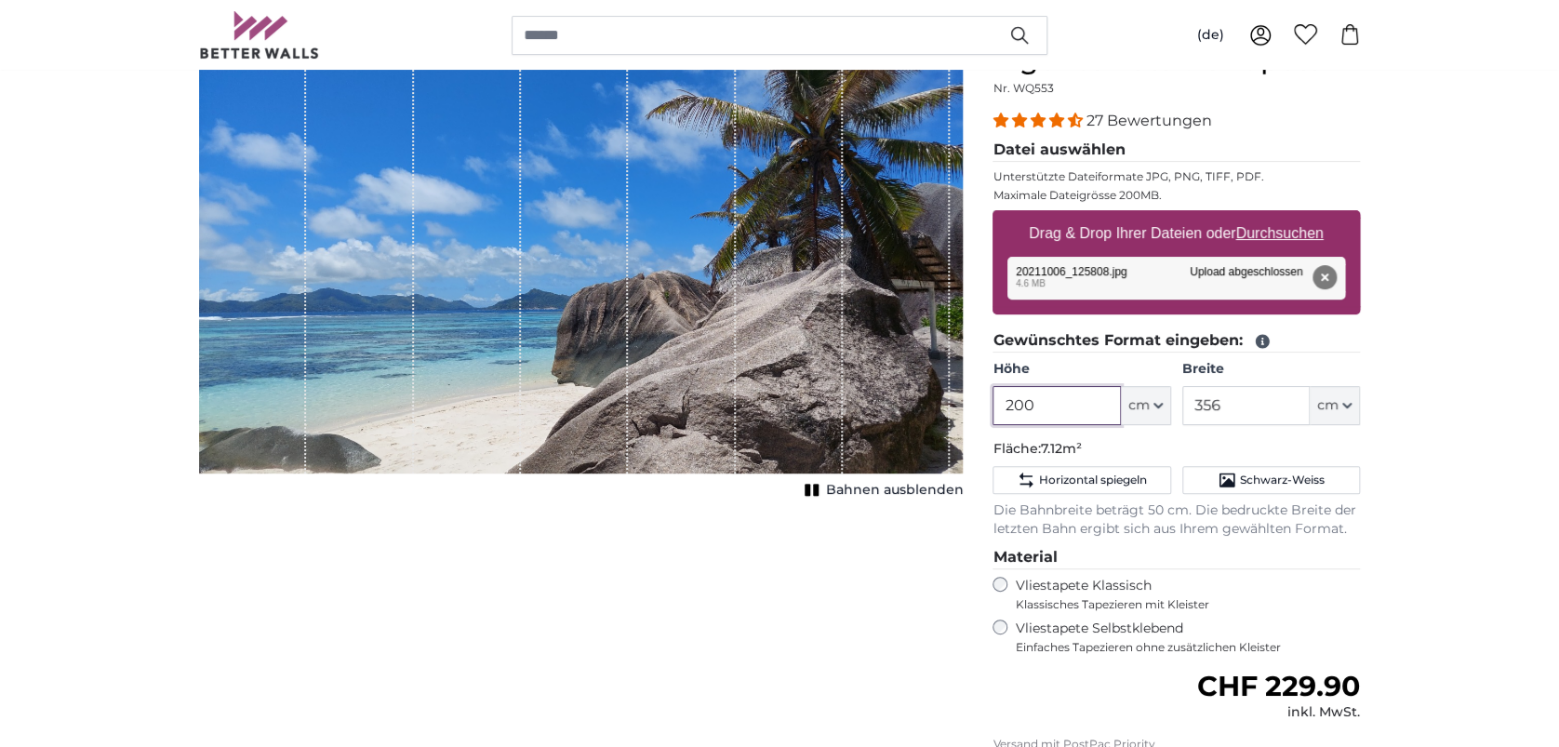
click at [1033, 403] on input "200" at bounding box center [1056, 405] width 127 height 39
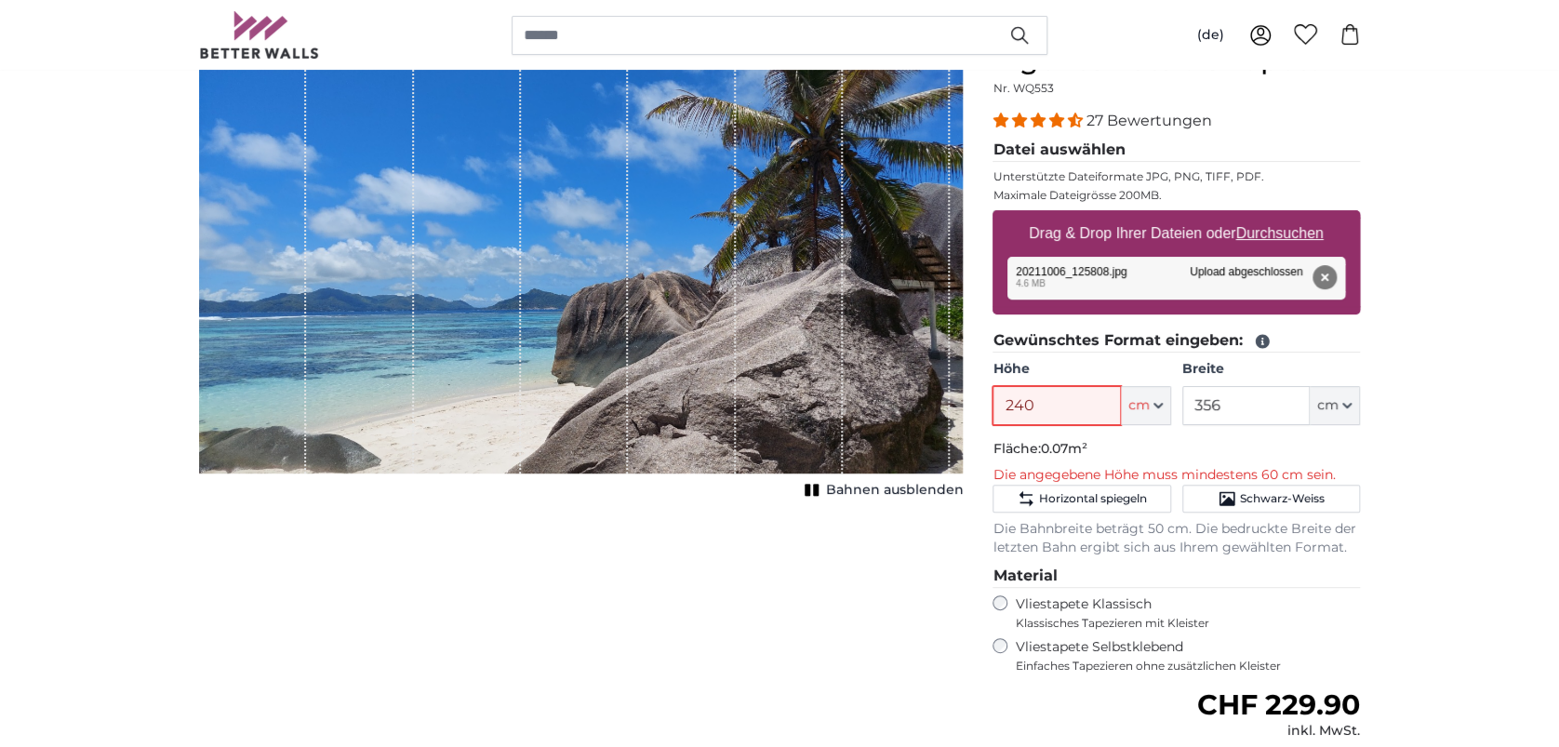
type input "240"
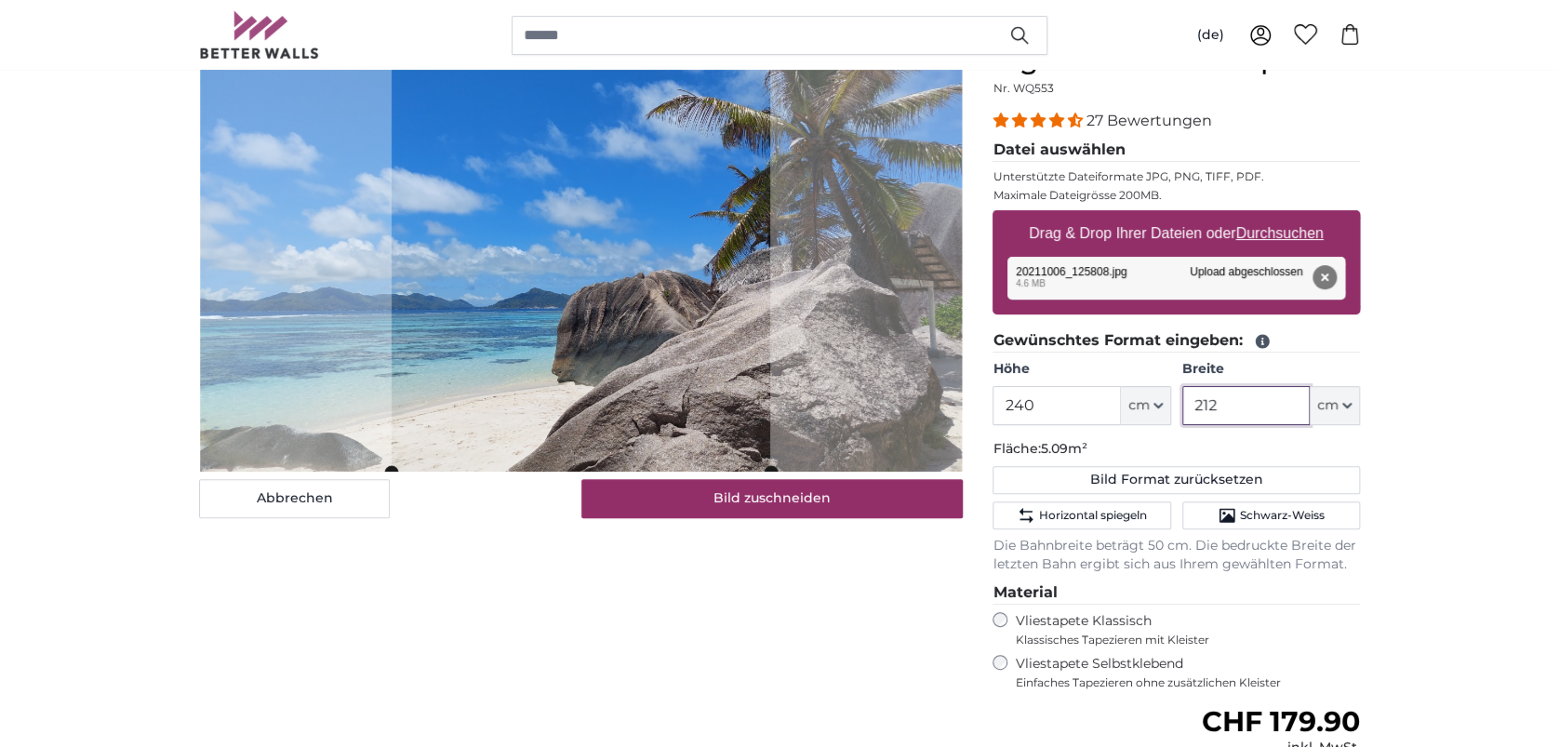
click at [738, 343] on cropper-handle at bounding box center [581, 257] width 379 height 429
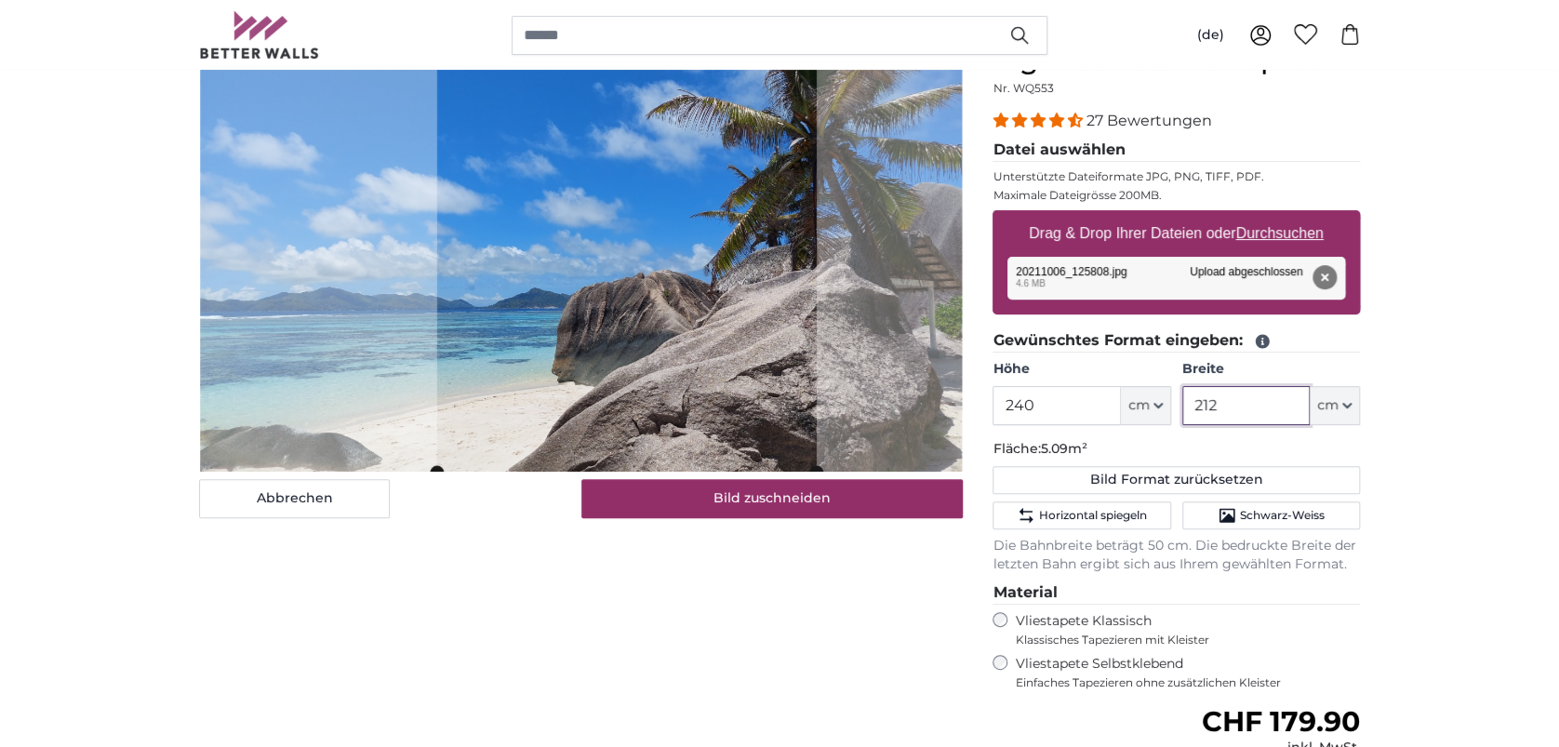
click at [790, 344] on cropper-handle at bounding box center [627, 257] width 380 height 429
click at [772, 354] on cropper-handle at bounding box center [624, 257] width 380 height 429
click at [776, 404] on cropper-handle at bounding box center [622, 257] width 380 height 429
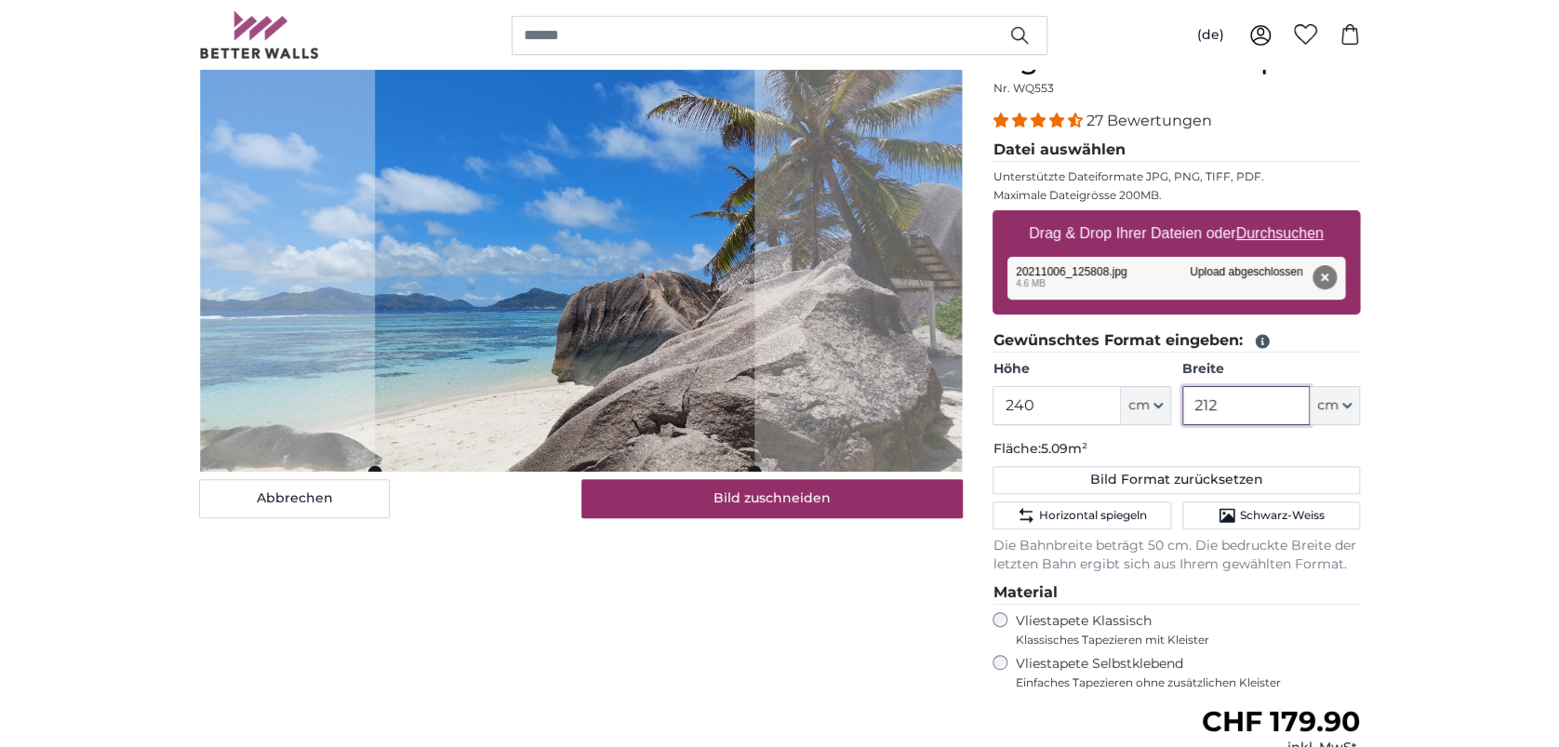
click at [677, 396] on cropper-handle at bounding box center [565, 257] width 380 height 429
click at [490, 372] on cropper-handle at bounding box center [570, 258] width 380 height 429
click at [527, 450] on cropper-handle at bounding box center [570, 258] width 380 height 429
click at [534, 409] on cropper-handle at bounding box center [573, 257] width 380 height 429
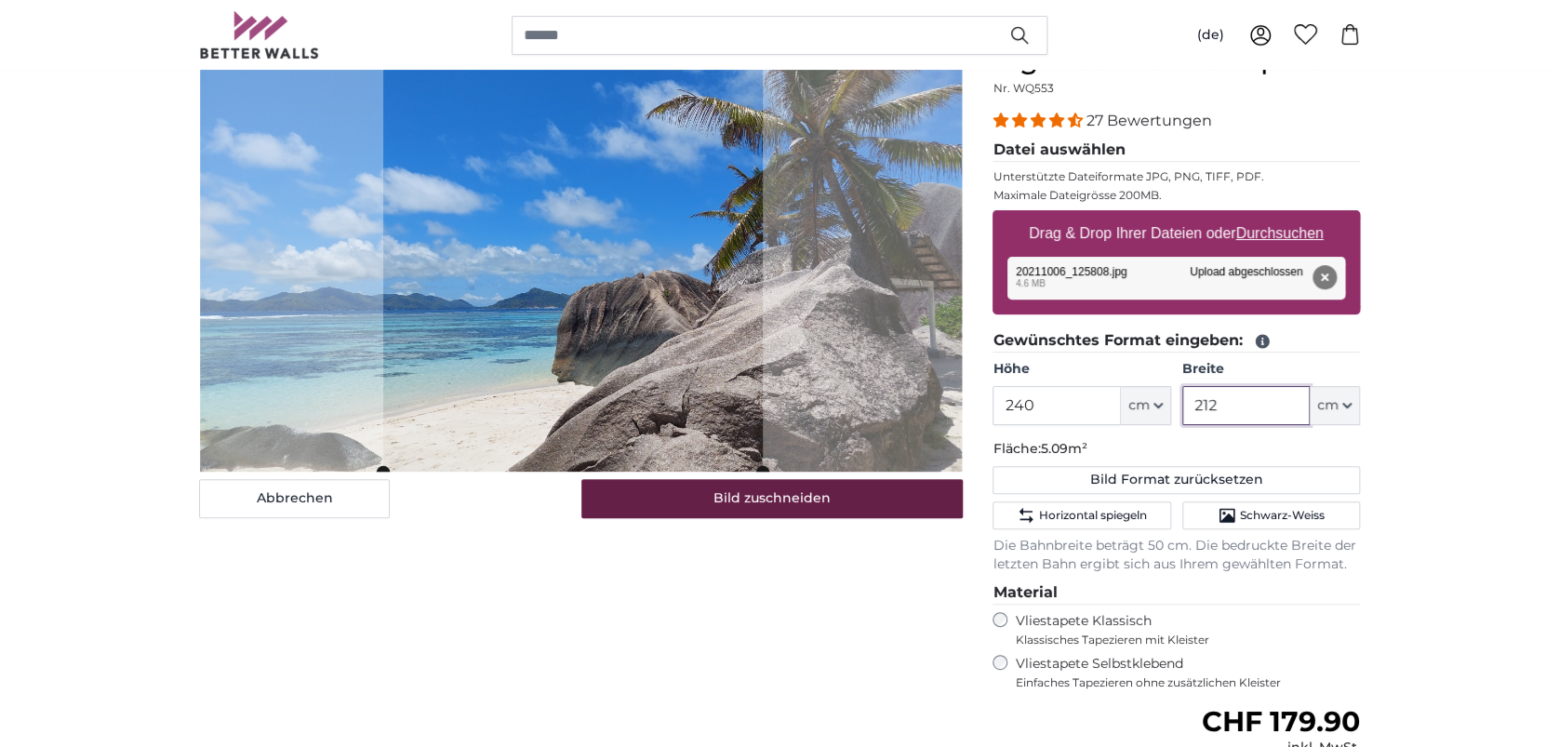
type input "212"
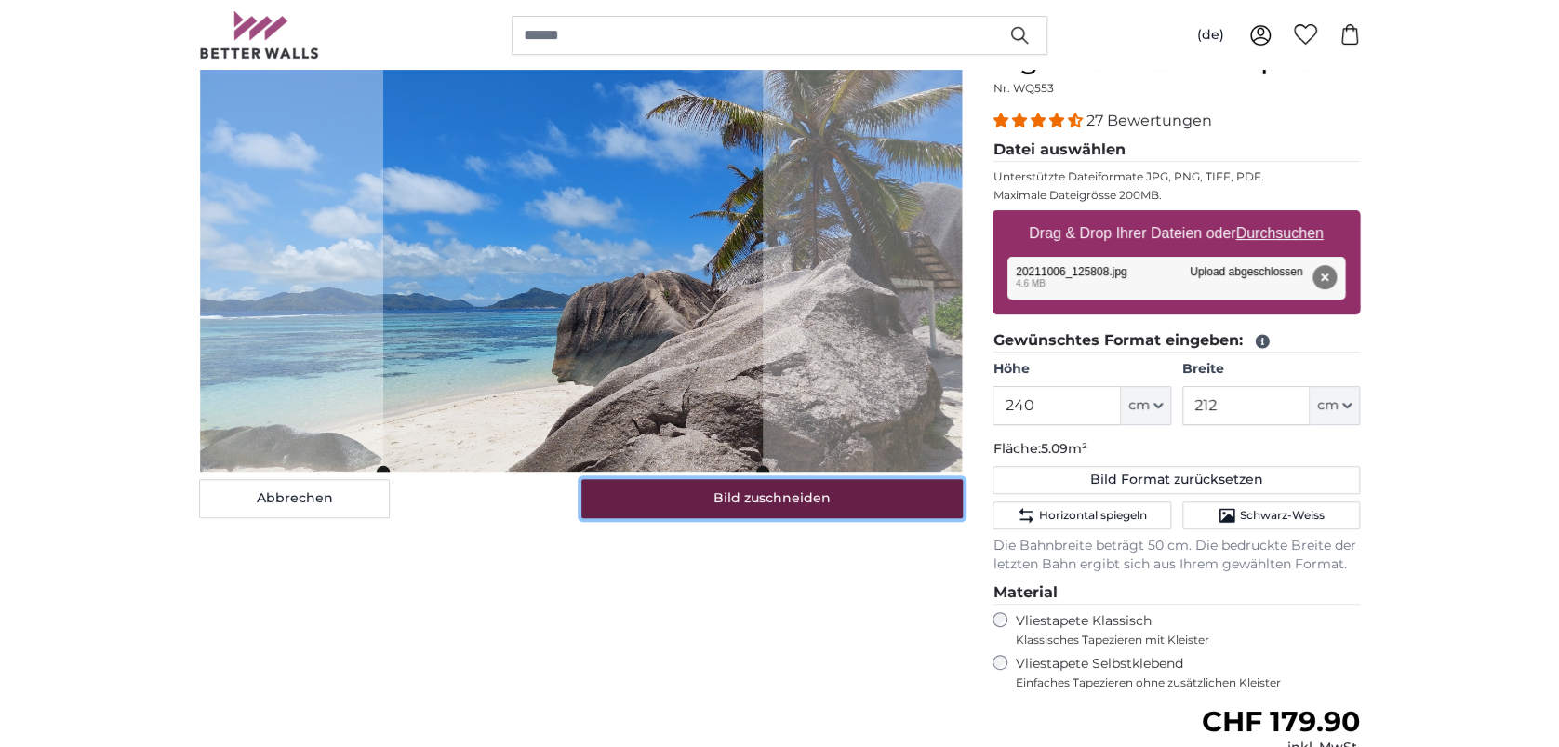
click at [742, 505] on button "Bild zuschneiden" at bounding box center [772, 498] width 382 height 39
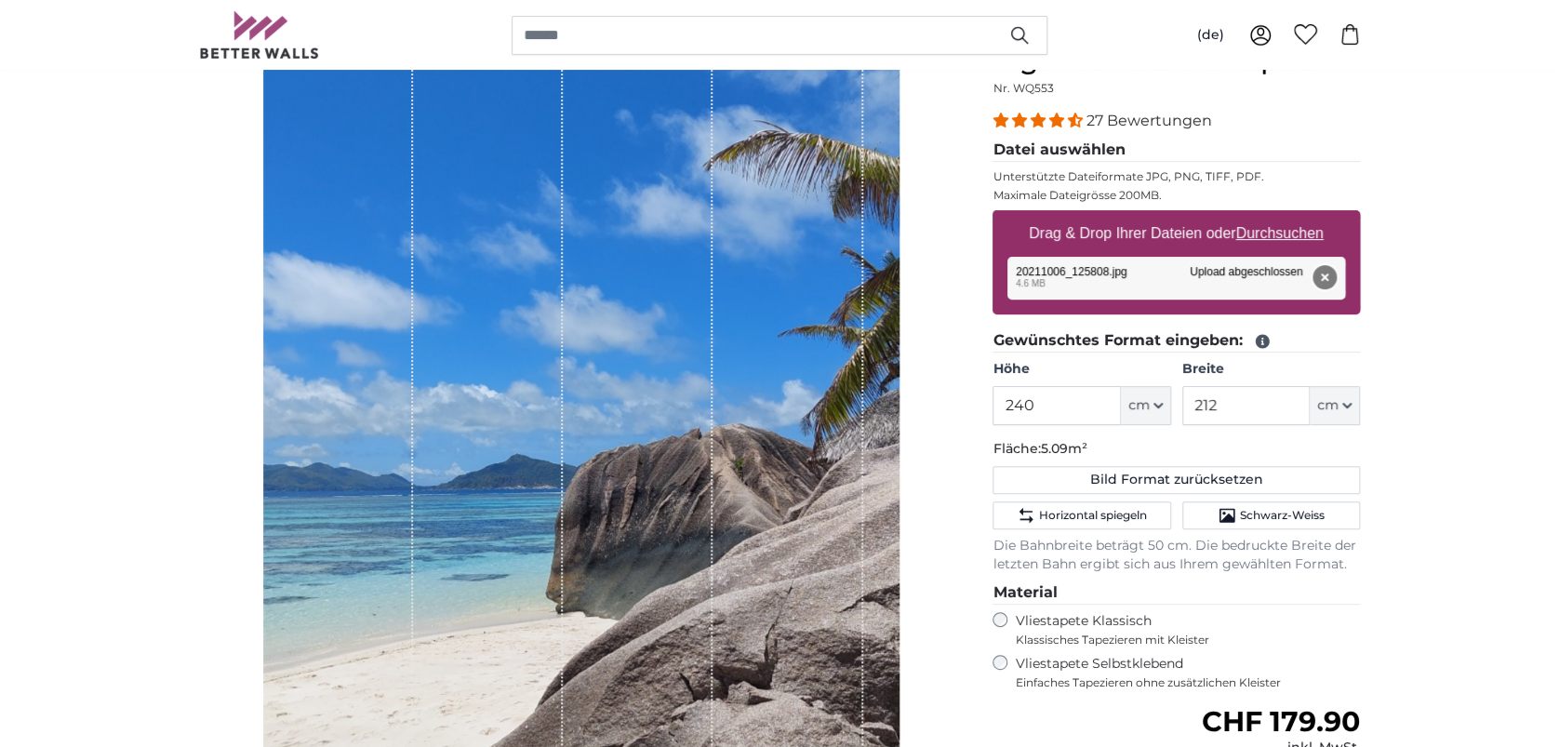
click at [1325, 281] on button "Entfernen" at bounding box center [1325, 277] width 24 height 24
click at [1325, 281] on div "27 Bewertungen Datei auswählen Unterstützte Dateiformate JPG, PNG, TIFF, PDF. M…" at bounding box center [1177, 400] width 368 height 581
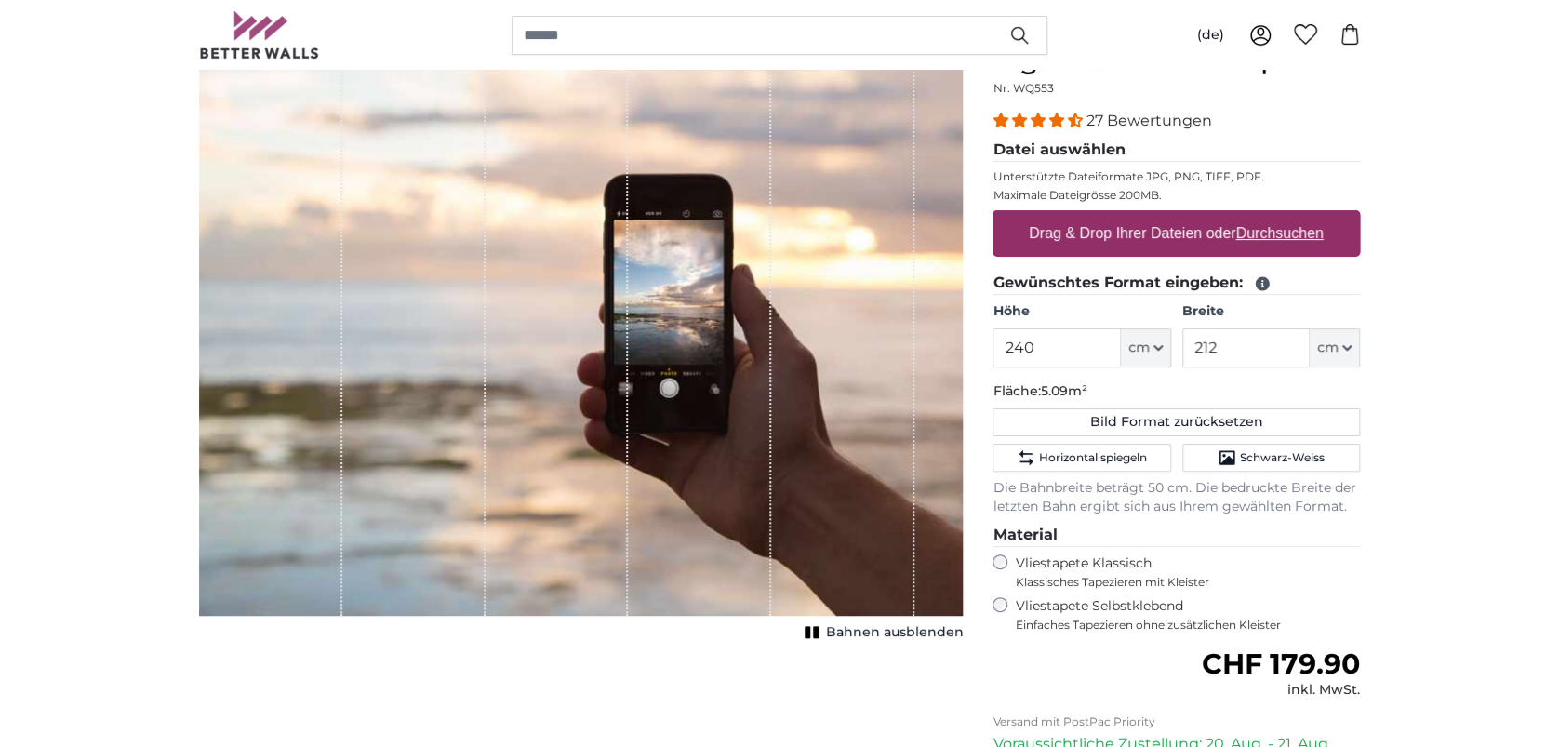
click at [1262, 230] on u "Durchsuchen" at bounding box center [1279, 233] width 87 height 16
click at [1262, 216] on input "Drag & Drop Ihrer Dateien oder Durchsuchen" at bounding box center [1177, 213] width 368 height 6
type input "**********"
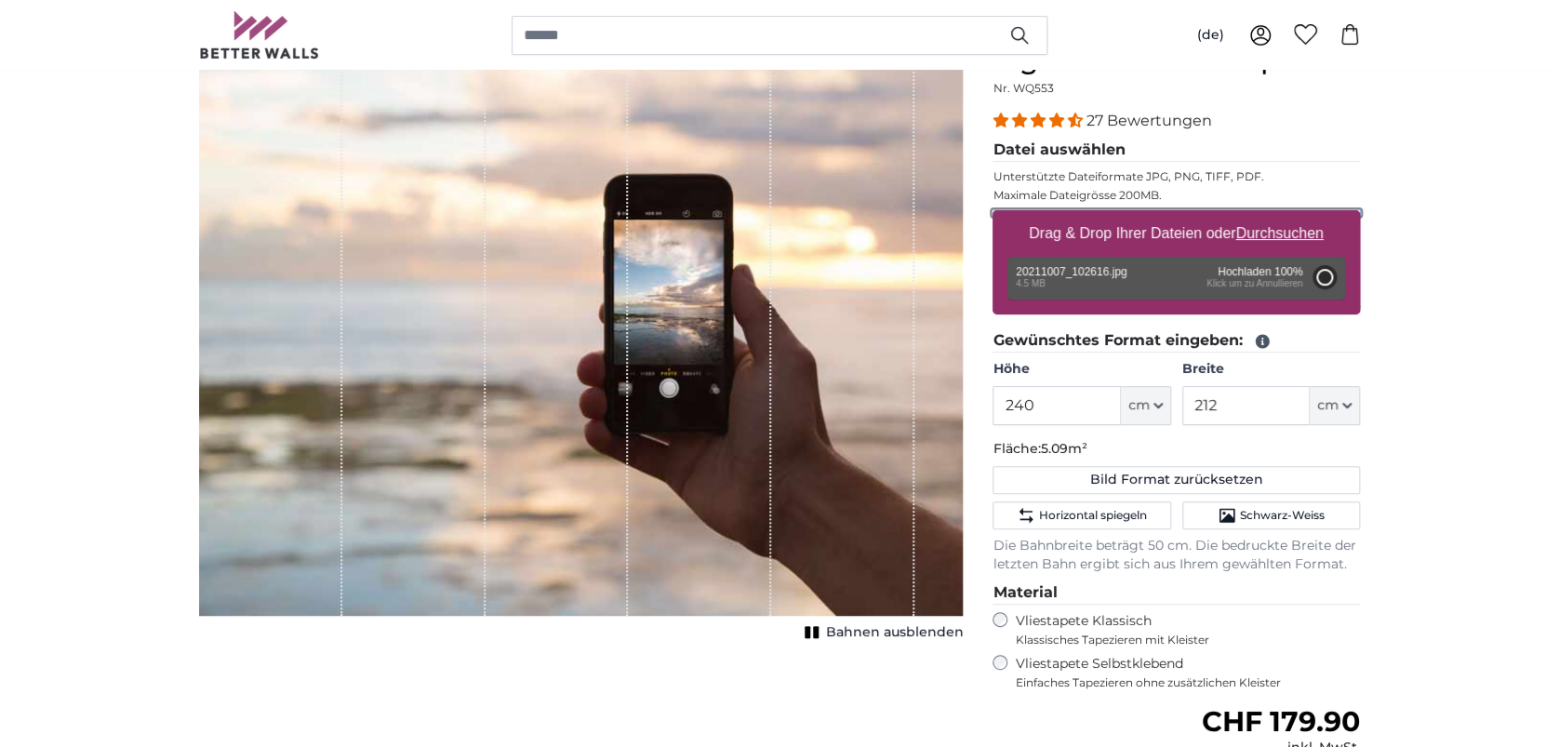
type input "200"
type input "356"
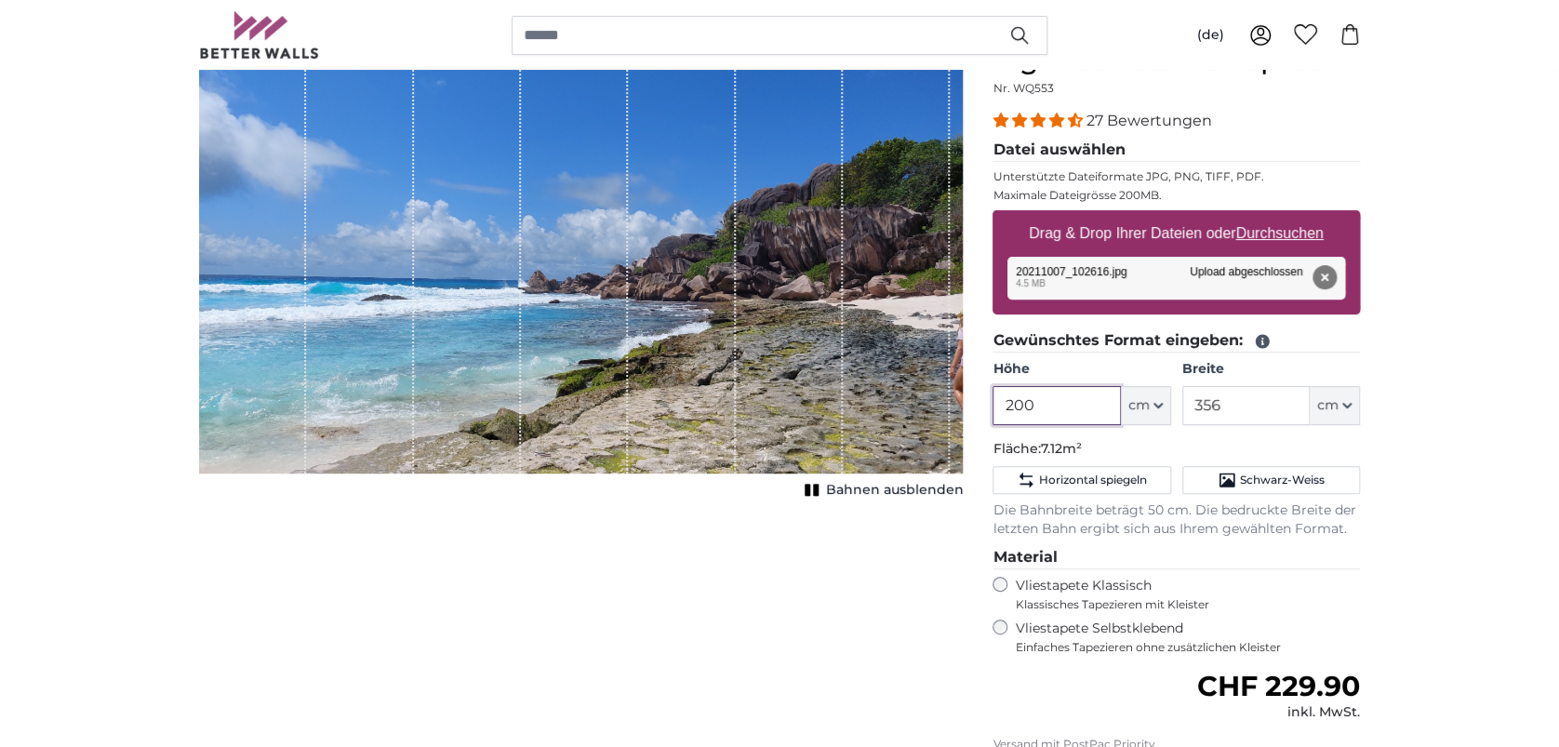
click at [1071, 398] on input "200" at bounding box center [1056, 405] width 127 height 39
type input "240"
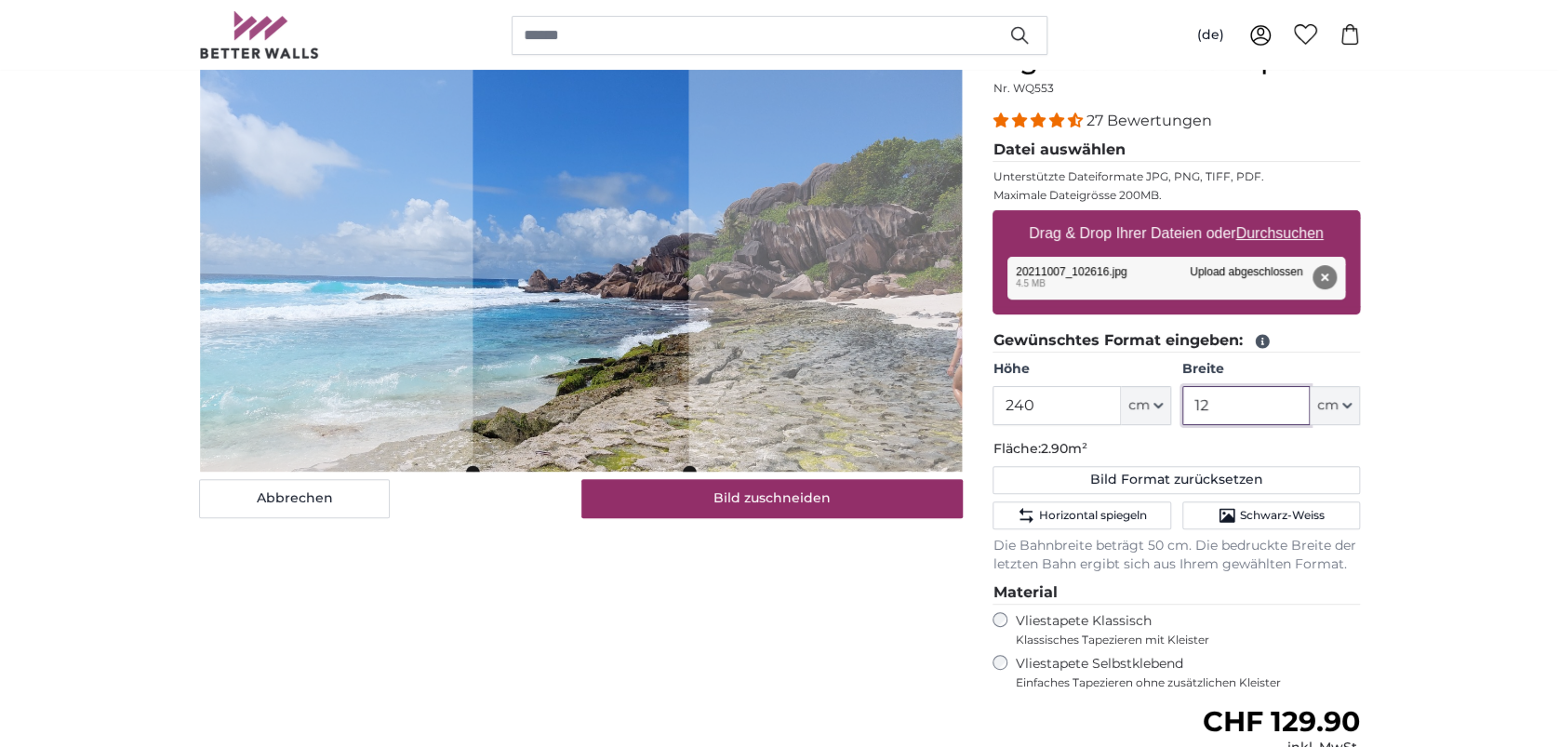
type input "1"
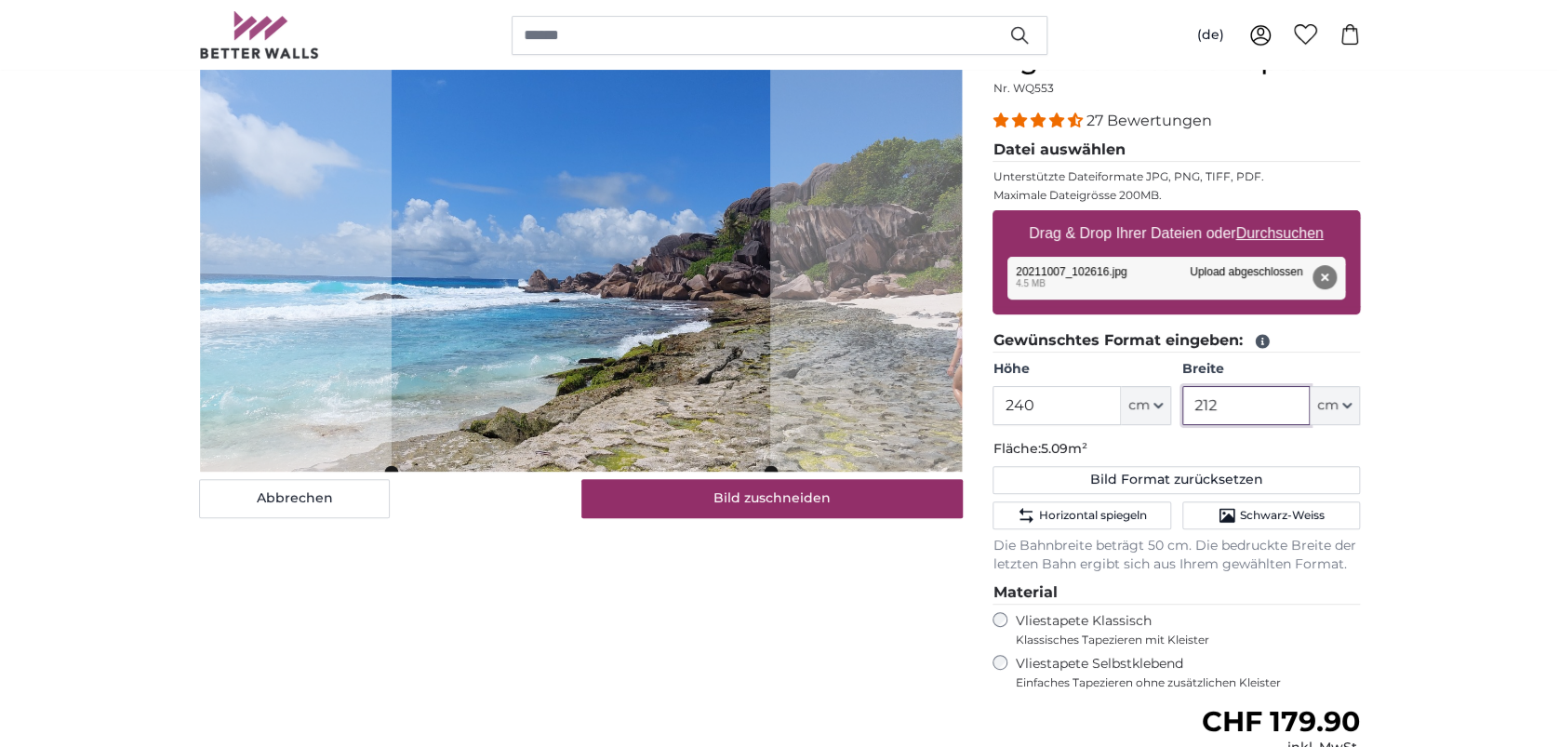
type input "212"
click at [879, 581] on div "Abbrechen Bild zuschneiden Bahnen ausblenden" at bounding box center [581, 526] width 794 height 967
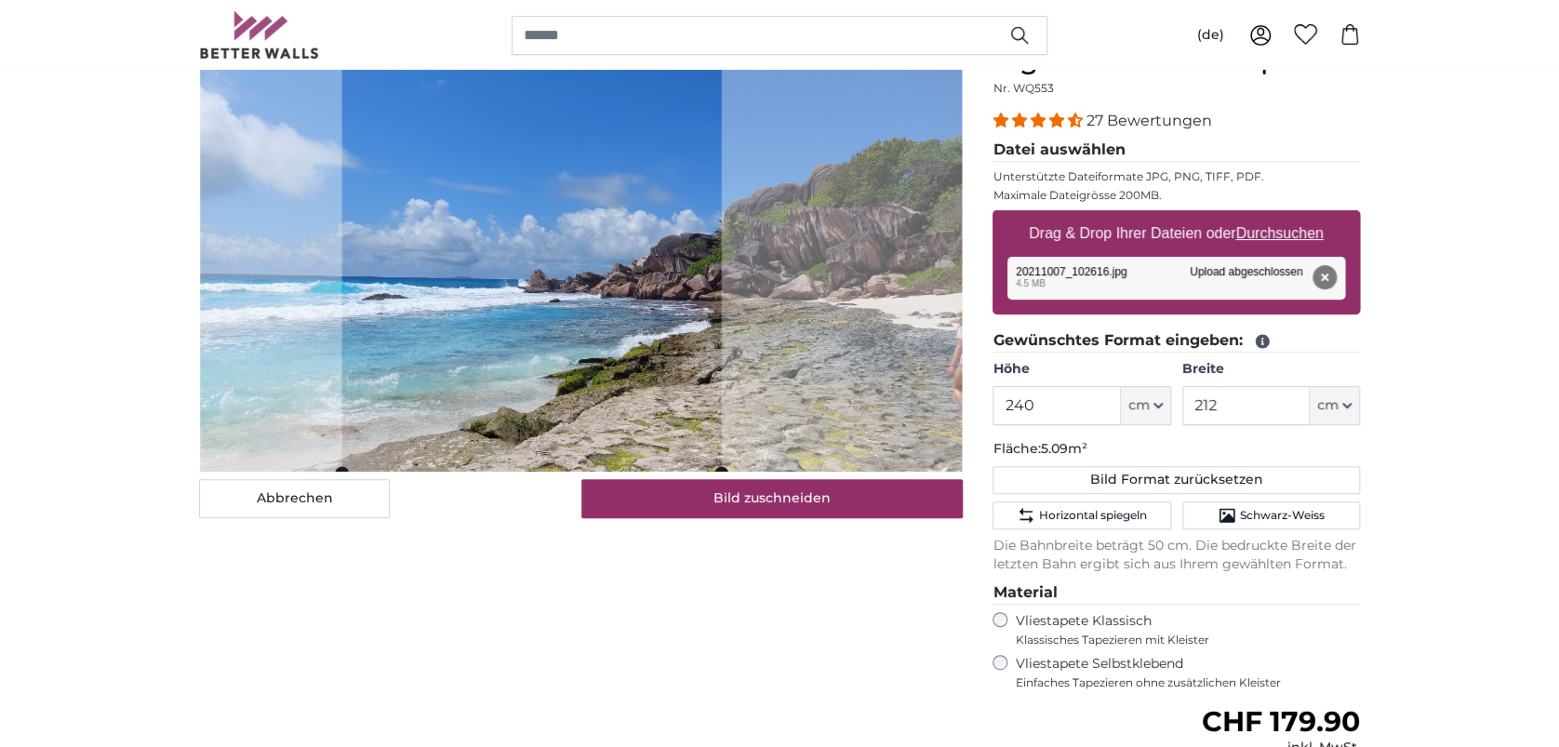
click at [495, 420] on cropper-handle at bounding box center [532, 258] width 380 height 429
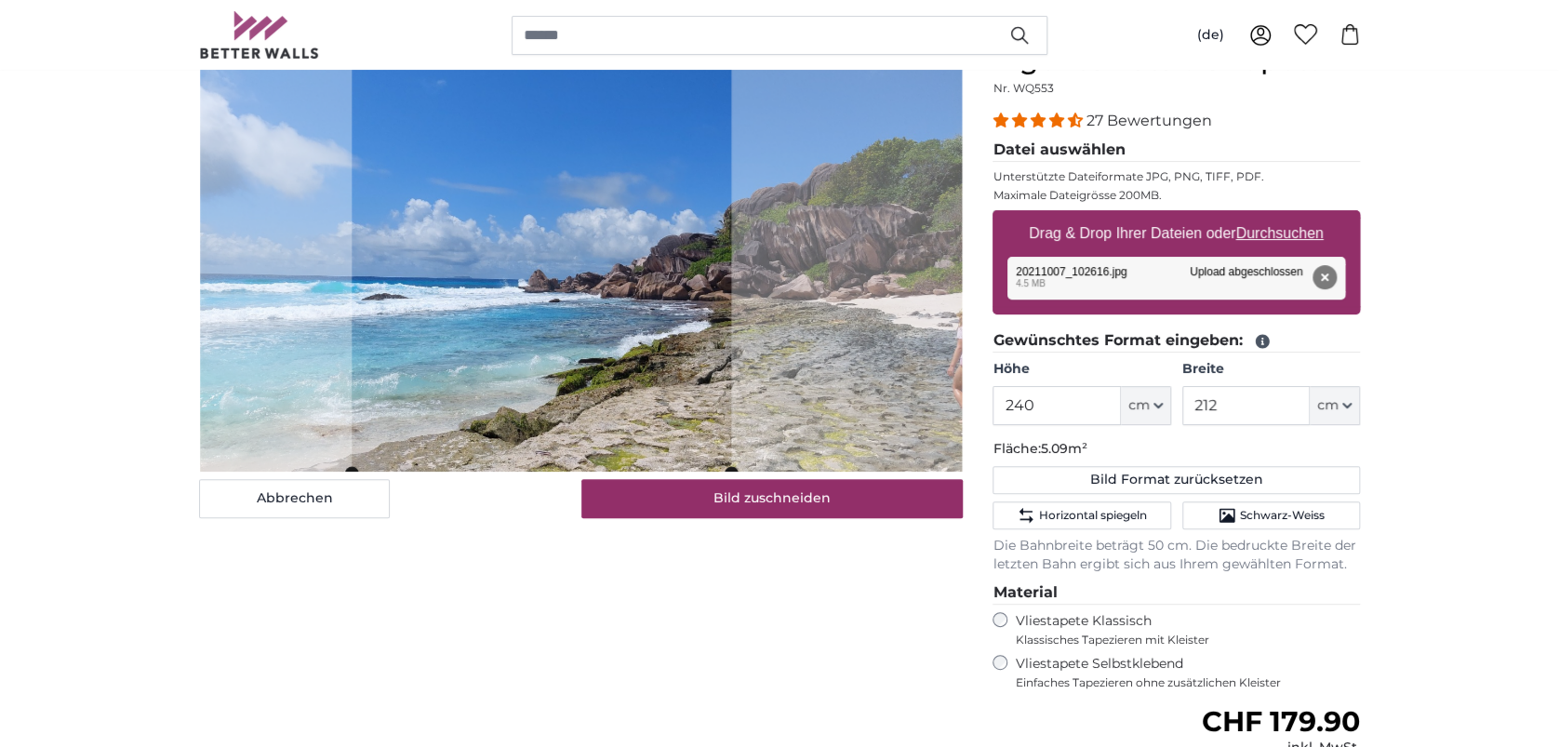
click at [700, 384] on cropper-handle at bounding box center [542, 258] width 380 height 429
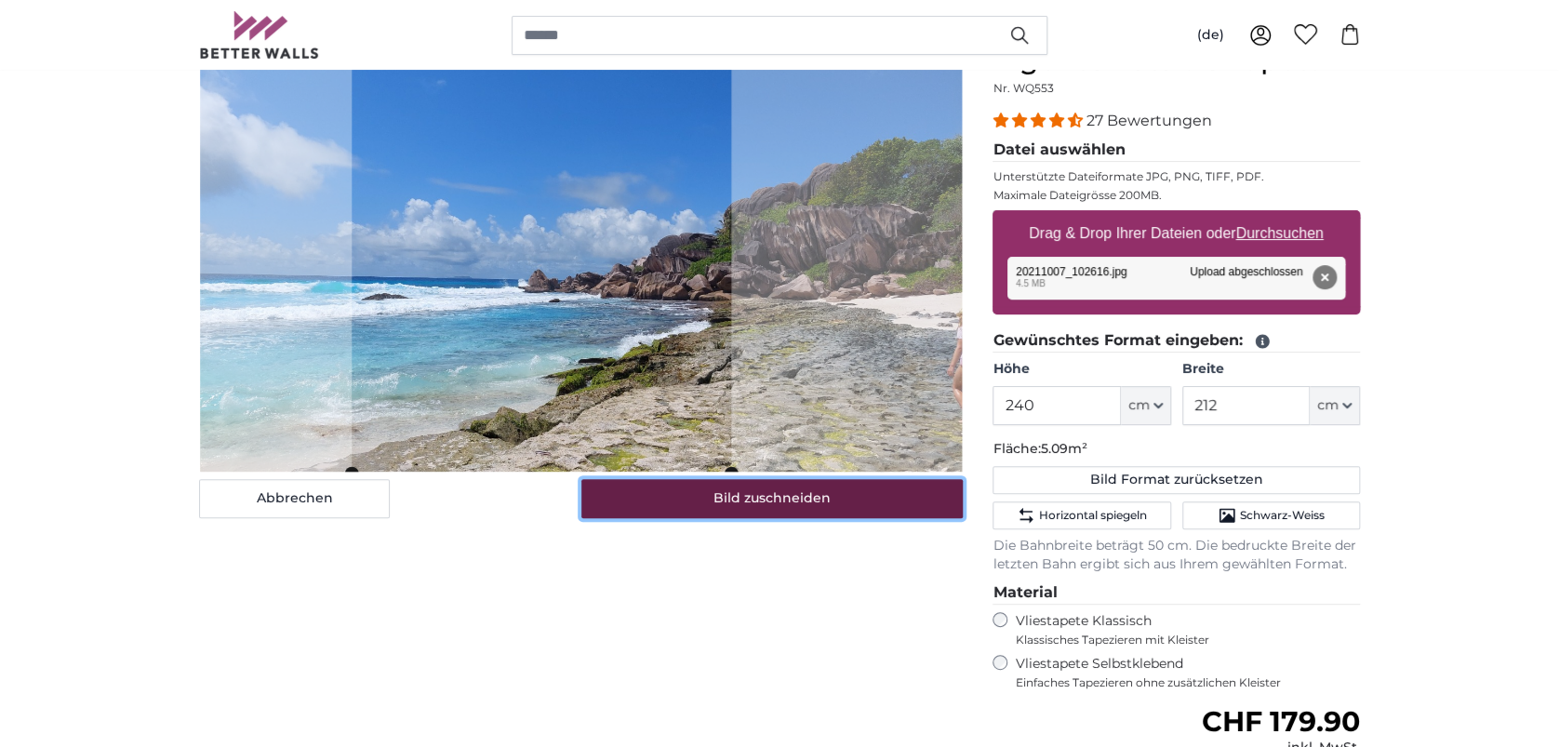
click at [792, 502] on button "Bild zuschneiden" at bounding box center [772, 498] width 382 height 39
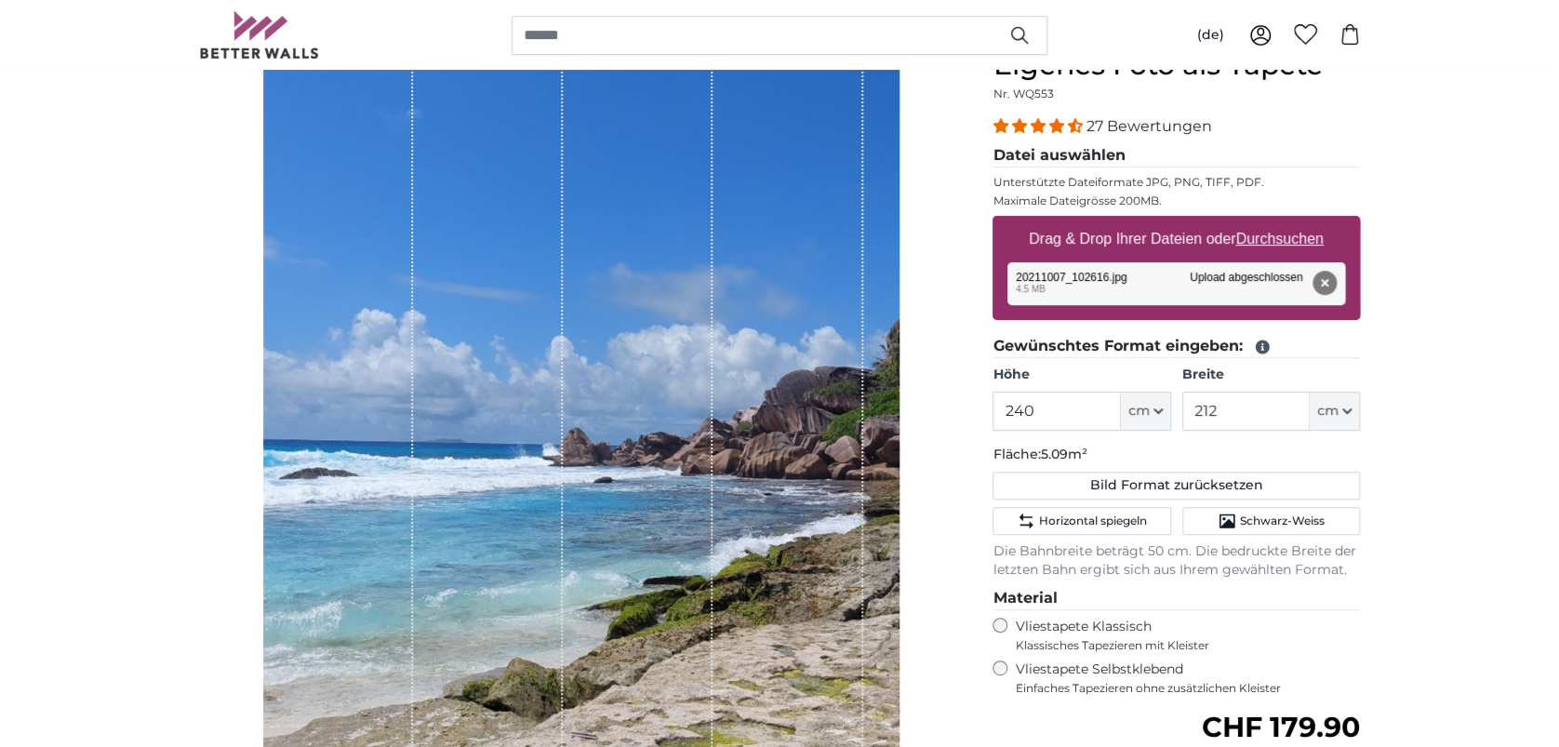
scroll to position [191, 0]
